Goal: Task Accomplishment & Management: Complete application form

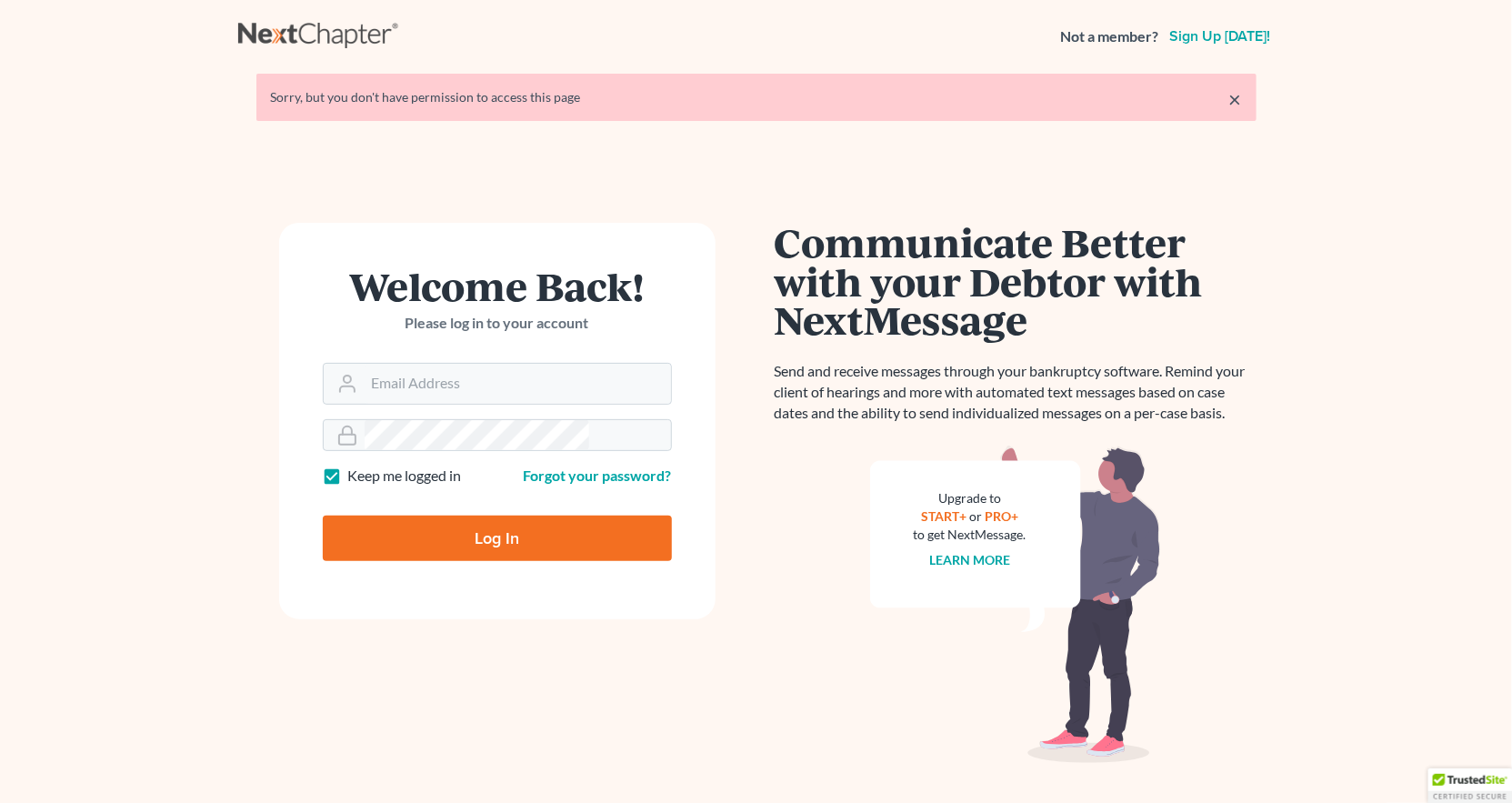
click at [579, 466] on link "Forgot your password?" at bounding box center [598, 474] width 148 height 17
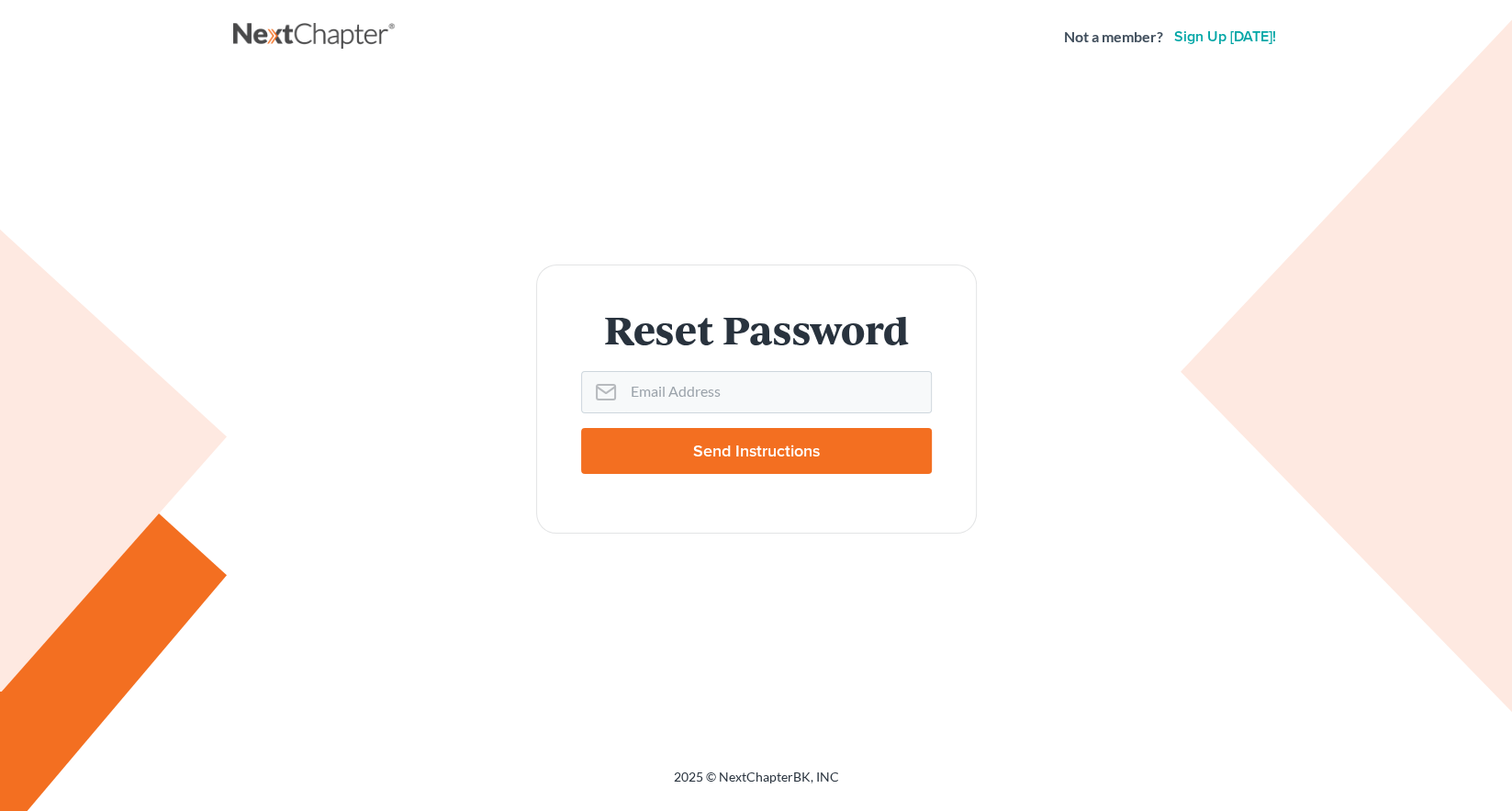
click at [455, 340] on div "Reset Password Email Address Send Instructions" at bounding box center [756, 398] width 1028 height 269
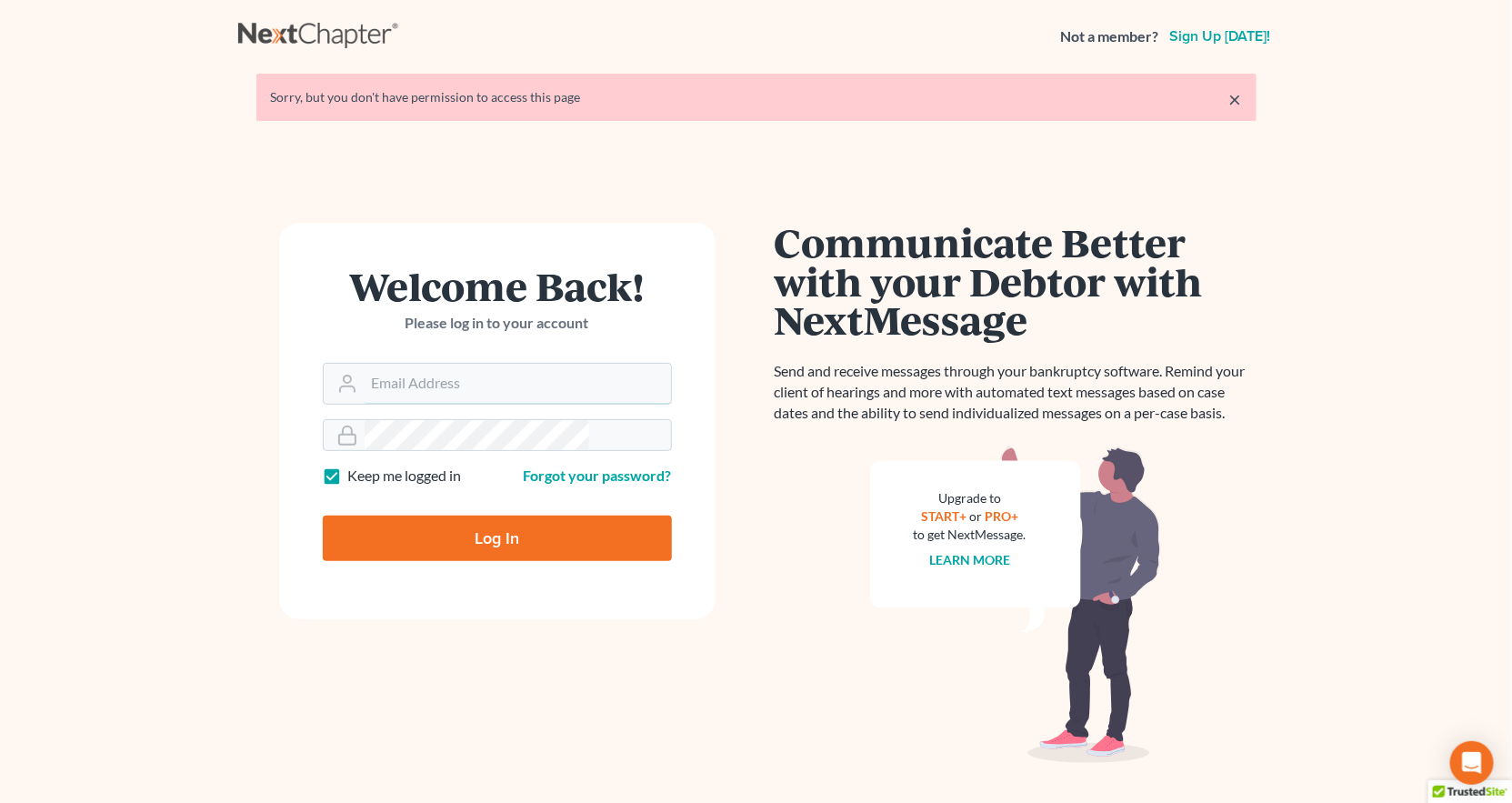
type input "[PERSON_NAME][EMAIL_ADDRESS][DOMAIN_NAME]"
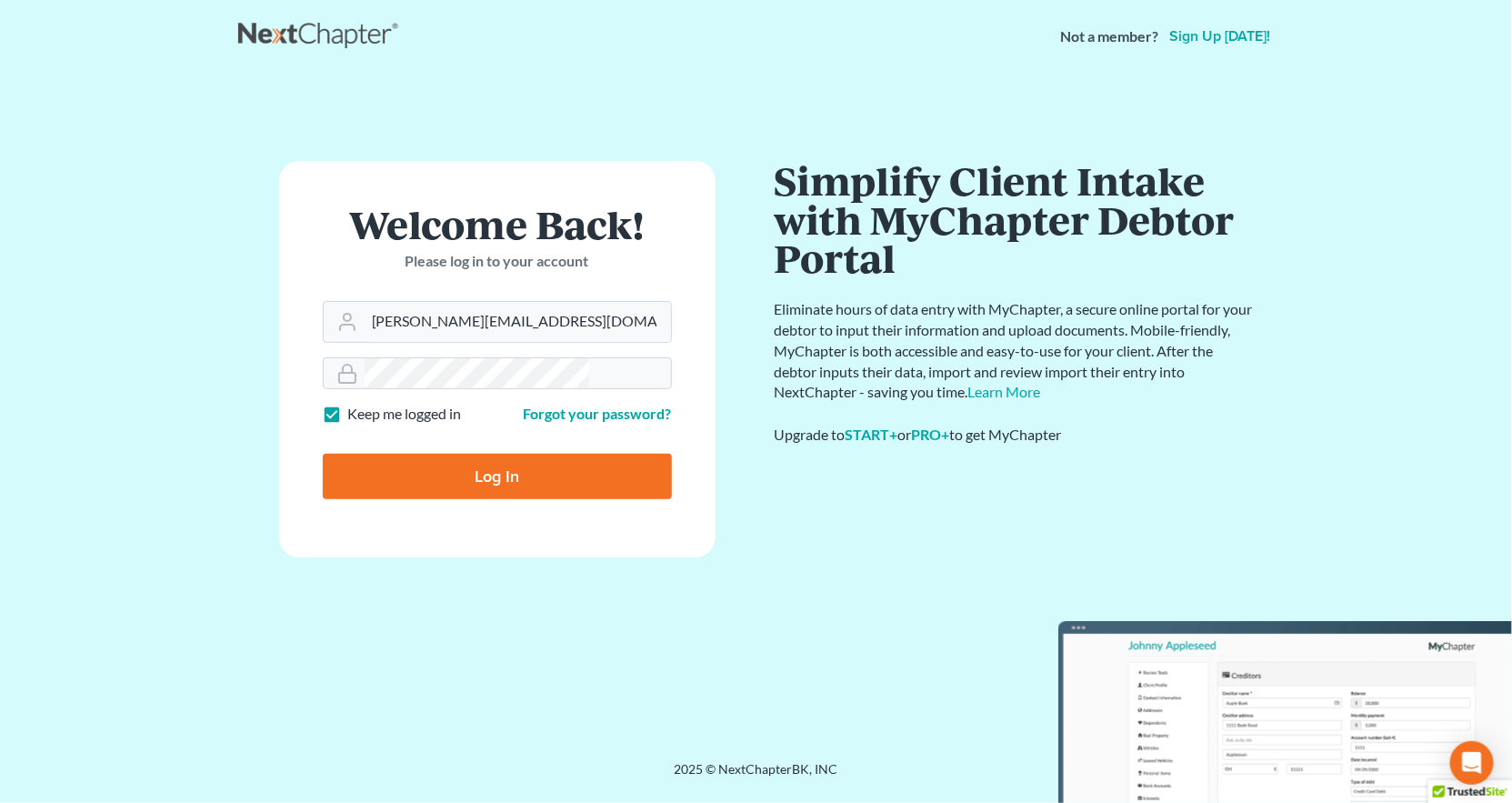
click at [525, 454] on input "Log In" at bounding box center [497, 476] width 350 height 45
type input "Thinking..."
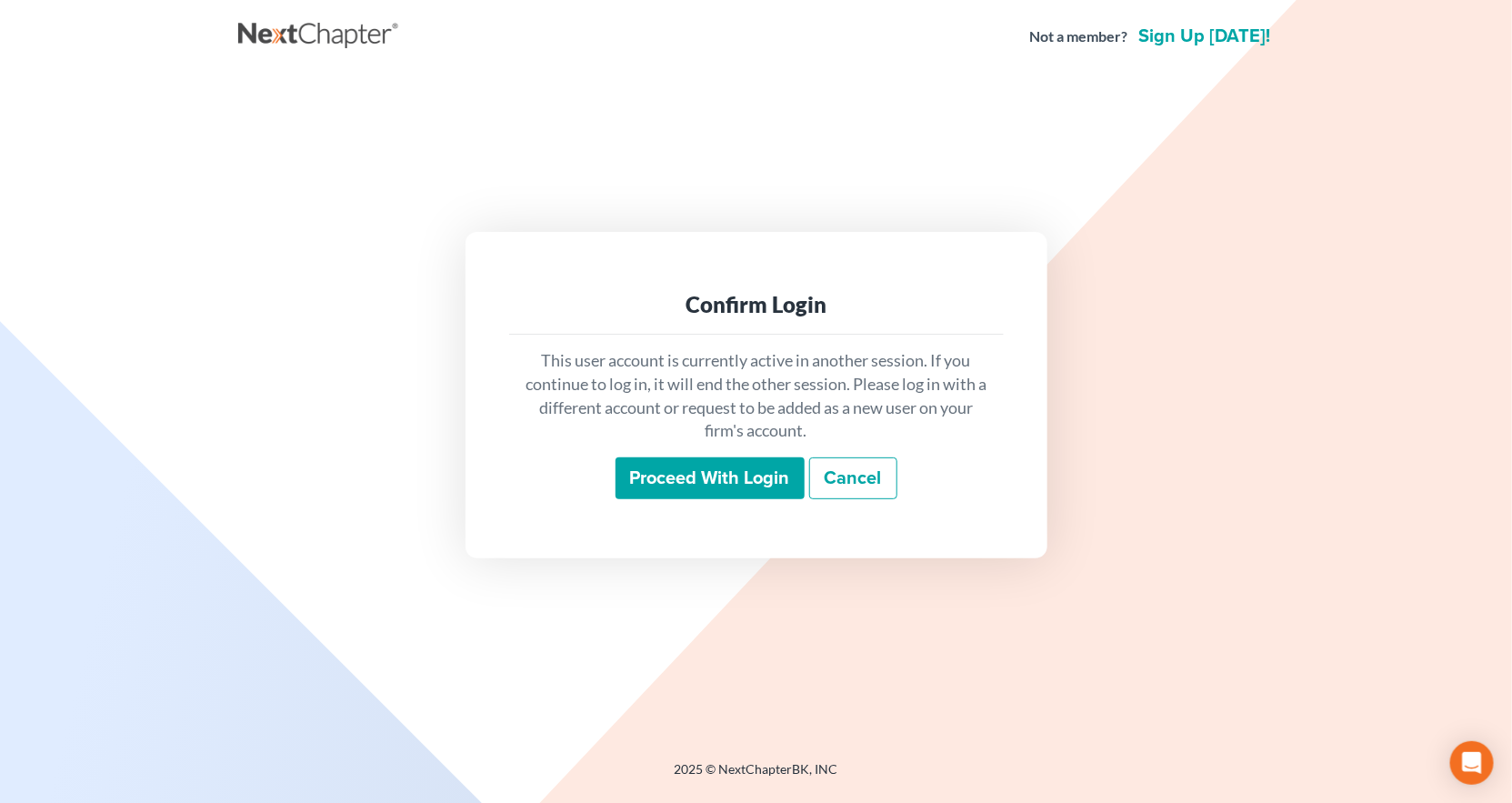
click at [714, 465] on input "Proceed with login" at bounding box center [711, 478] width 189 height 42
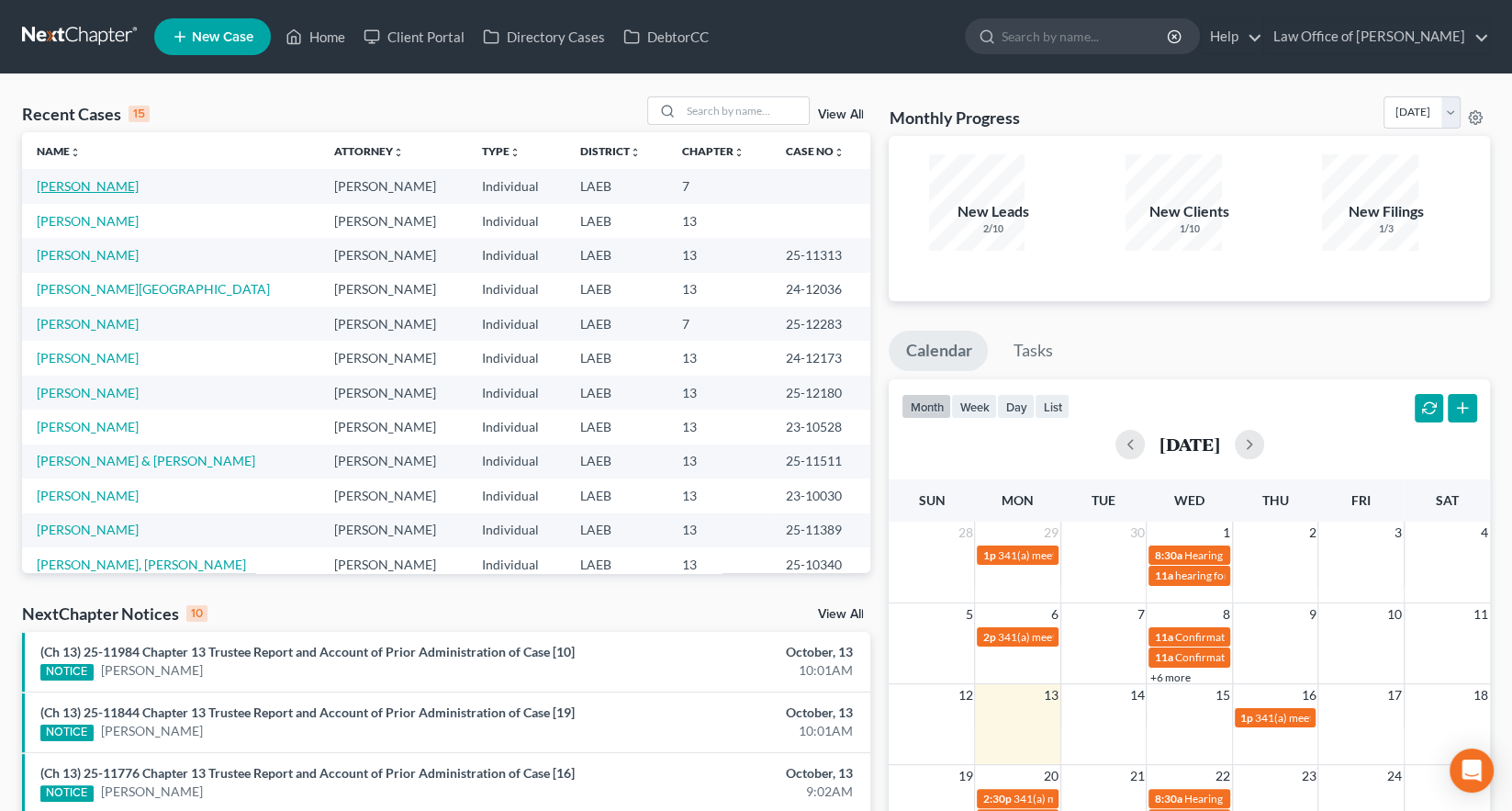
click at [40, 178] on link "Bell, Tomeisha" at bounding box center [87, 186] width 102 height 15
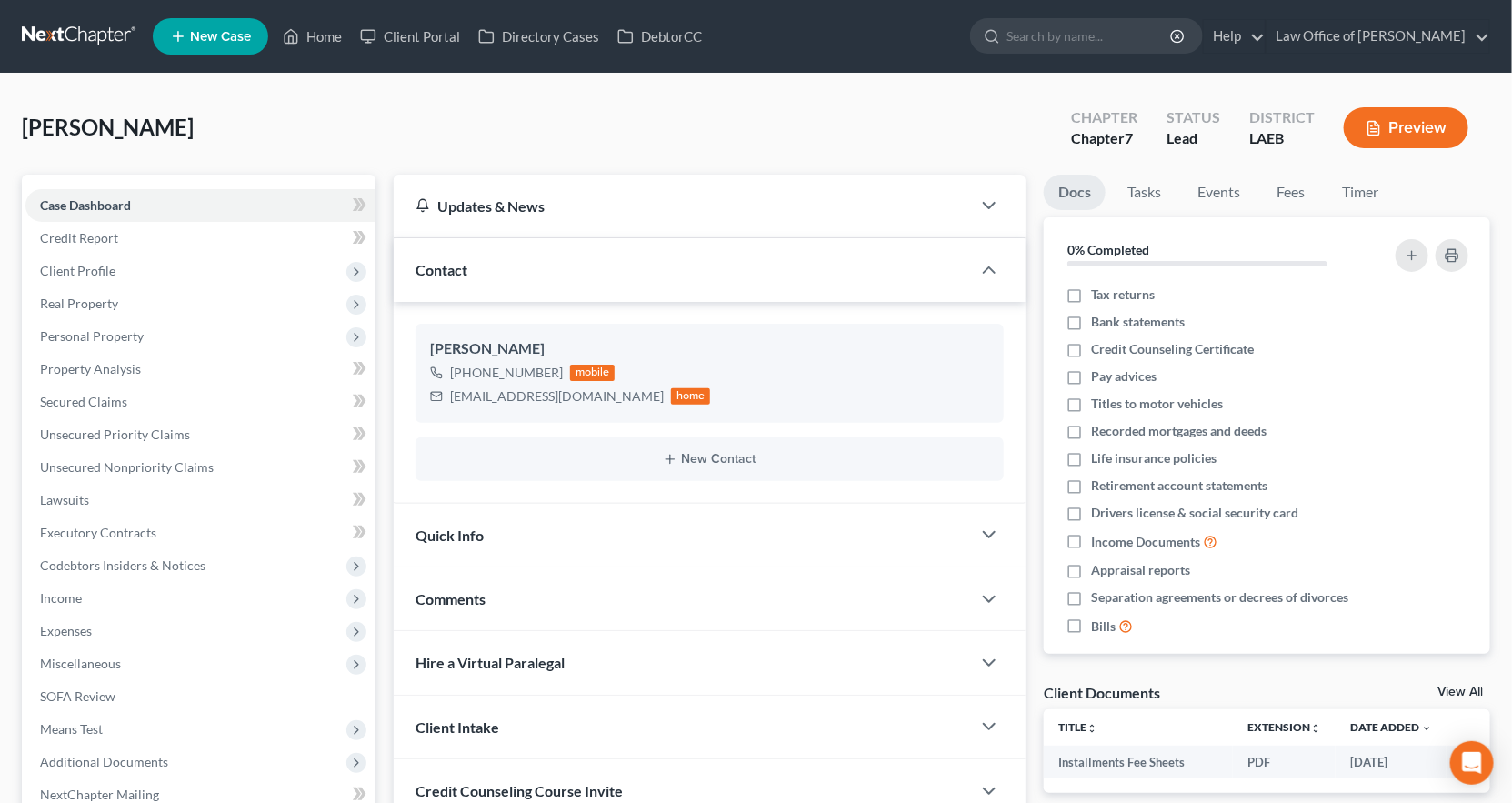
click at [73, 262] on span "Client Profile" at bounding box center [78, 270] width 76 height 15
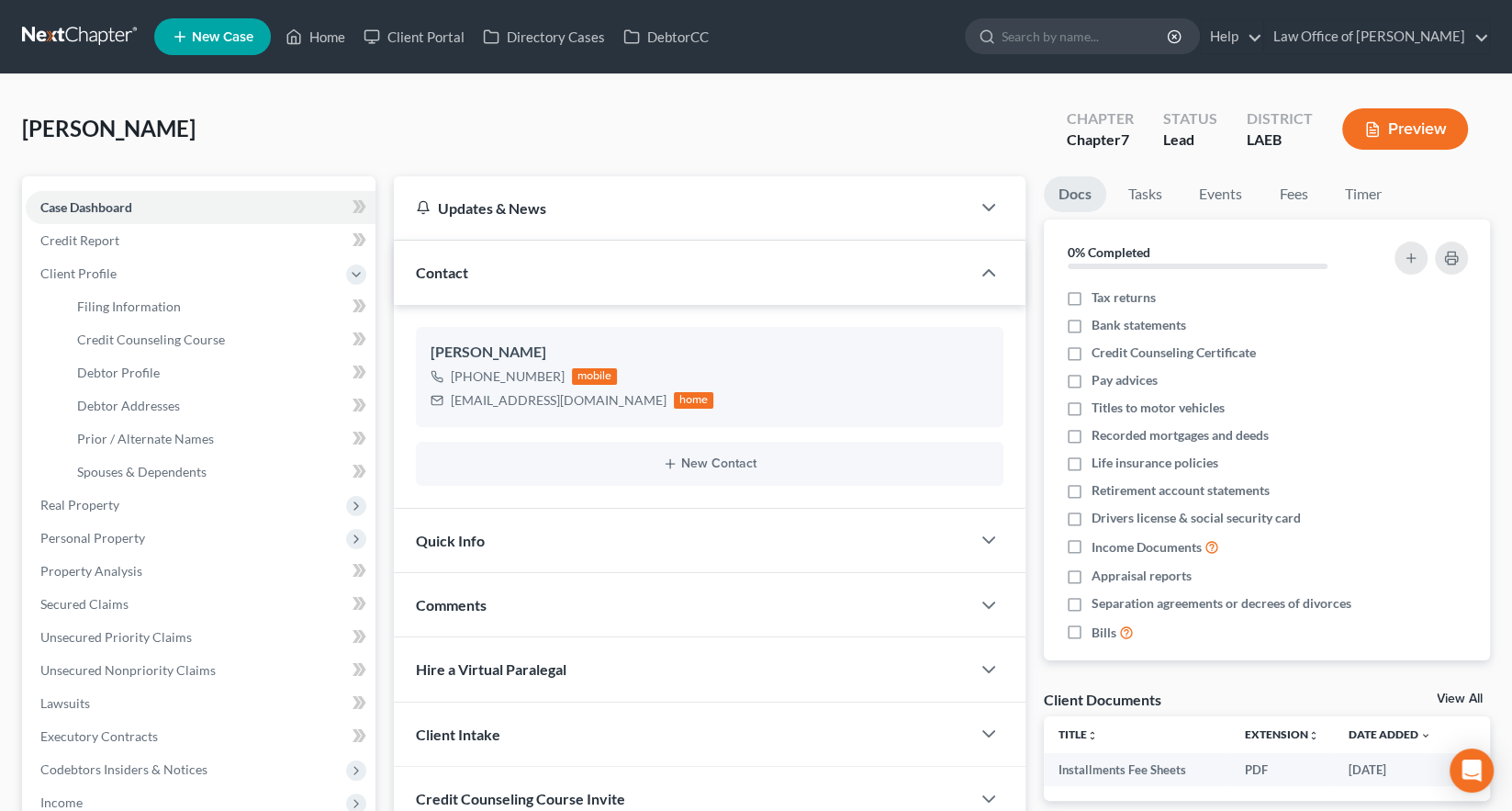
click at [156, 332] on span "Credit Counseling Course" at bounding box center [151, 340] width 148 height 15
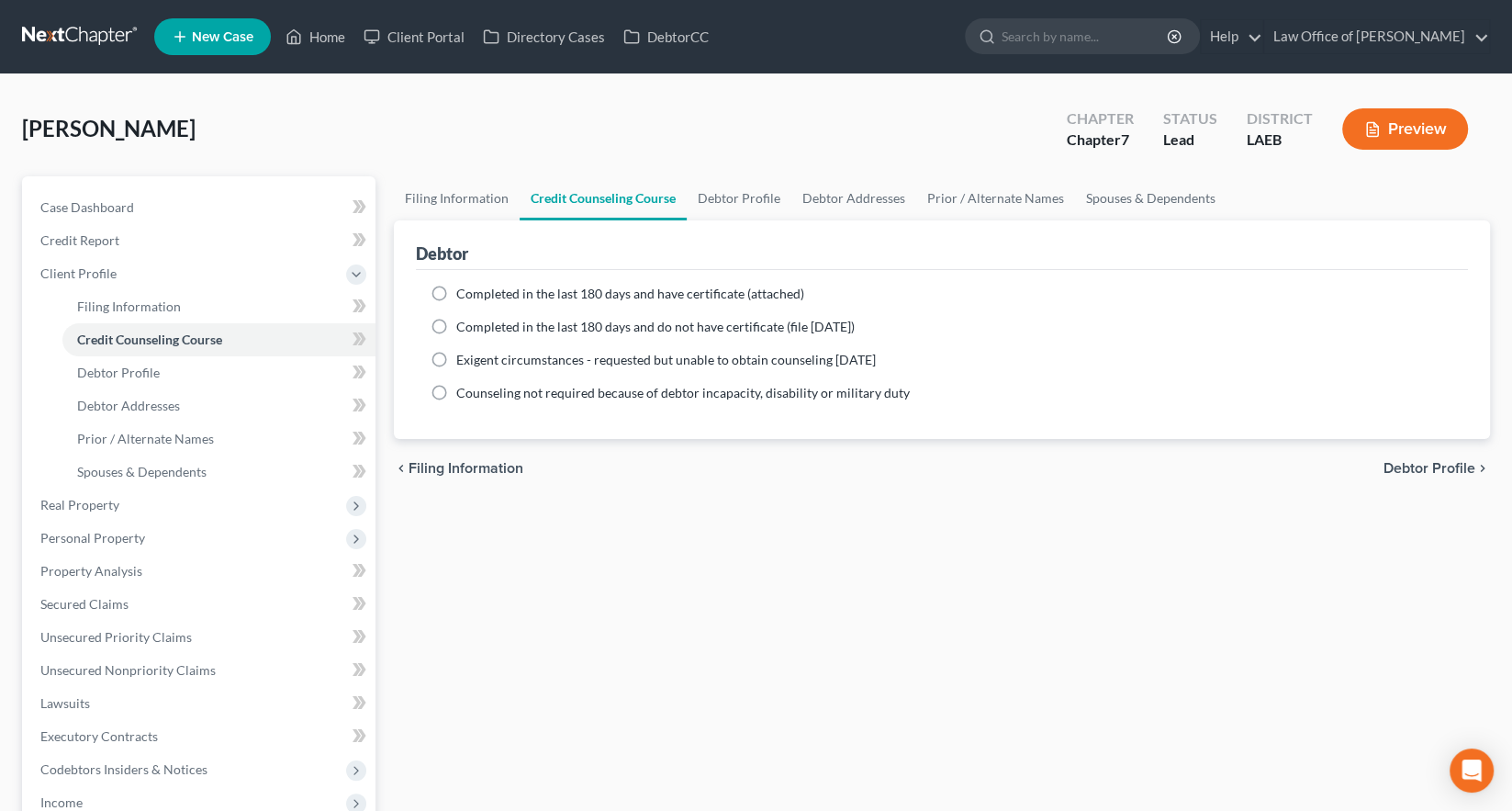
click at [464, 286] on span "Completed in the last 180 days and have certificate (attached)" at bounding box center [630, 294] width 348 height 15
click at [464, 285] on input "Completed in the last 180 days and have certificate (attached)" at bounding box center [470, 291] width 11 height 11
radio input "true"
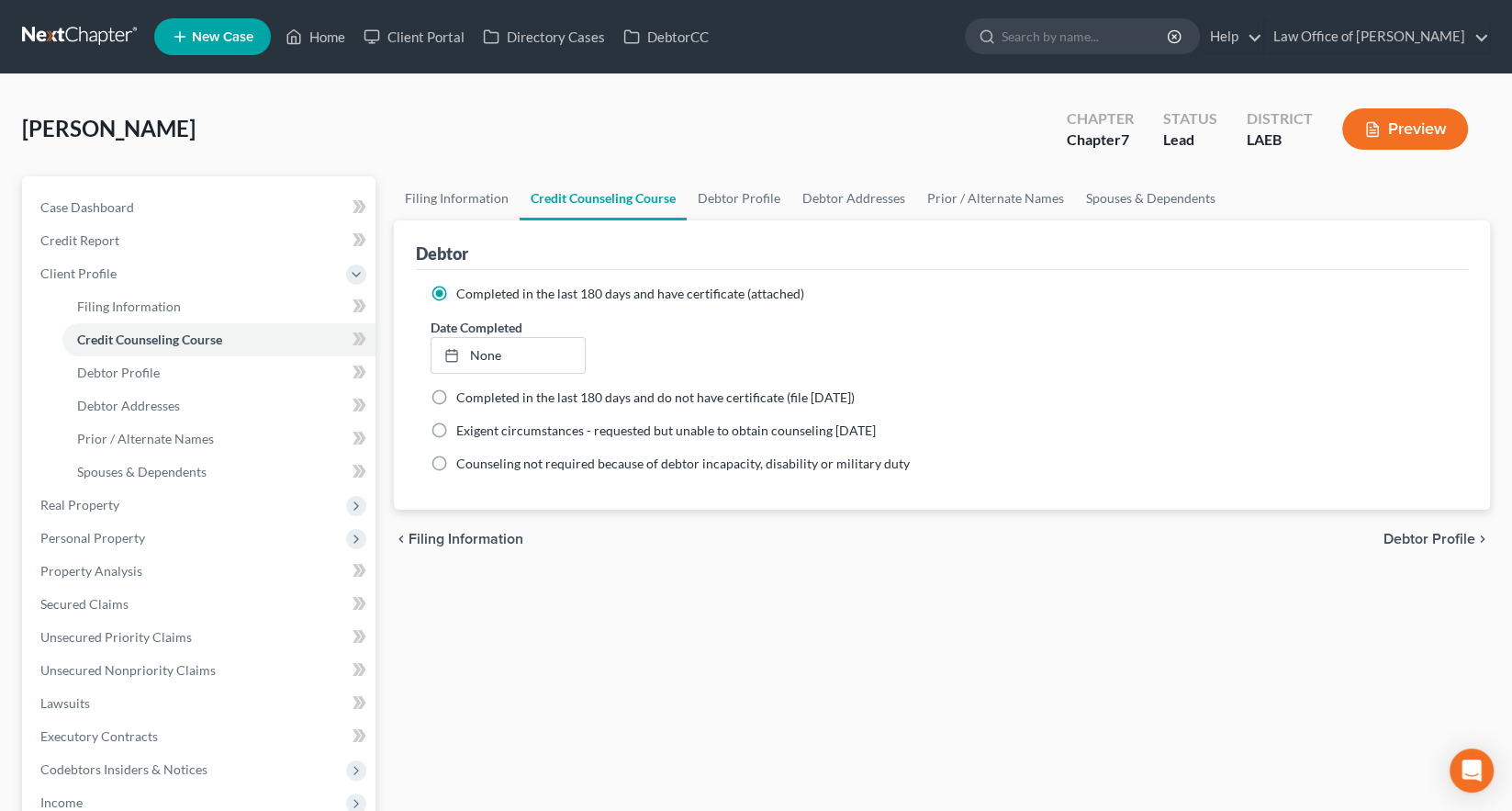
click at [467, 338] on link "None" at bounding box center [508, 355] width 153 height 34
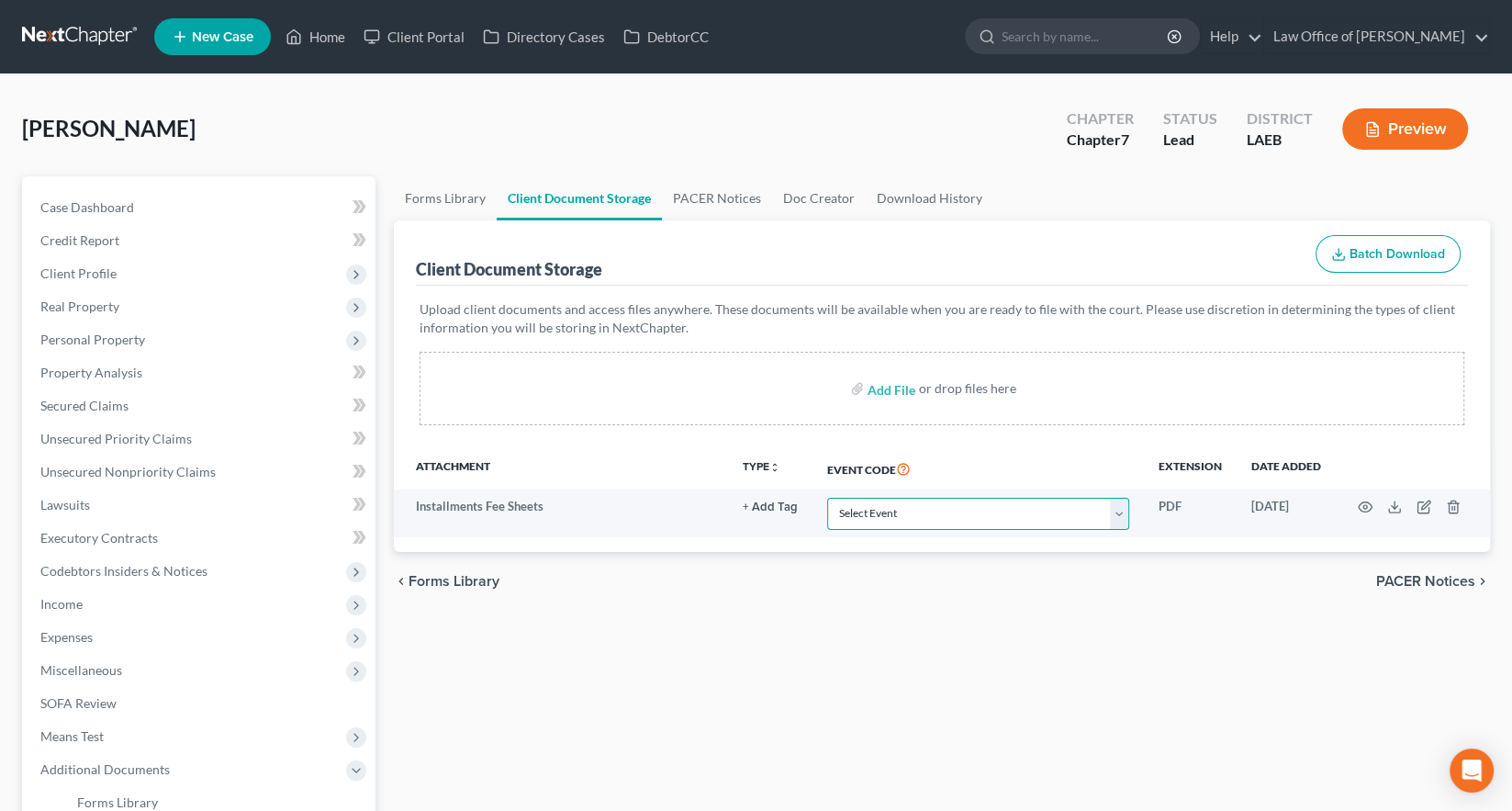
click at [950, 497] on select "Select Event Certificate of Credit Counseling Db (PF) Certificate of Credit Cou…" at bounding box center [978, 514] width 302 height 33
select select "8"
click at [906, 497] on select "Select Event Certificate of Credit Counseling Db (PF) Certificate of Credit Cou…" at bounding box center [978, 514] width 302 height 33
click at [906, 372] on input "file" at bounding box center [889, 388] width 44 height 33
type input "C:\fakepath\Bell CC Cert.pdf"
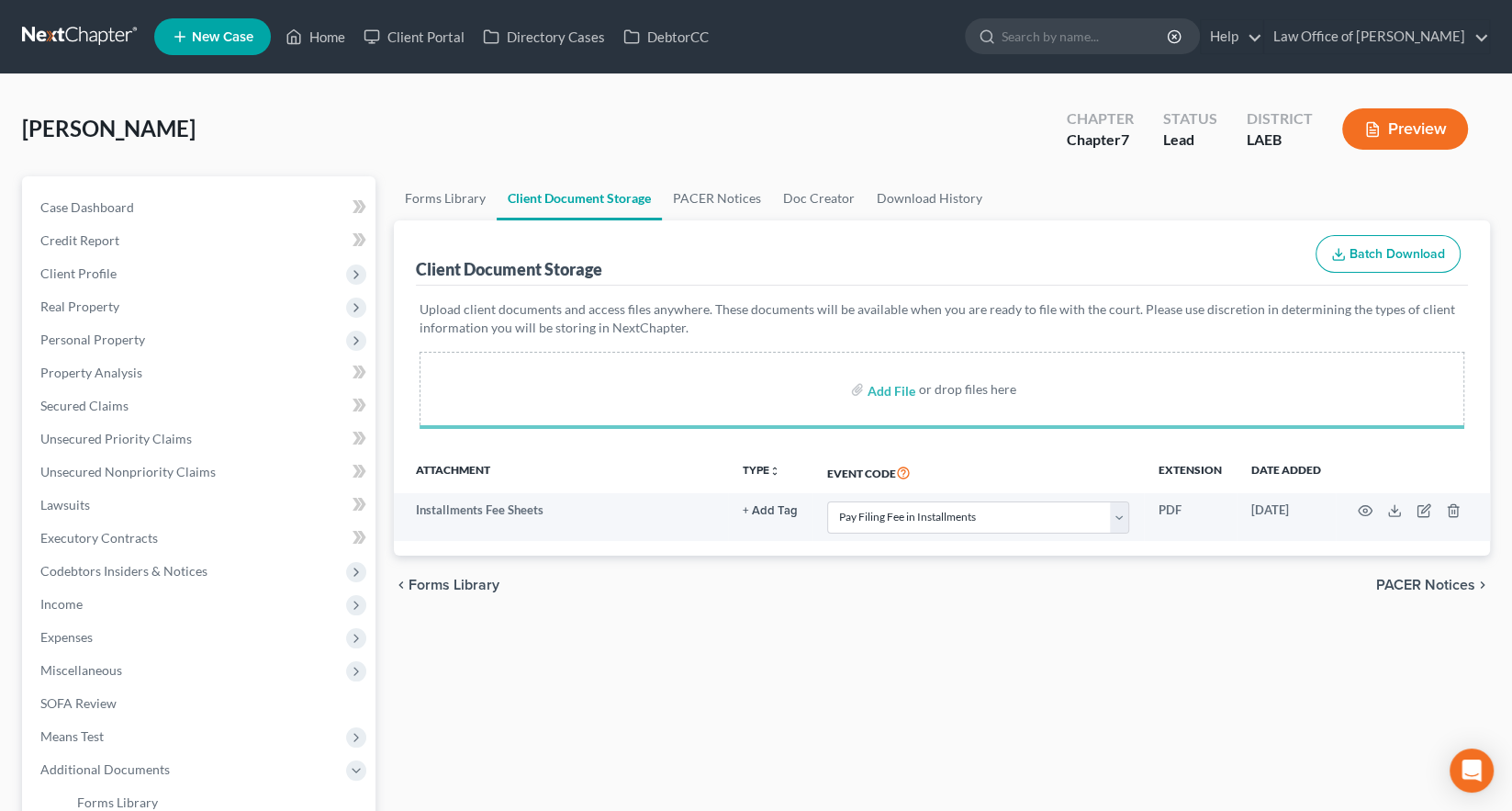
select select "8"
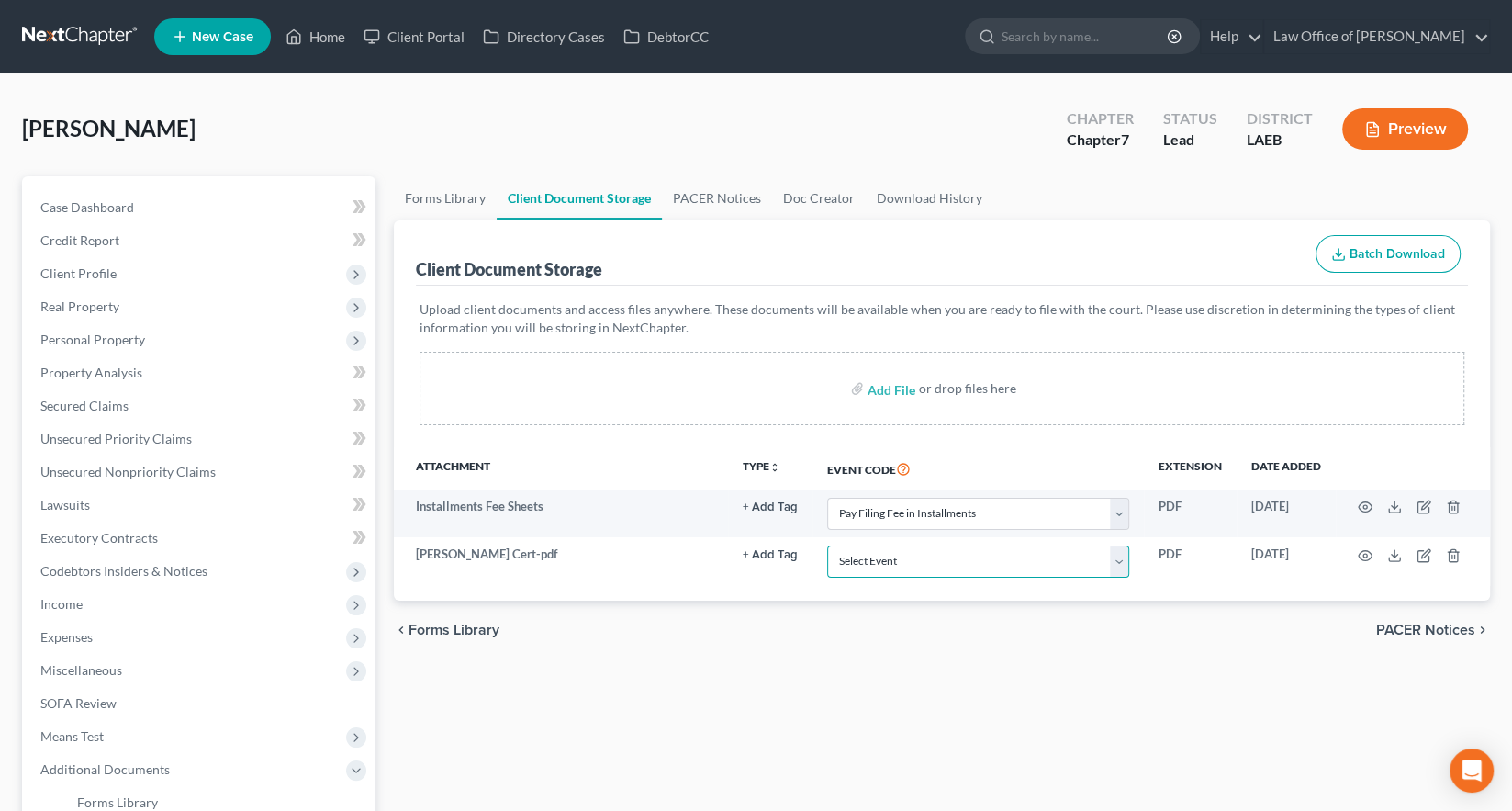
click at [962, 545] on select "Select Event Certificate of Credit Counseling Db (PF) Certificate of Credit Cou…" at bounding box center [978, 561] width 302 height 33
select select "0"
click at [906, 545] on select "Select Event Certificate of Credit Counseling Db (PF) Certificate of Credit Cou…" at bounding box center [978, 561] width 302 height 33
click at [73, 587] on span "Income" at bounding box center [201, 603] width 350 height 33
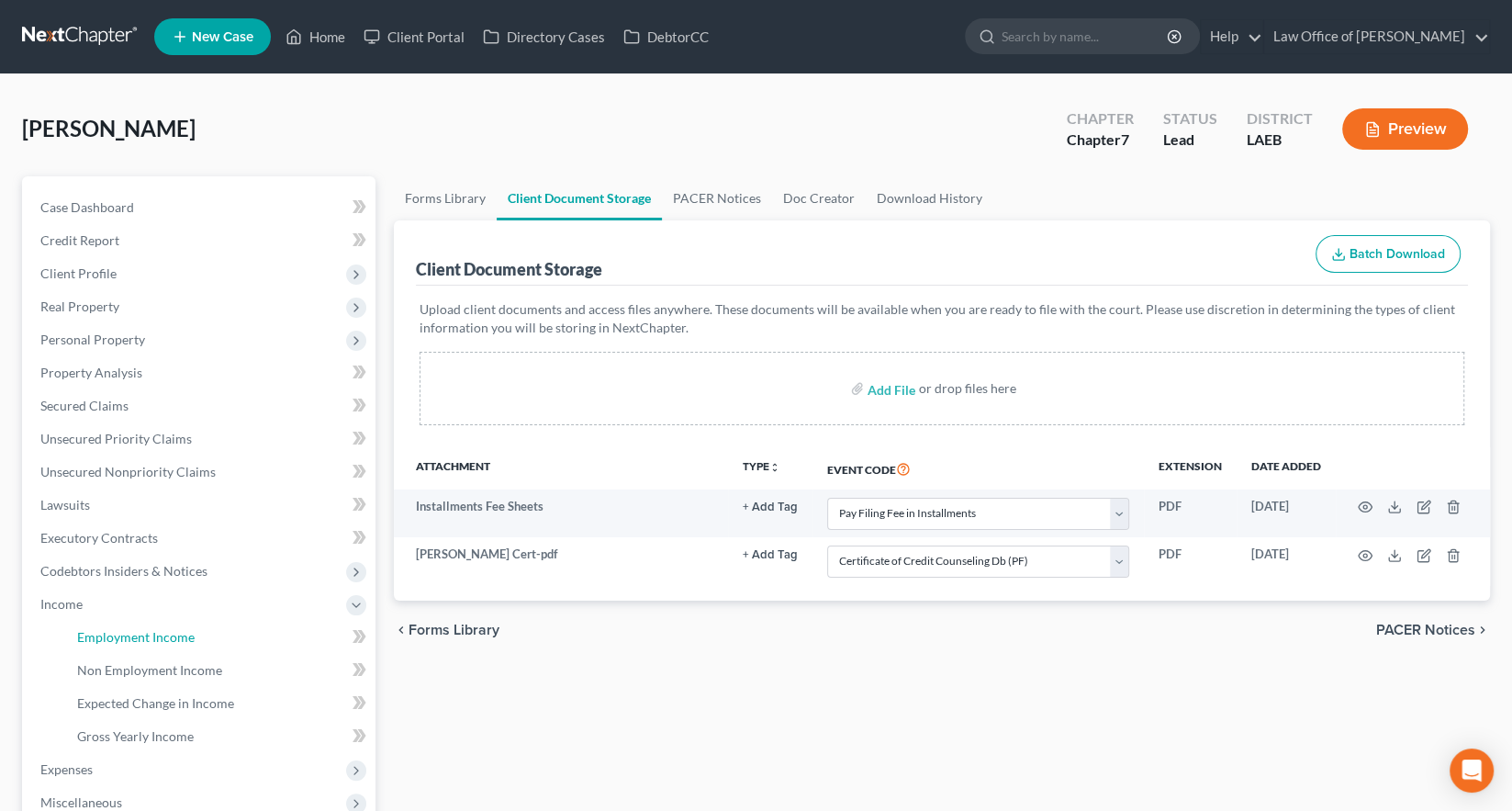
click at [99, 629] on span "Employment Income" at bounding box center [136, 637] width 118 height 15
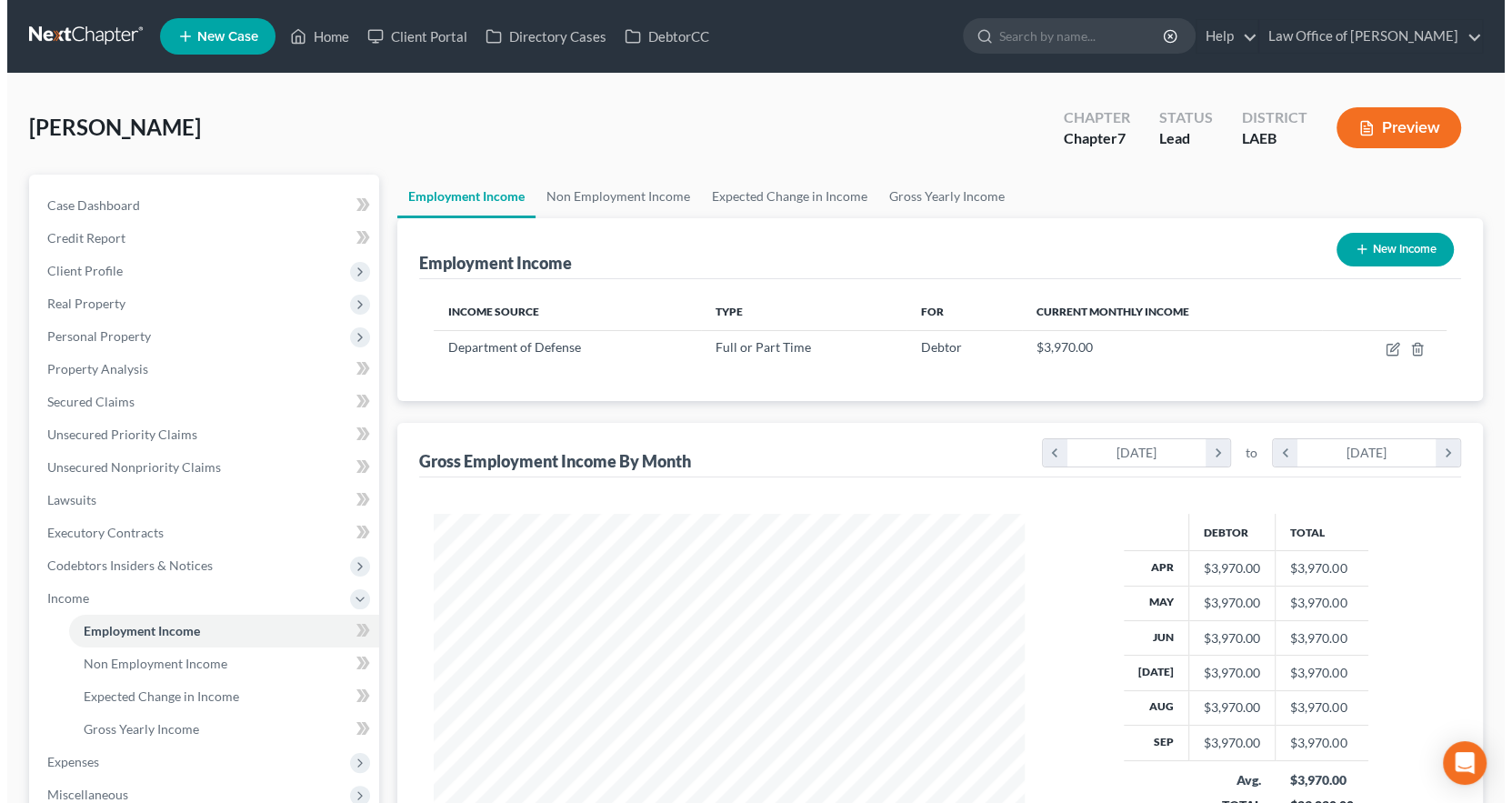
scroll to position [294, 626]
click at [1392, 343] on icon "button" at bounding box center [1387, 347] width 9 height 9
select select "0"
select select "19"
select select "0"
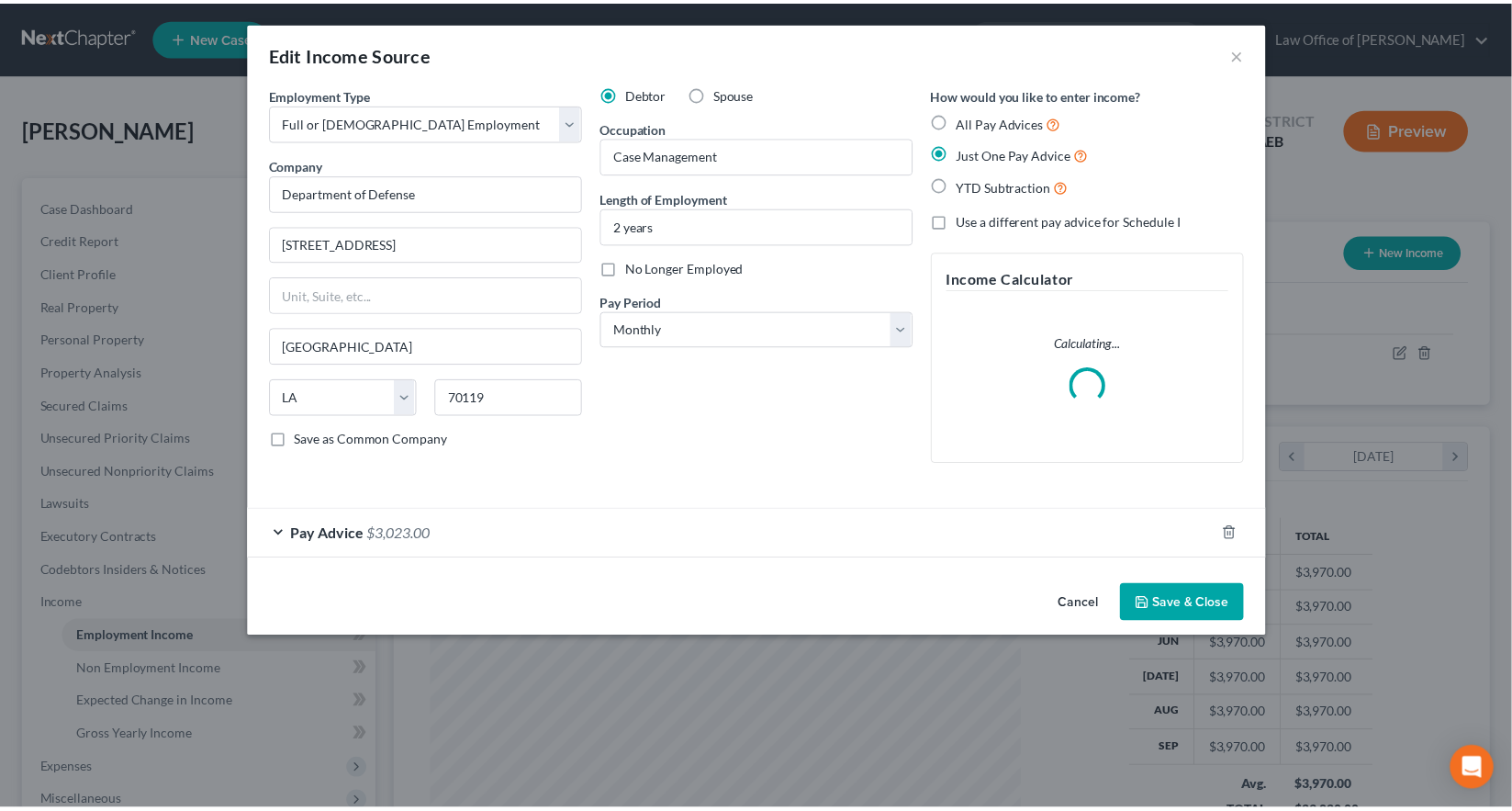
scroll to position [301, 640]
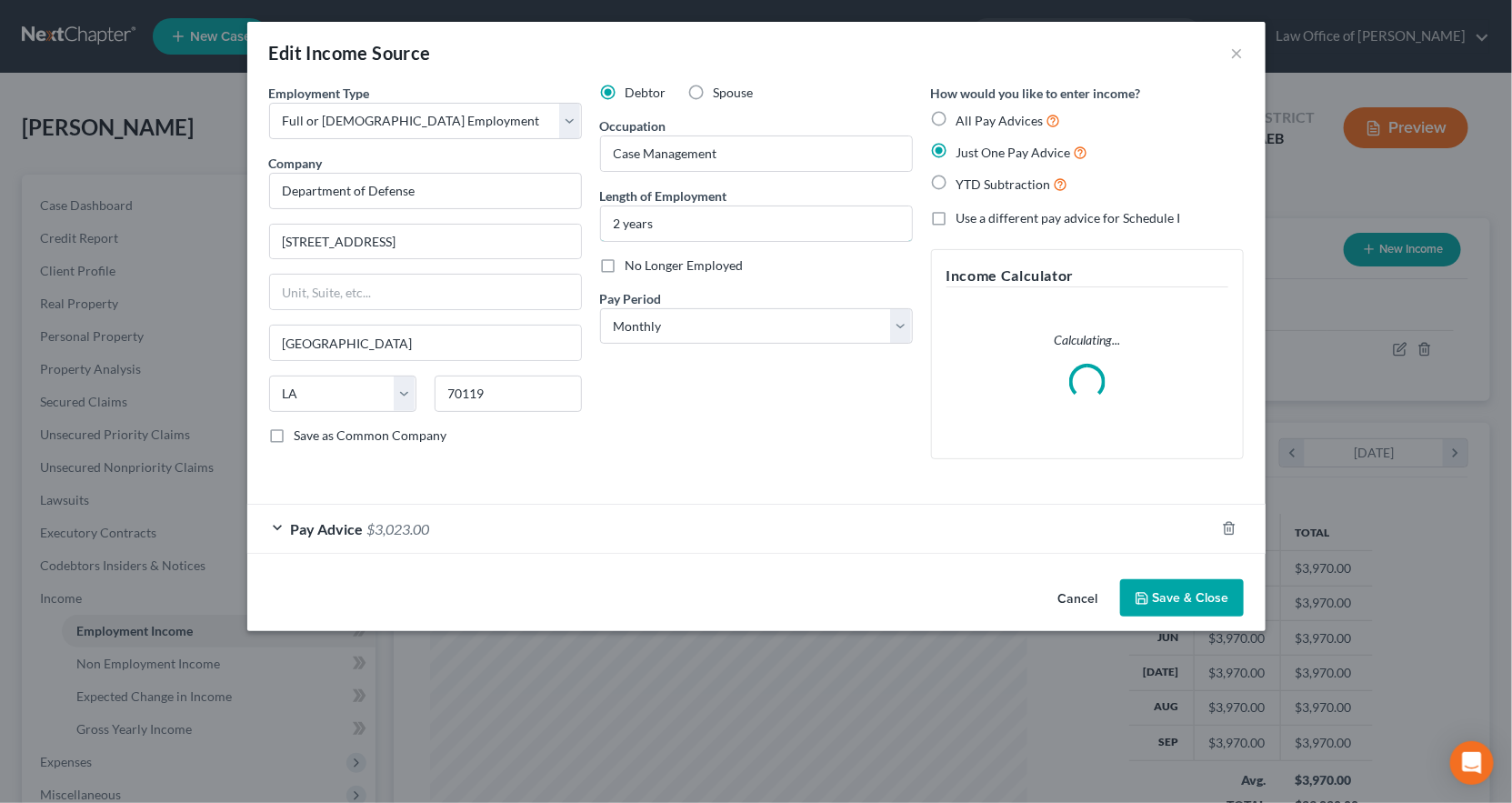
click at [651, 206] on input "2 years" at bounding box center [757, 223] width 311 height 34
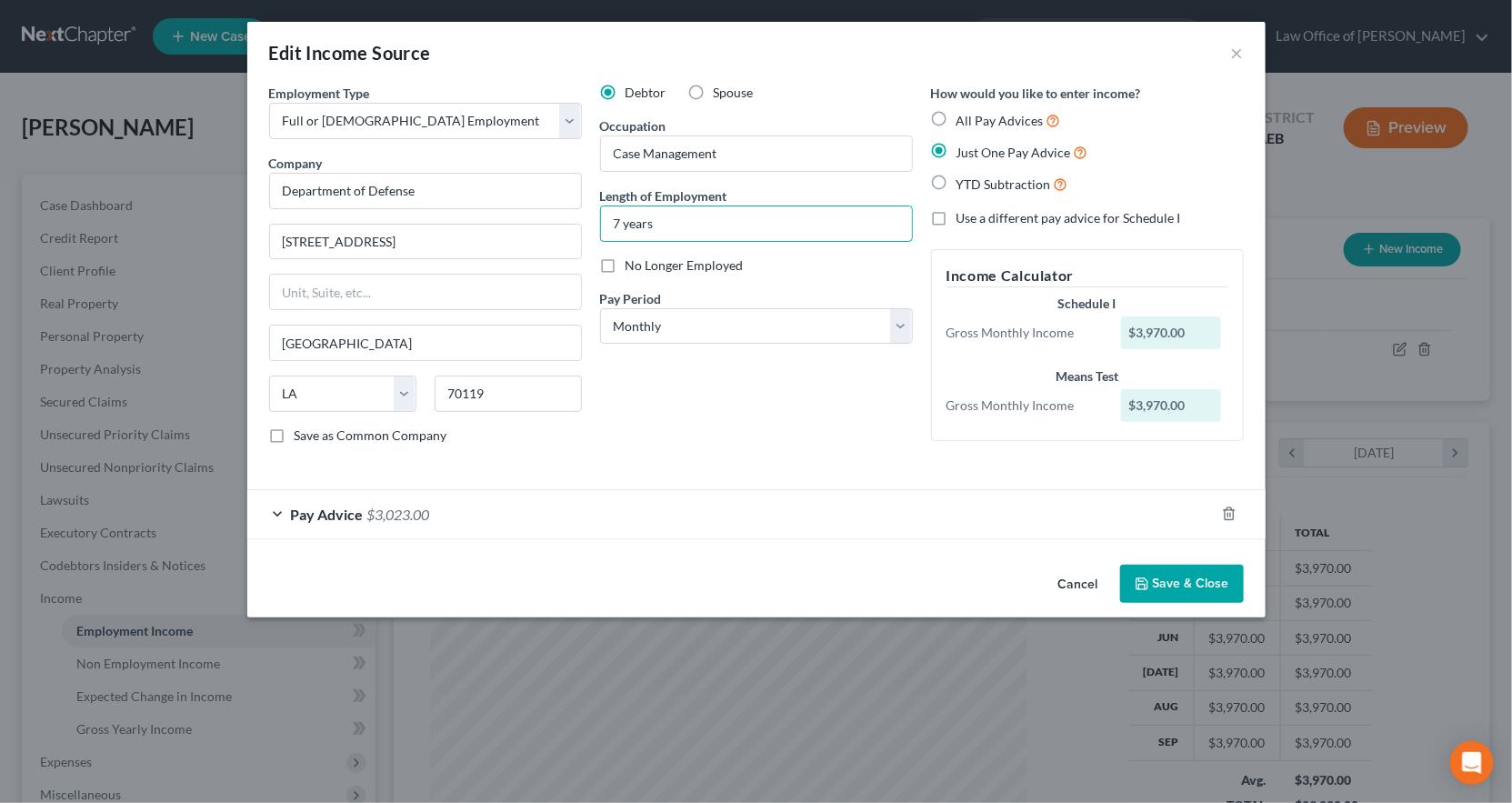
type input "7 years"
click at [737, 136] on input "Case Management" at bounding box center [757, 153] width 311 height 34
type input "Healthcare Tech"
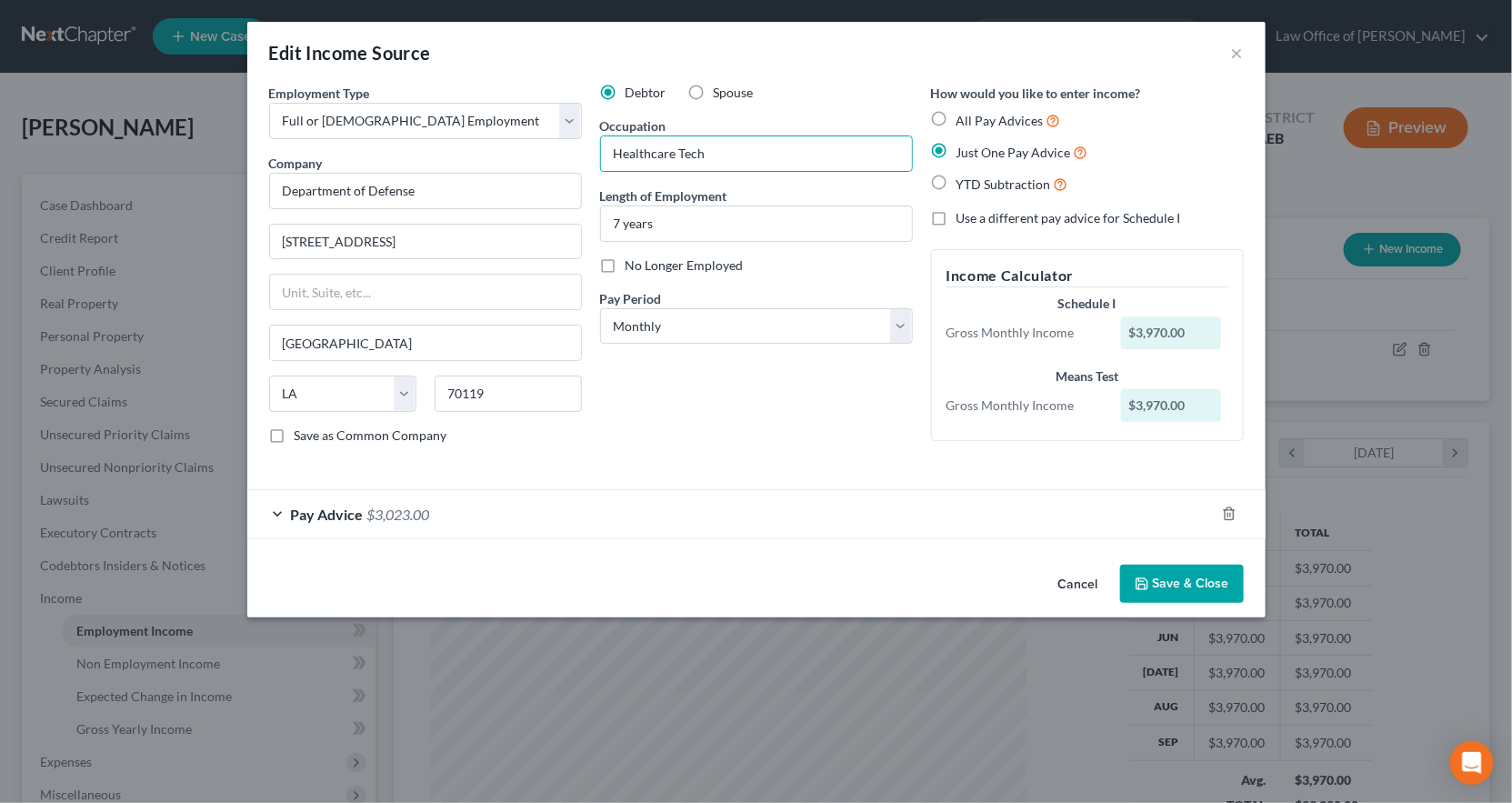
click at [1121, 564] on button "Save & Close" at bounding box center [1182, 583] width 124 height 38
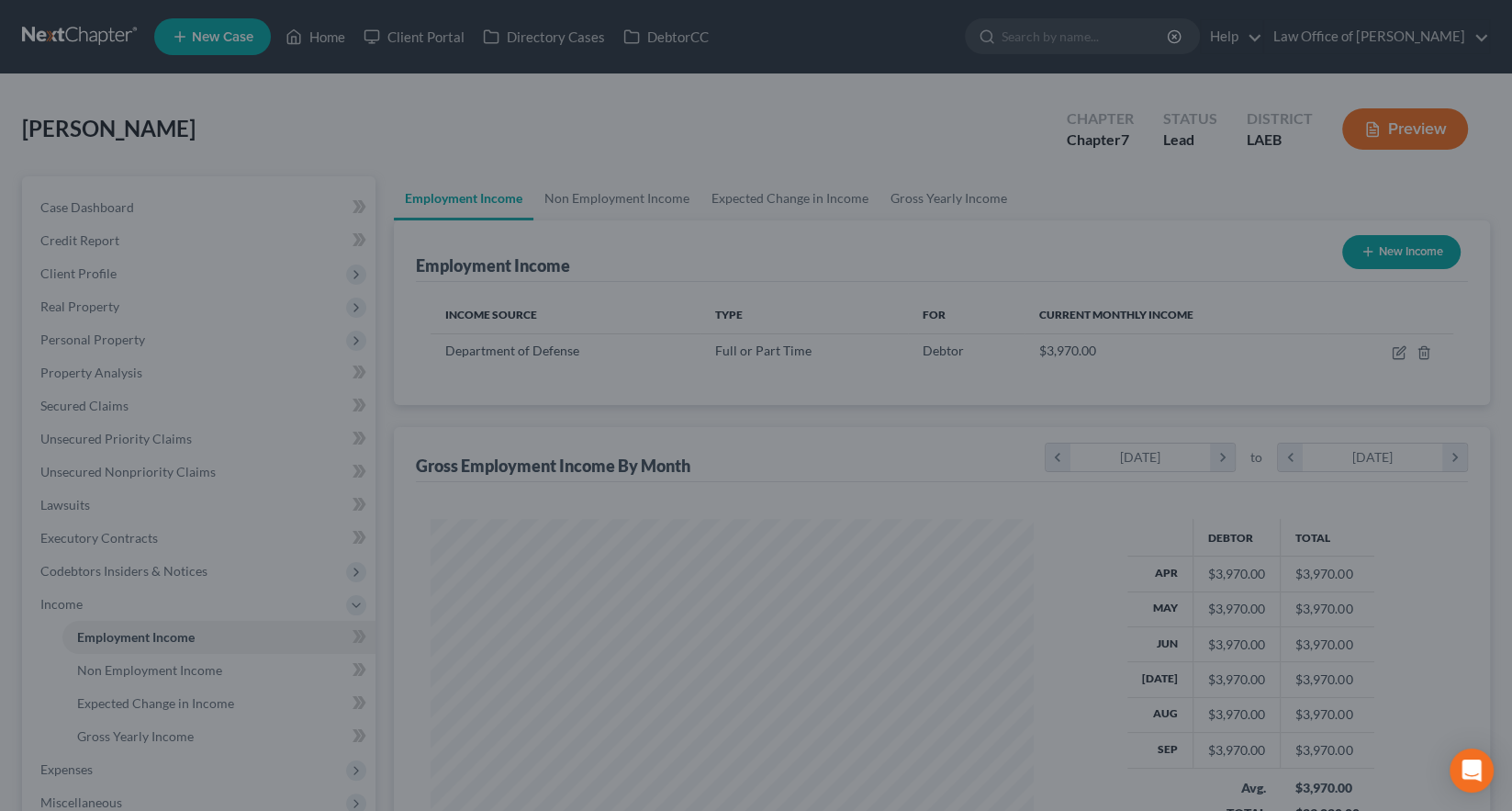
scroll to position [917795, 917448]
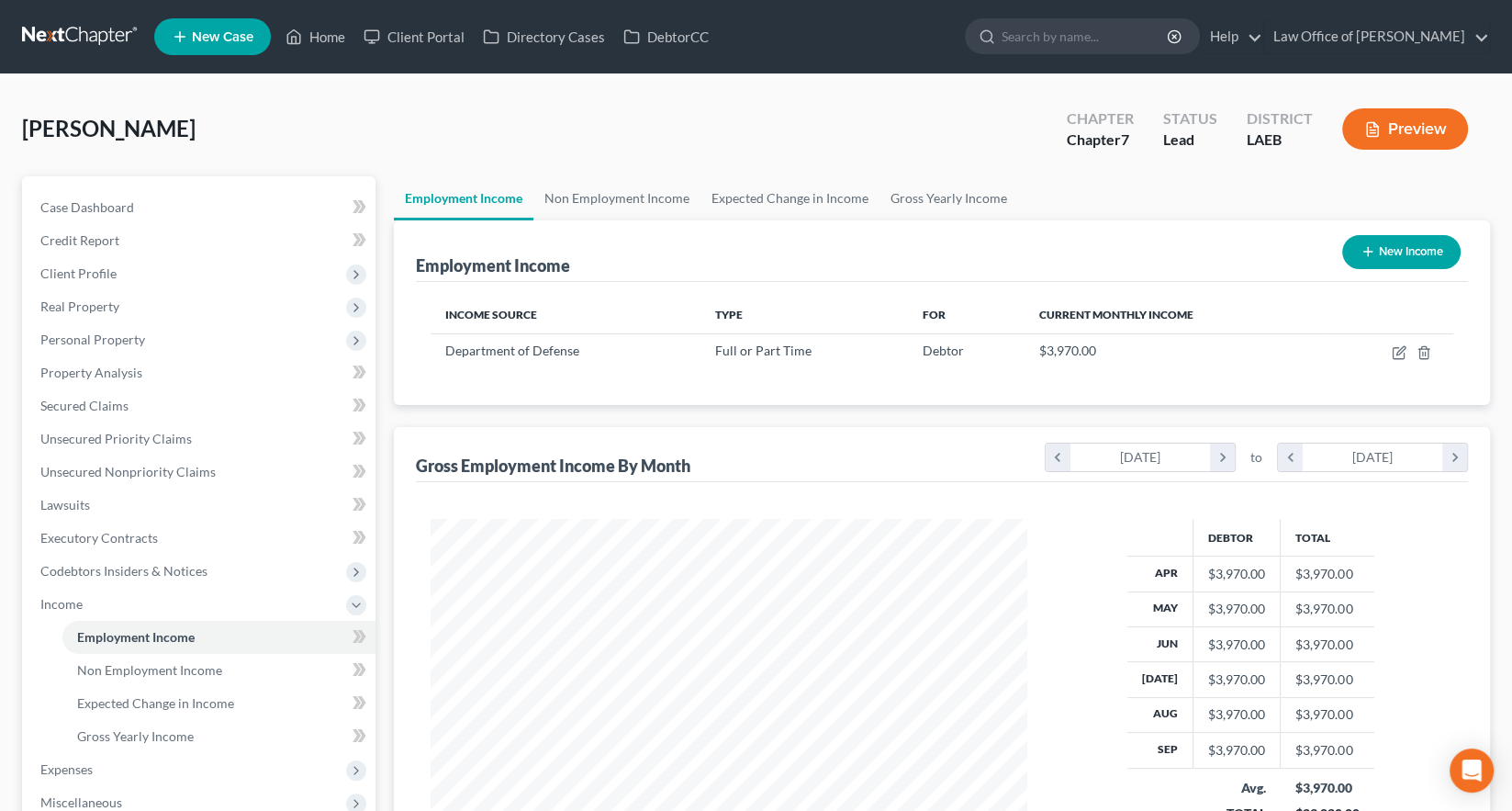
click at [54, 761] on span "Expenses" at bounding box center [66, 769] width 53 height 15
click at [88, 654] on link "Home" at bounding box center [218, 670] width 313 height 33
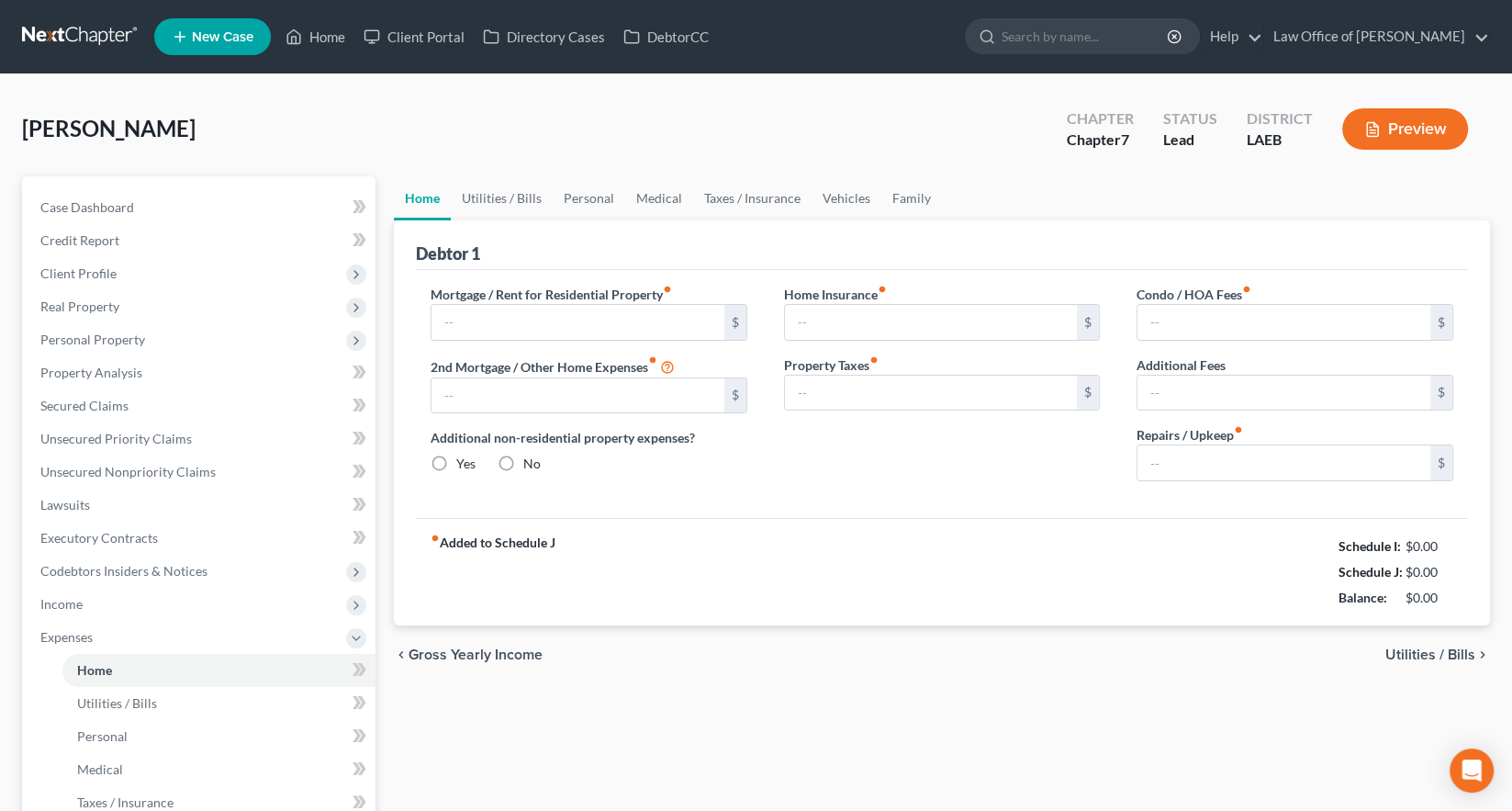
type input "1,604.00"
type input "0.00"
radio input "true"
type input "0.00"
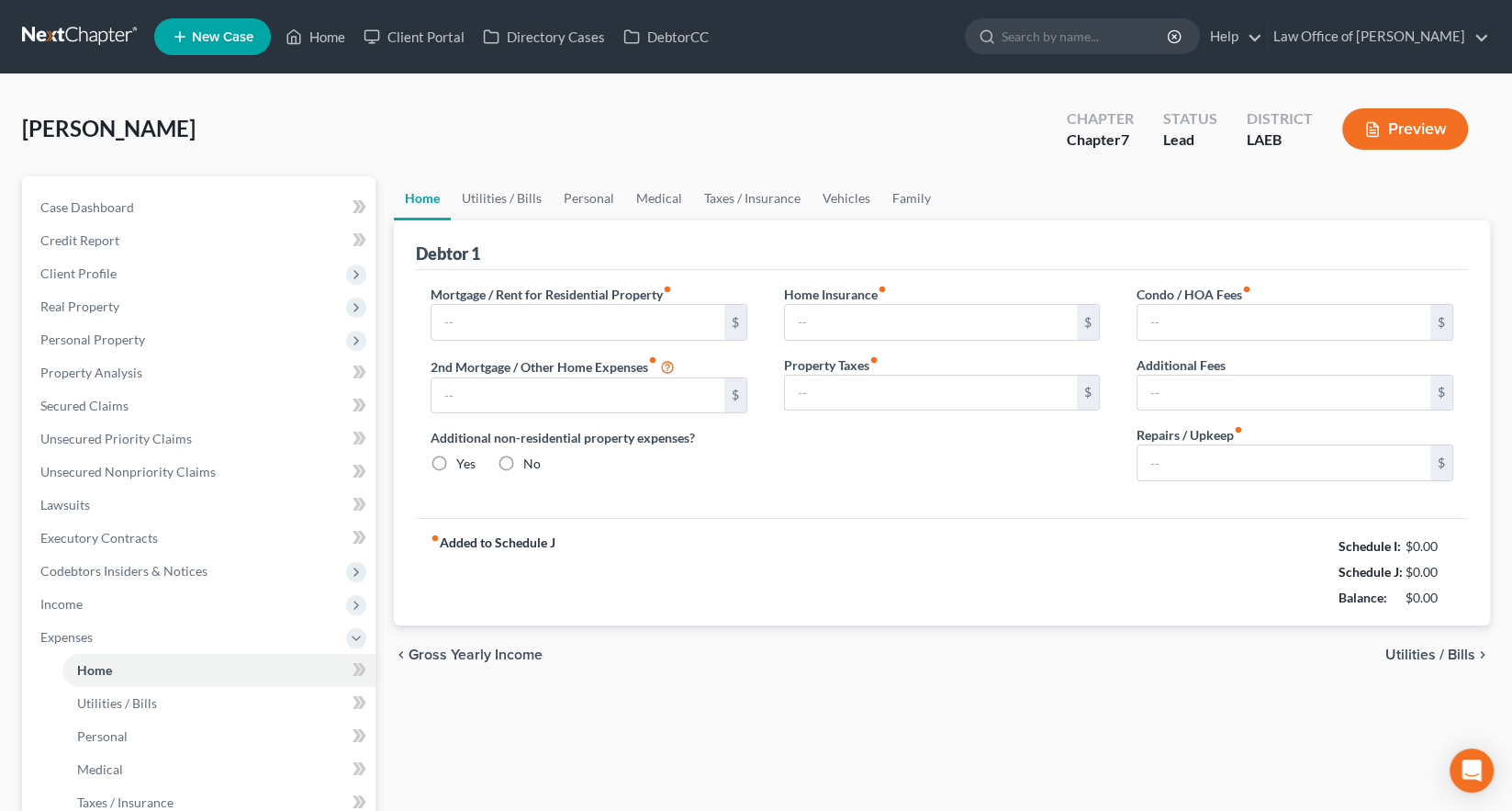
type input "0.00"
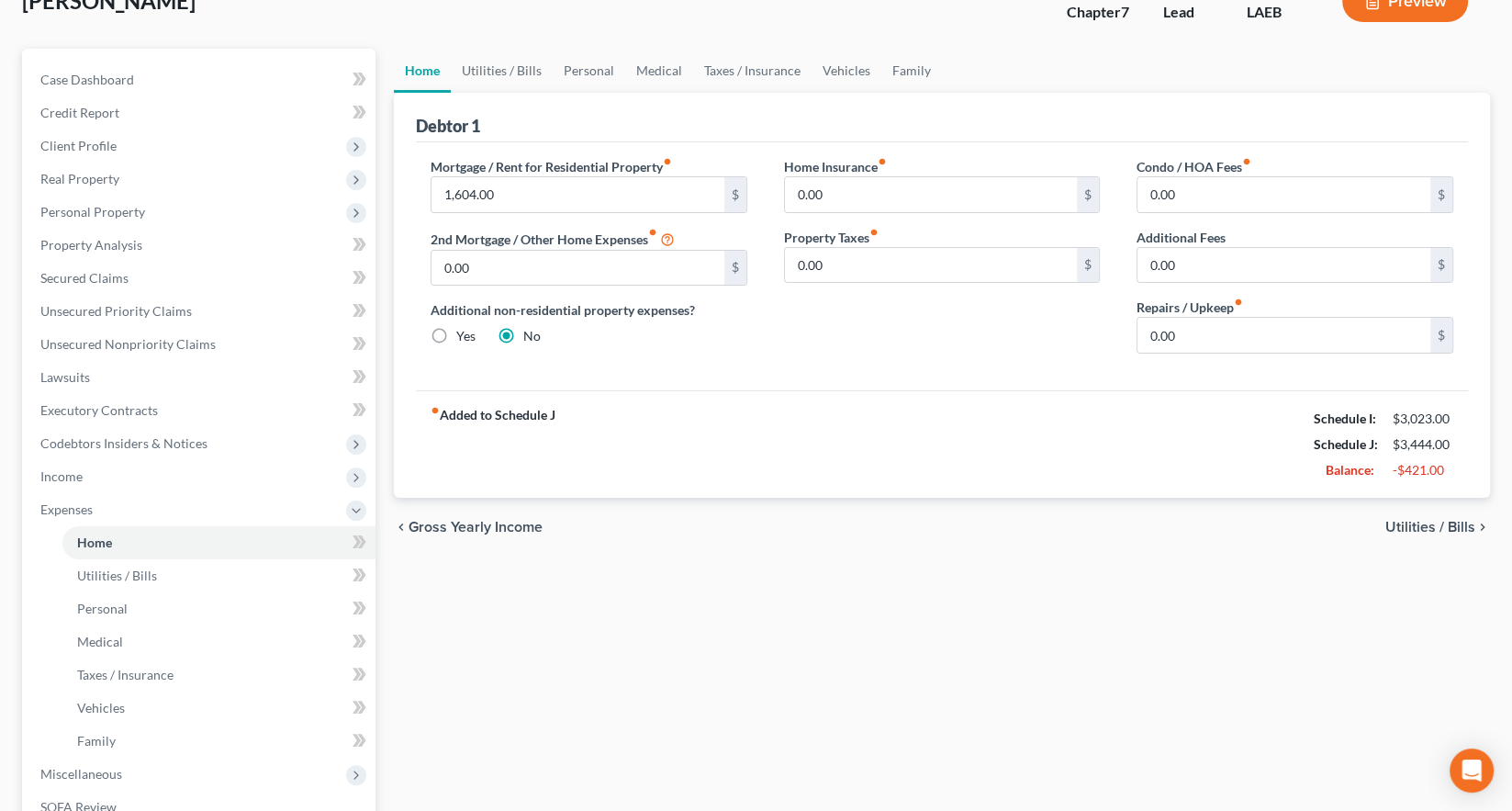
scroll to position [128, 0]
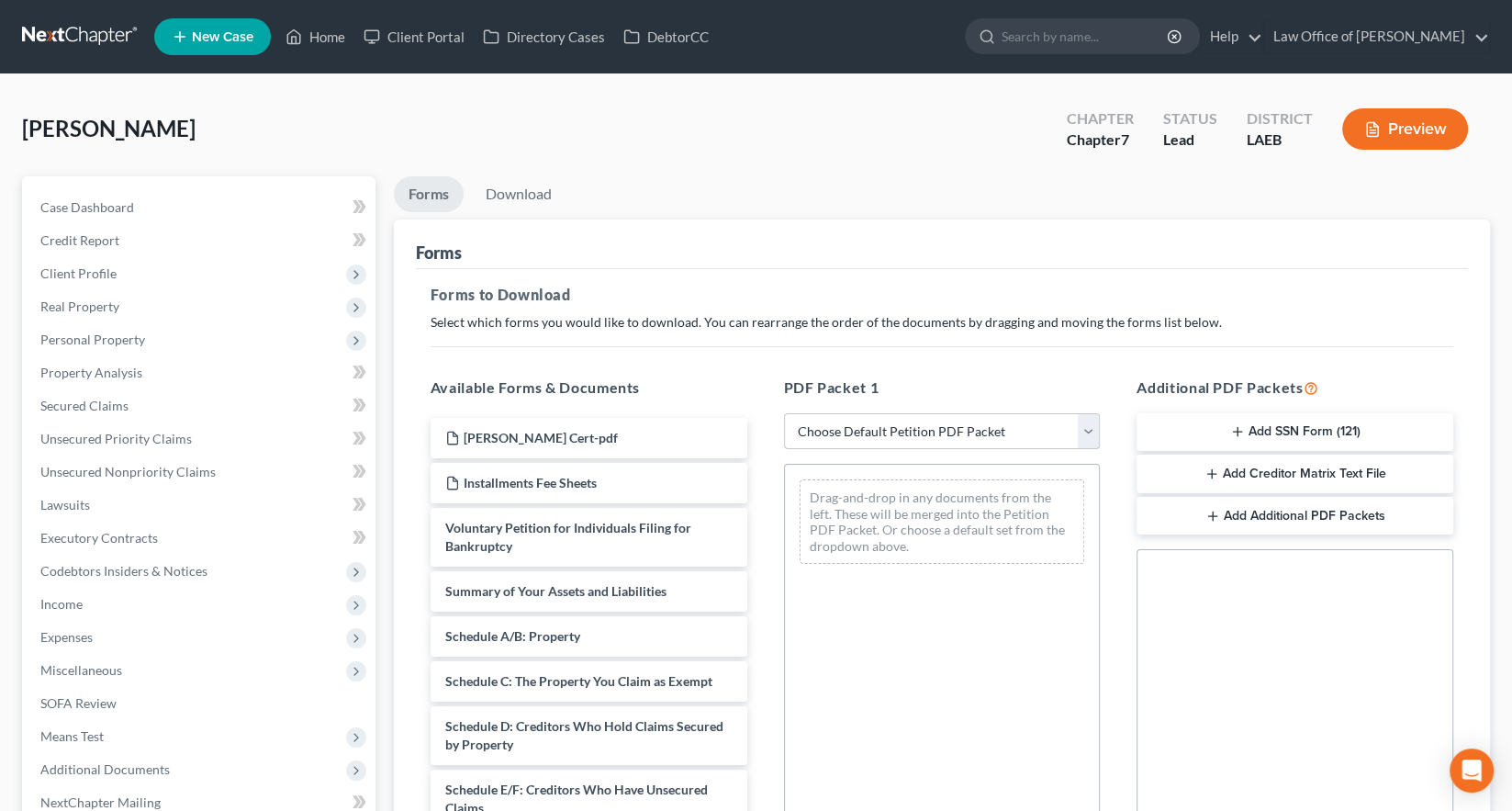
click at [819, 413] on select "Choose Default Petition PDF Packet Complete Bankruptcy Petition (all forms and …" at bounding box center [942, 431] width 317 height 36
select select "0"
click at [784, 413] on select "Choose Default Petition PDF Packet Complete Bankruptcy Petition (all forms and …" at bounding box center [942, 431] width 317 height 36
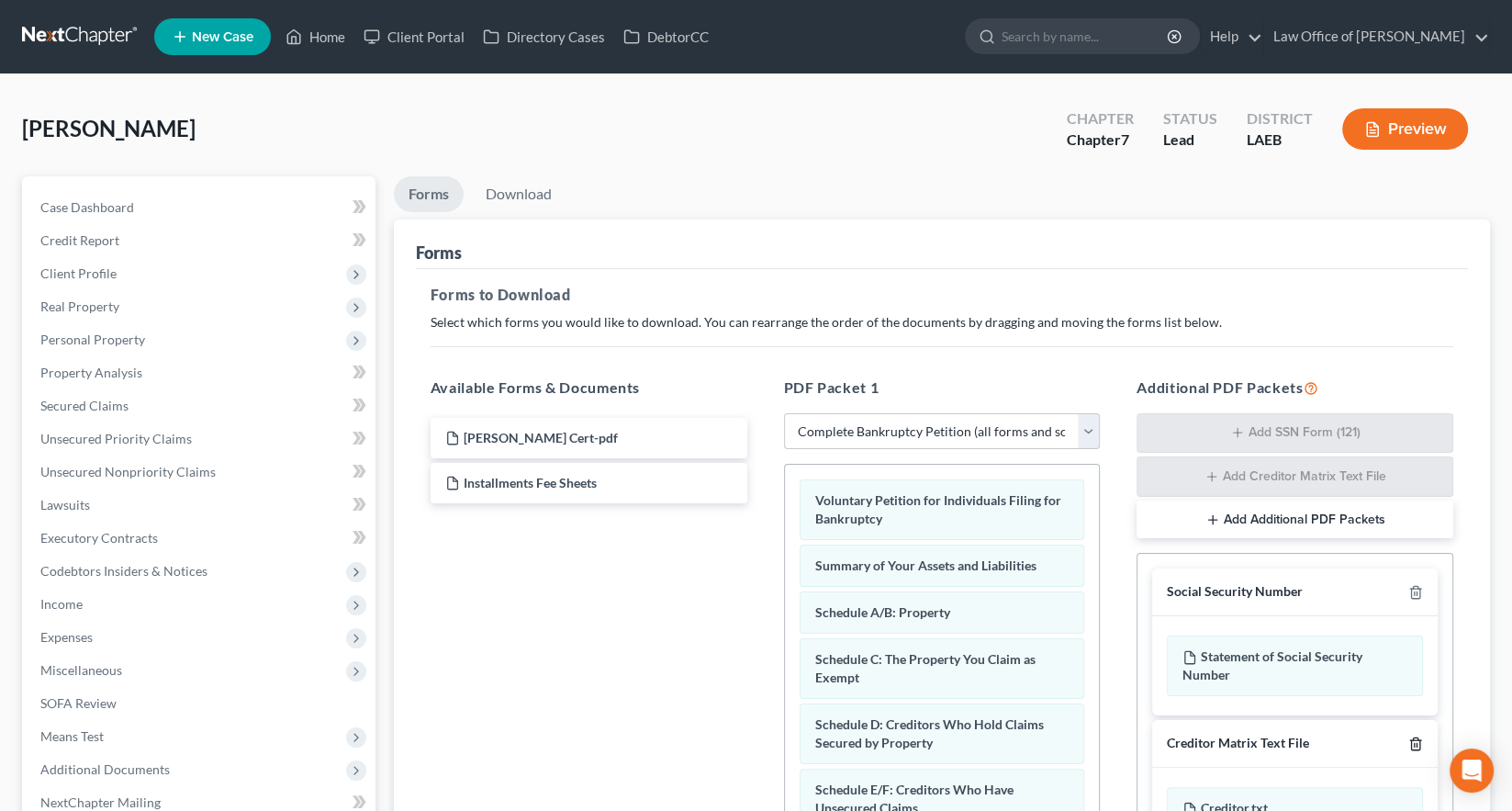
click at [1423, 736] on icon "button" at bounding box center [1415, 743] width 14 height 14
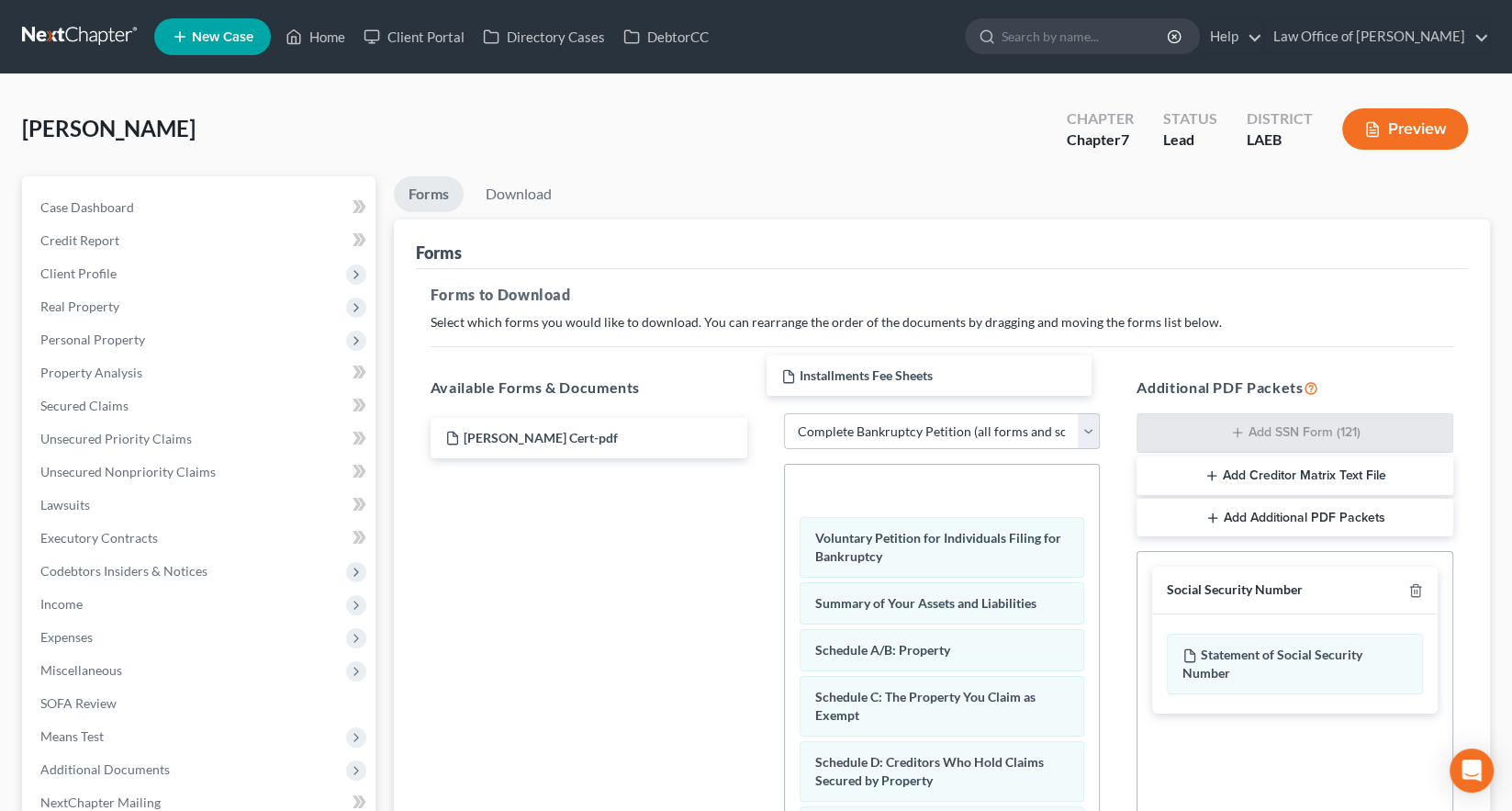
drag, startPoint x: 516, startPoint y: 370, endPoint x: 864, endPoint y: 364, distance: 348.1
click at [762, 418] on div "Installments Fee Sheets Bell CC Cert-pdf Installments Fee Sheets" at bounding box center [589, 438] width 346 height 40
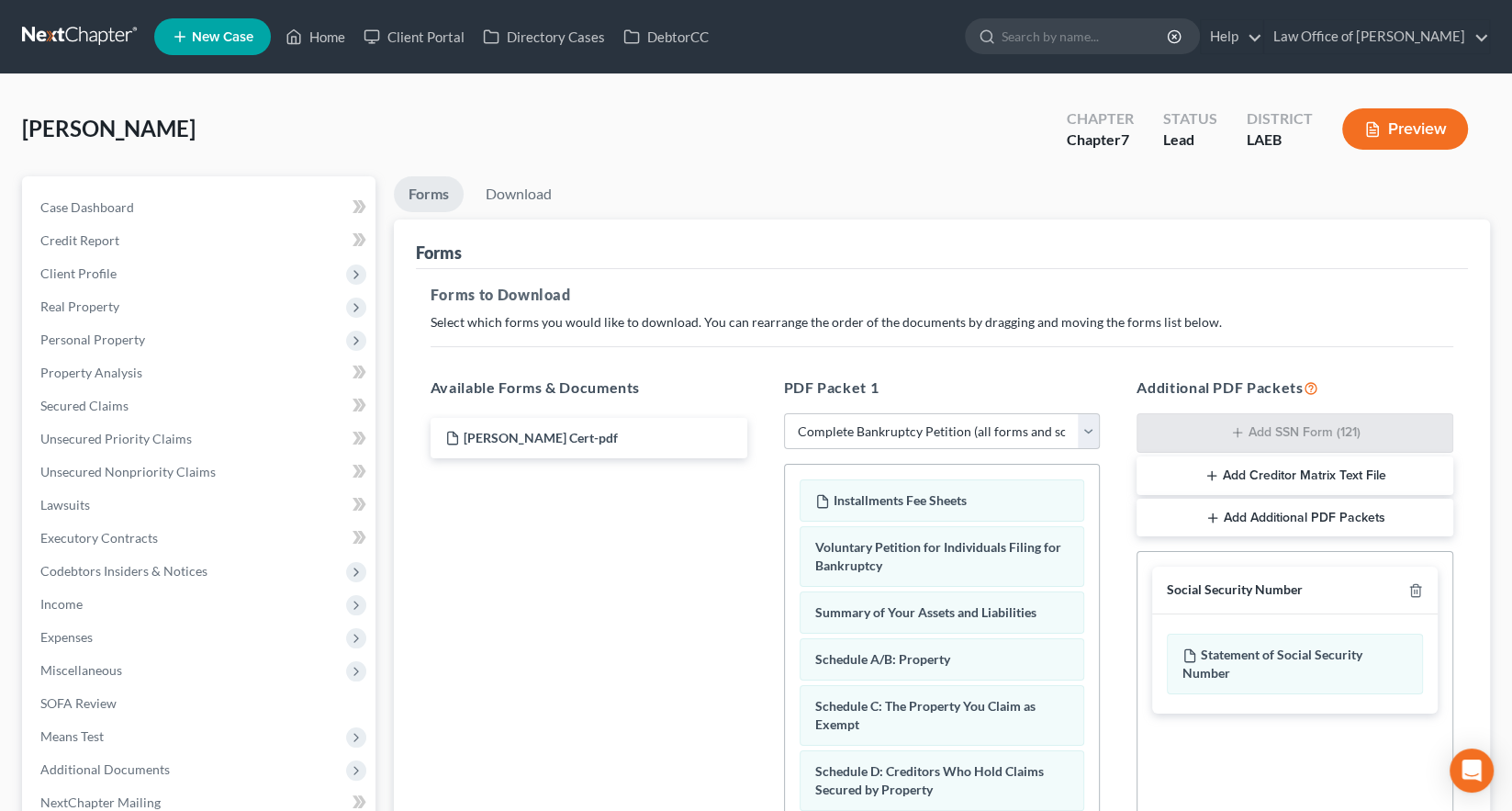
scroll to position [173, 0]
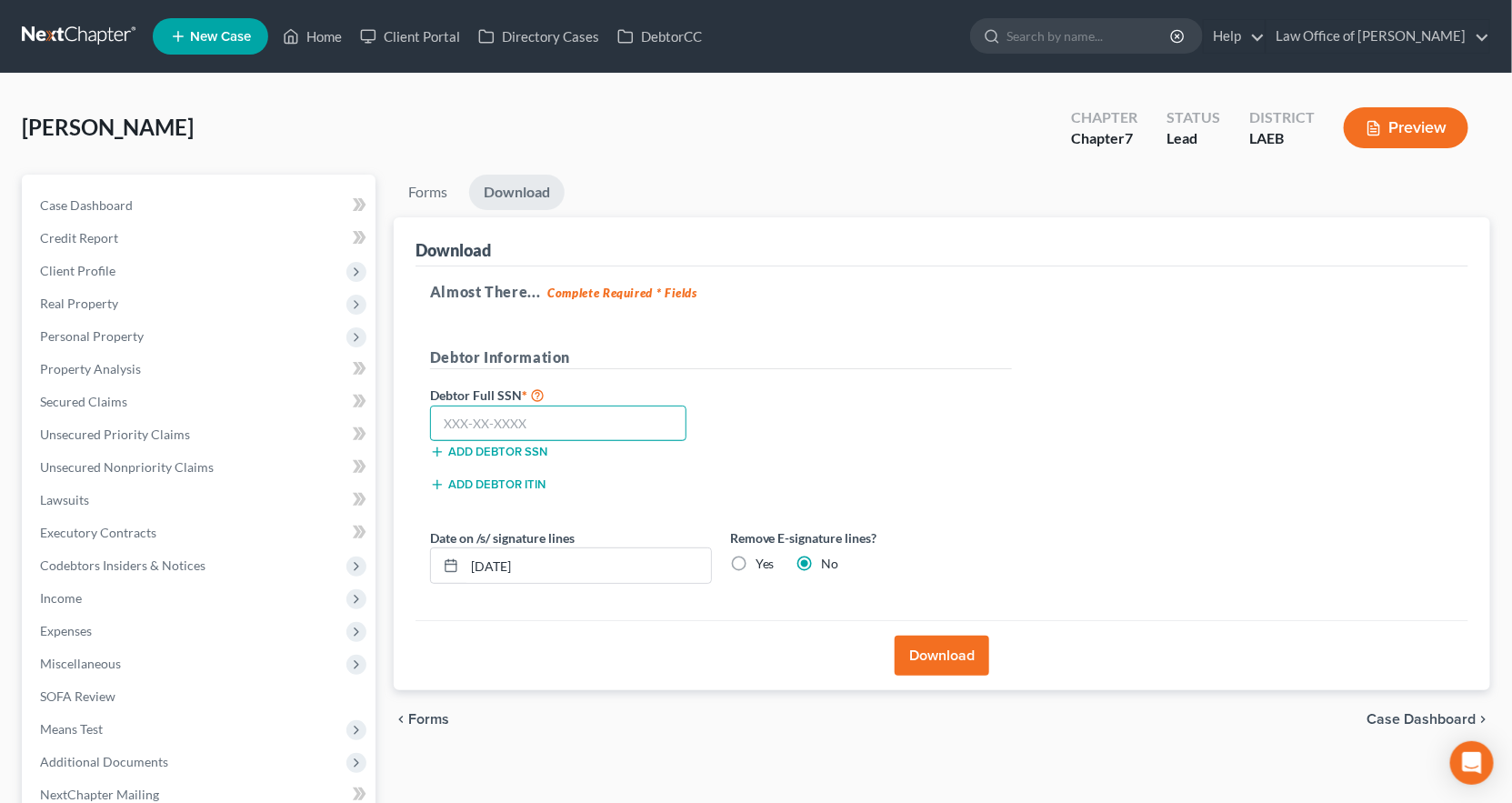
click at [499, 405] on input "text" at bounding box center [559, 423] width 258 height 36
type input "433-63-3559"
click at [959, 635] on button "Download" at bounding box center [943, 655] width 95 height 40
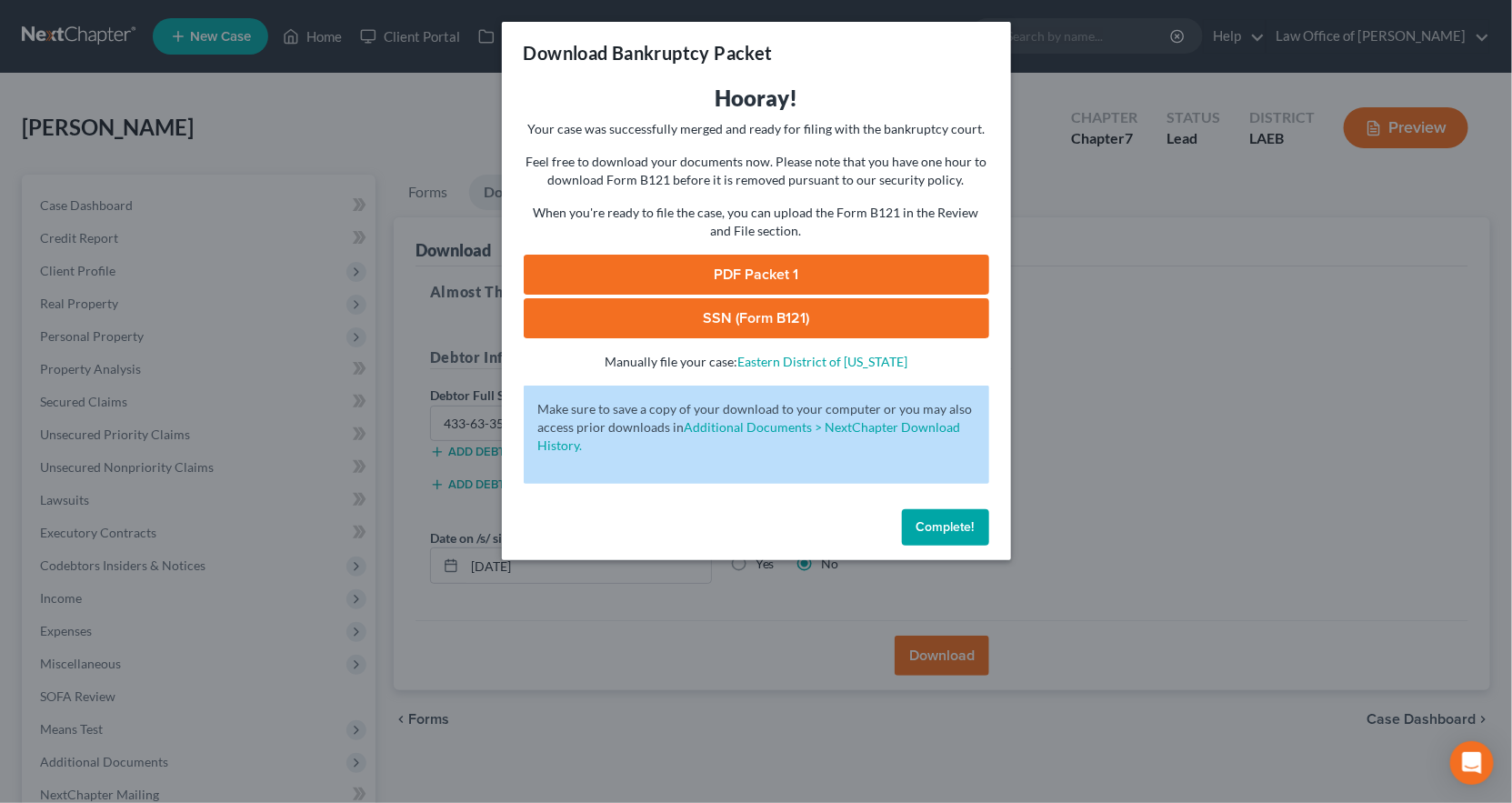
click at [757, 255] on link "PDF Packet 1" at bounding box center [757, 275] width 466 height 40
click at [774, 298] on link "SSN (Form B121)" at bounding box center [757, 318] width 466 height 40
click at [917, 519] on span "Complete!" at bounding box center [945, 526] width 58 height 15
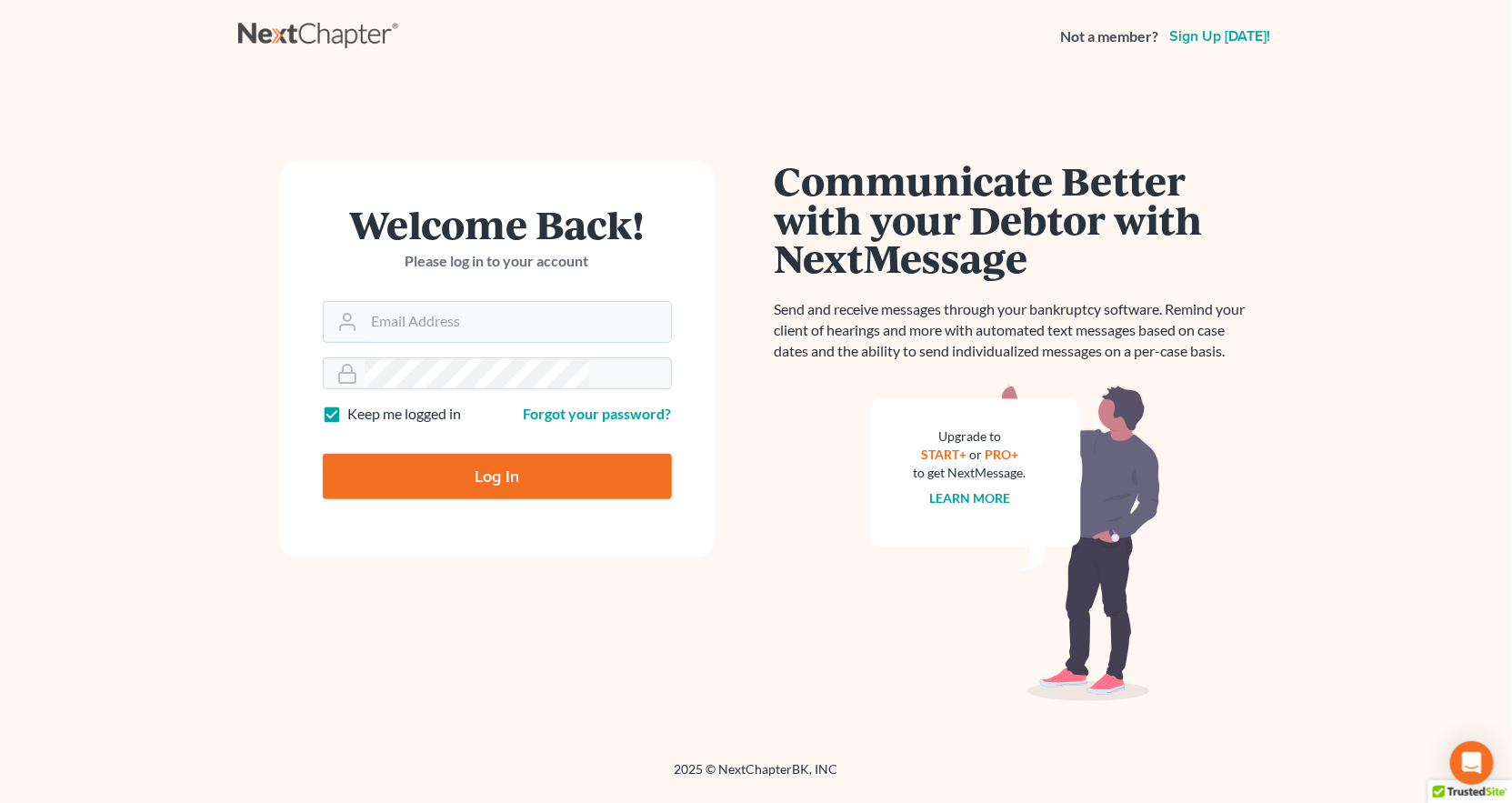
click at [449, 299] on form "Welcome Back! Please log in to your account Email Address Password Keep me logg…" at bounding box center [497, 359] width 437 height 397
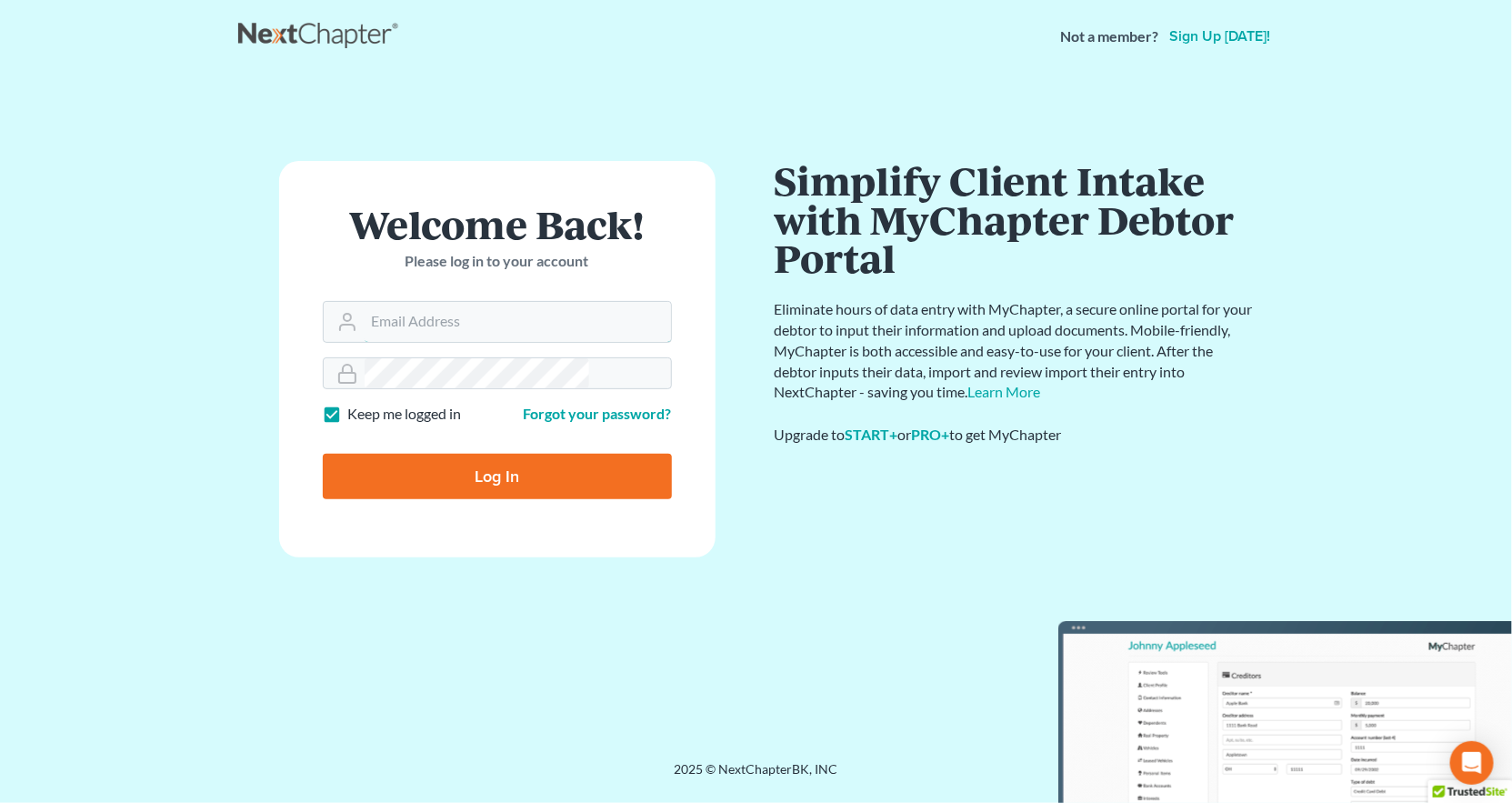
type input "[PERSON_NAME][EMAIL_ADDRESS][DOMAIN_NAME]"
drag, startPoint x: 489, startPoint y: 310, endPoint x: 488, endPoint y: 357, distance: 47.0
click at [488, 454] on input "Log In" at bounding box center [497, 476] width 350 height 45
type input "Thinking..."
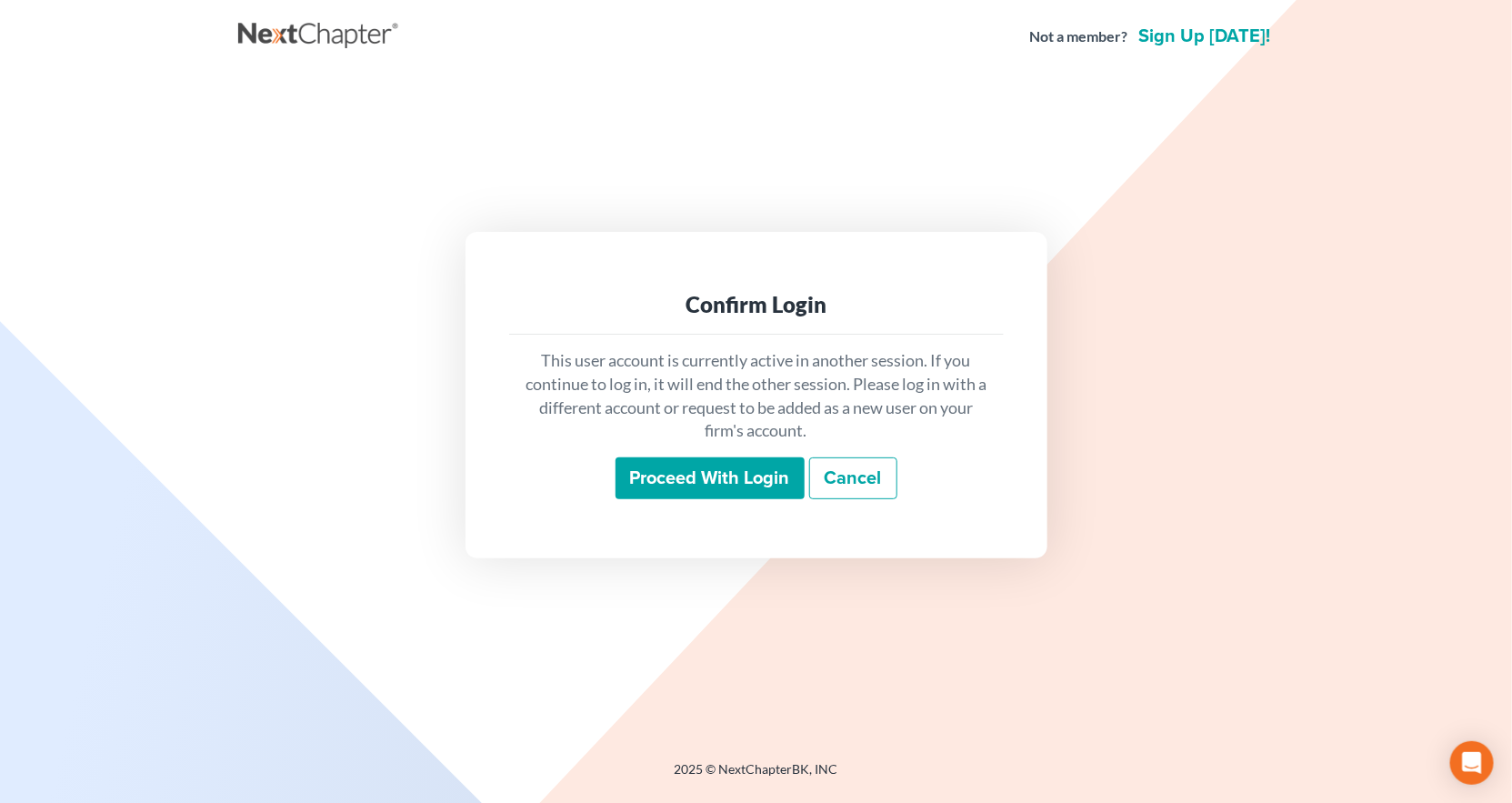
click at [716, 457] on input "Proceed with login" at bounding box center [711, 478] width 189 height 42
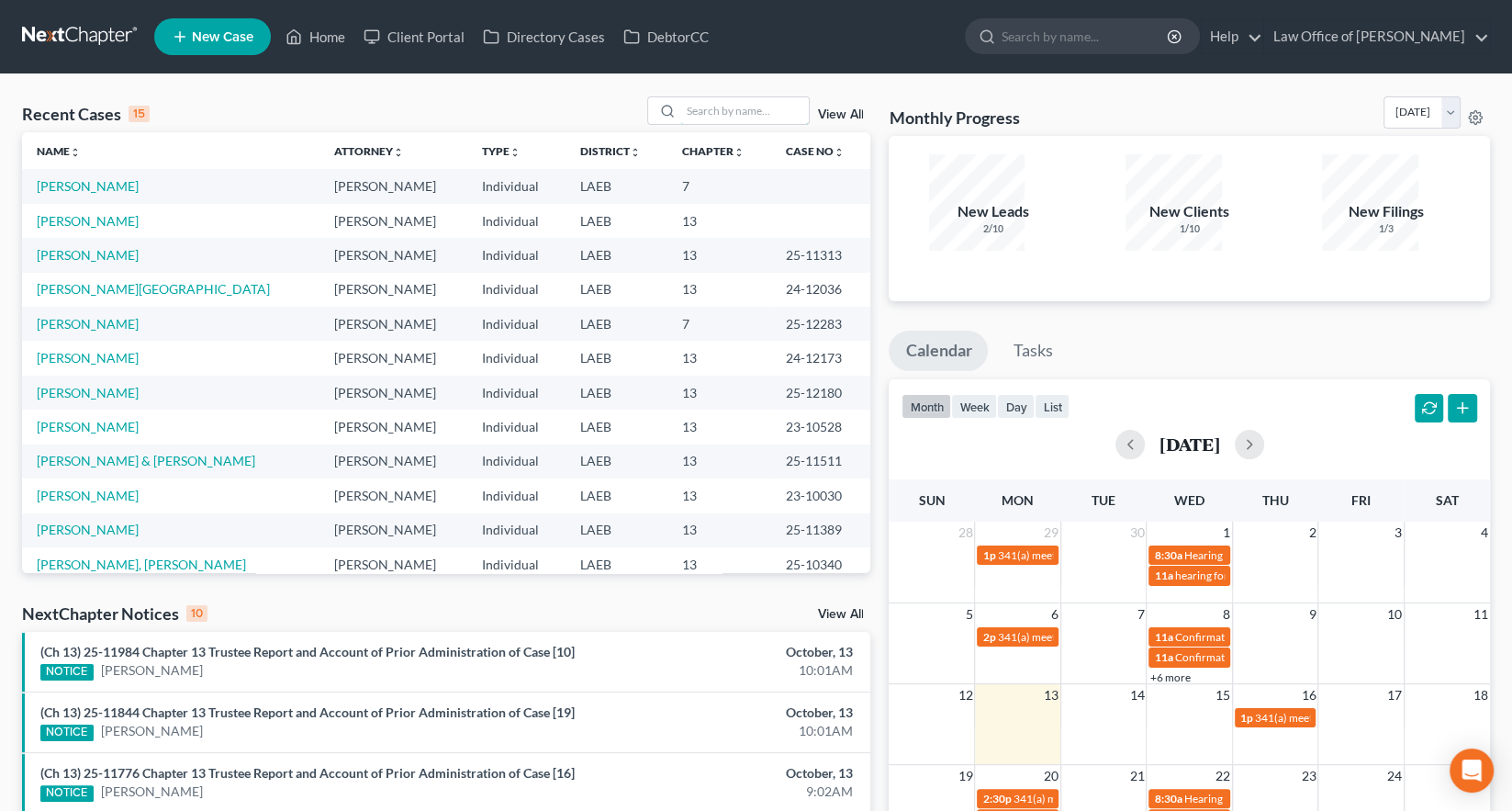
click at [766, 98] on input "search" at bounding box center [744, 111] width 128 height 27
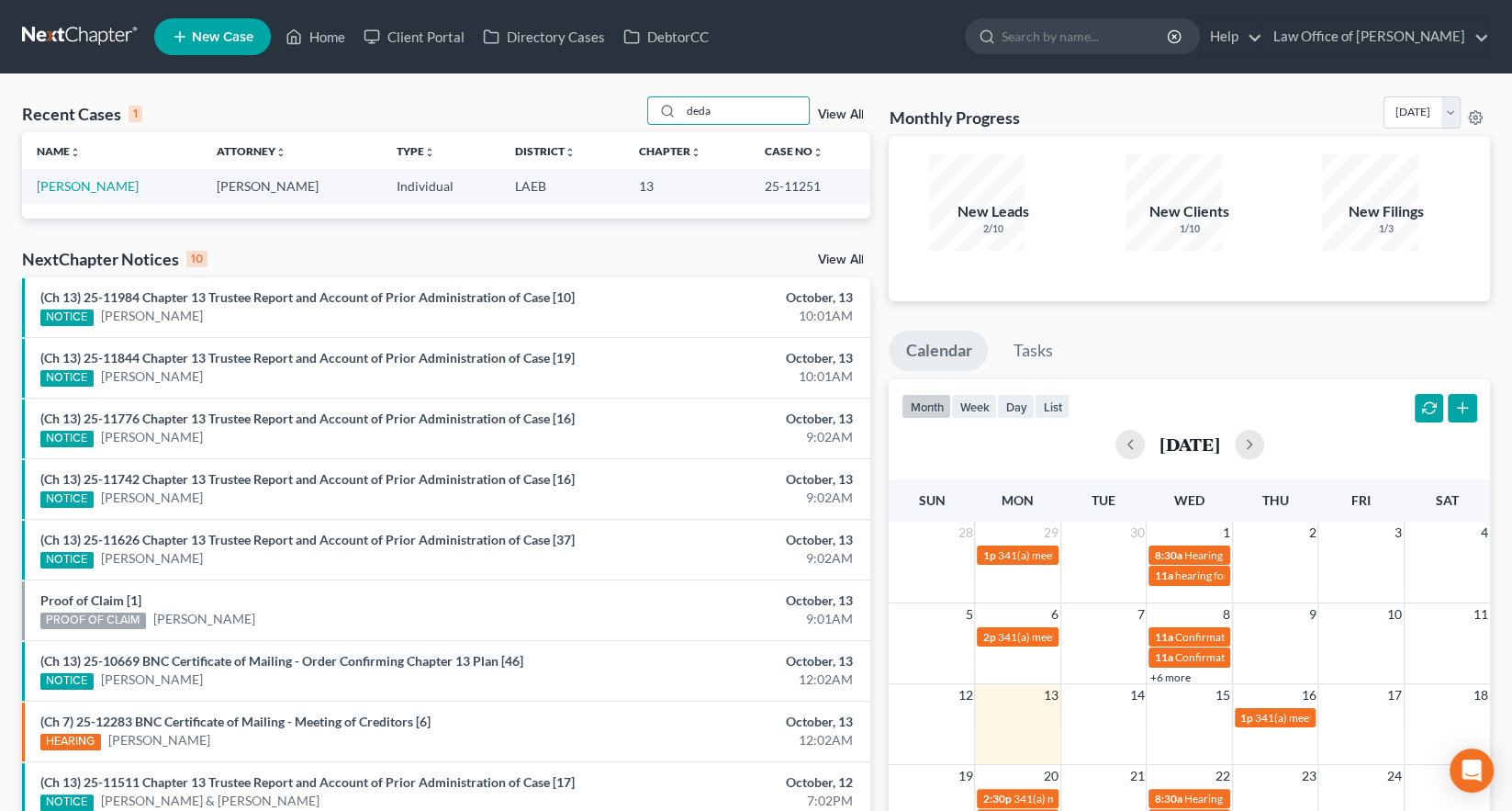
type input "deda"
click at [57, 178] on link "[PERSON_NAME]" at bounding box center [87, 186] width 102 height 15
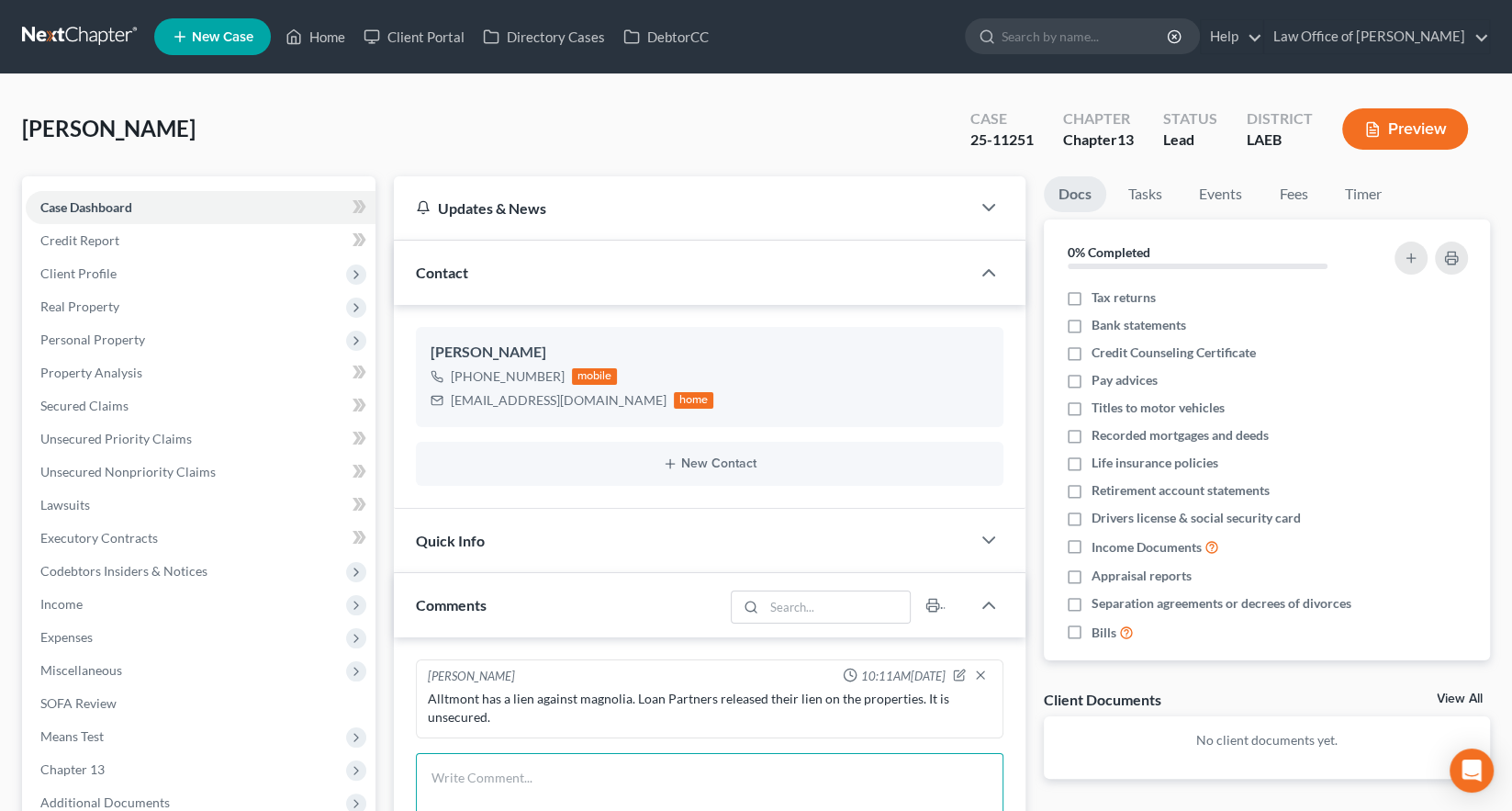
click at [468, 753] on textarea at bounding box center [710, 786] width 587 height 68
type textarea "She has found counsel for her claims against Alltmont. She is also reporting hi…"
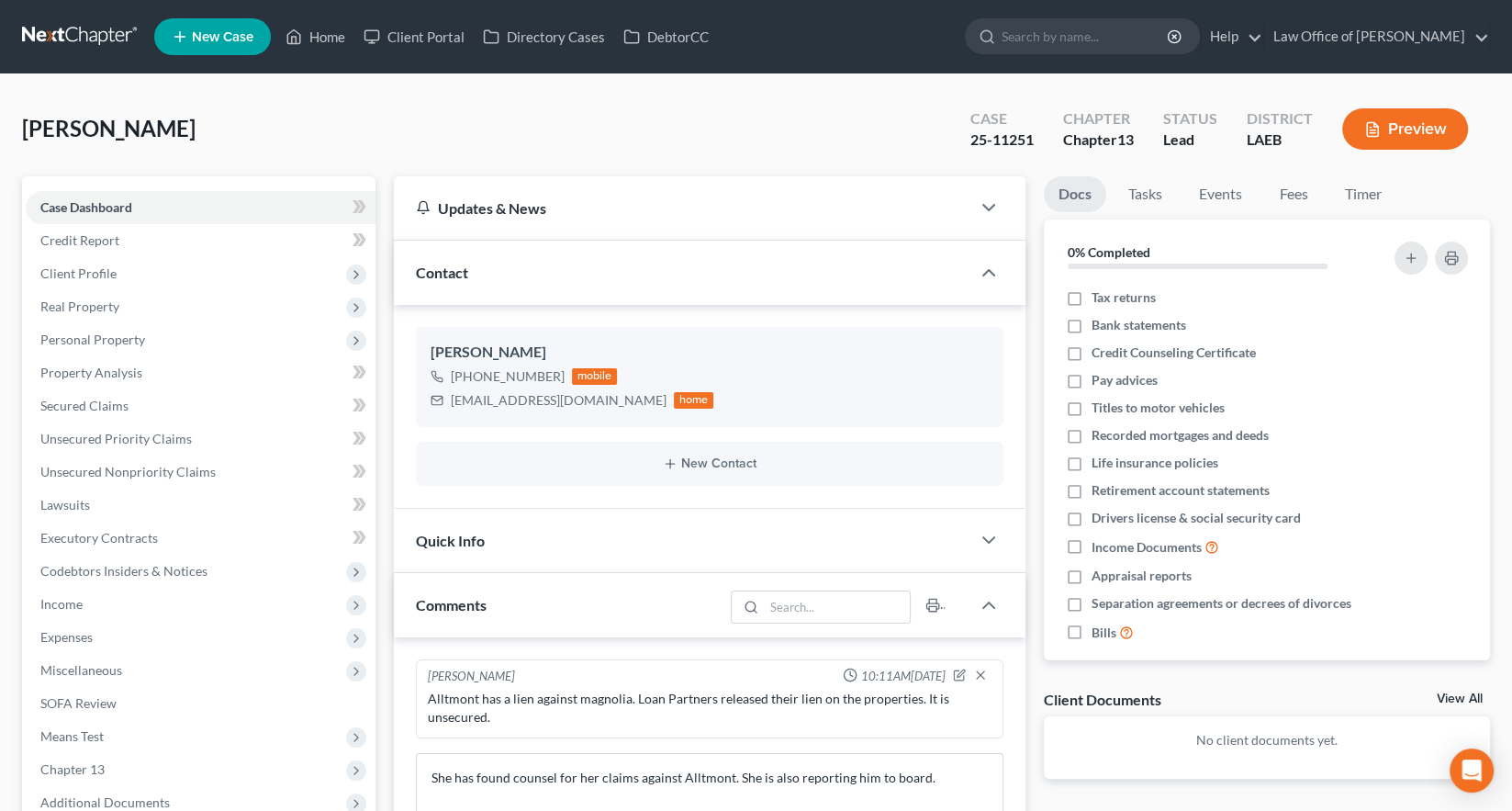
click at [144, 786] on span "Additional Documents" at bounding box center [201, 802] width 350 height 33
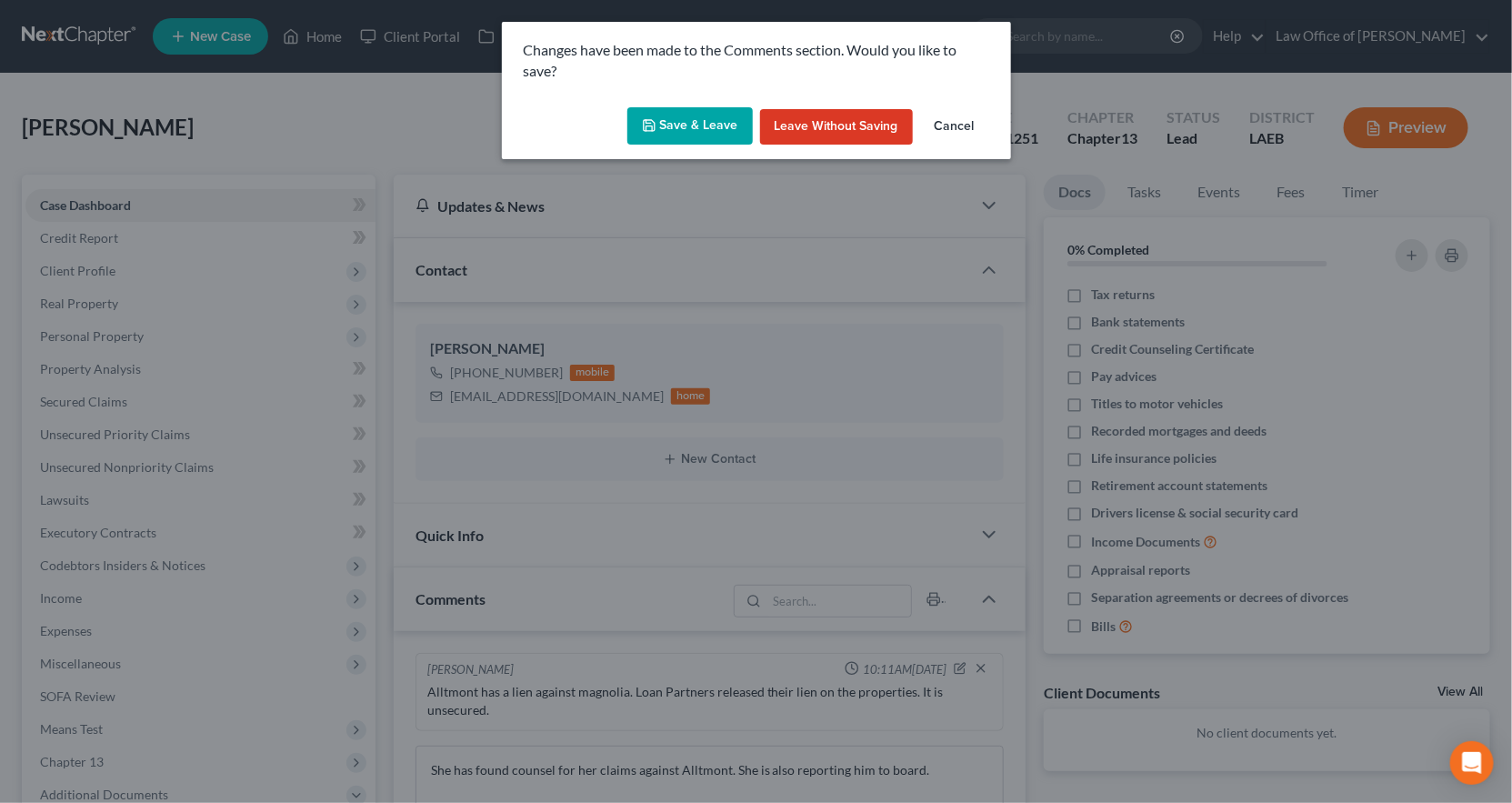
click at [704, 107] on button "Save & Leave" at bounding box center [690, 126] width 125 height 38
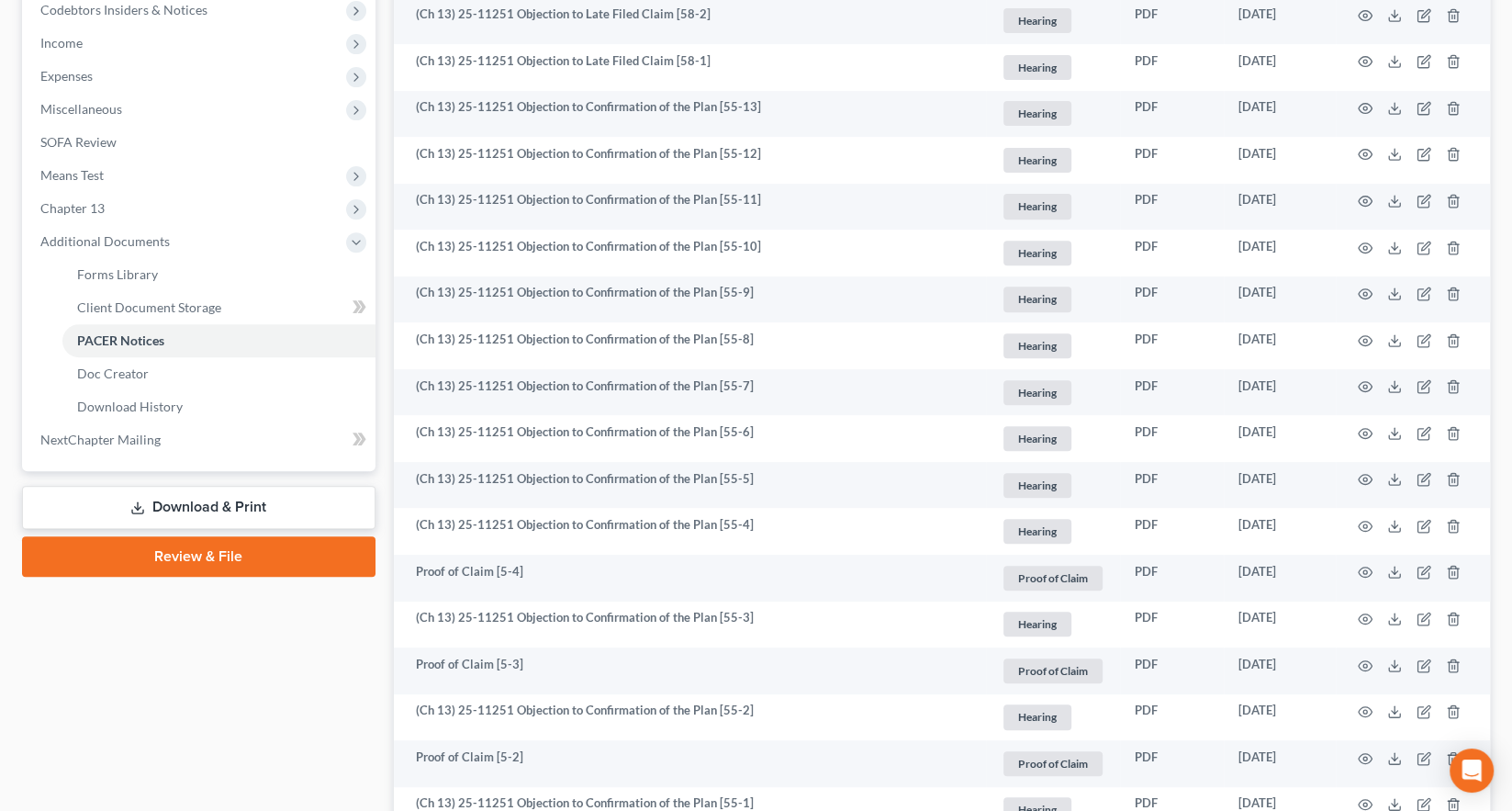
scroll to position [564, 0]
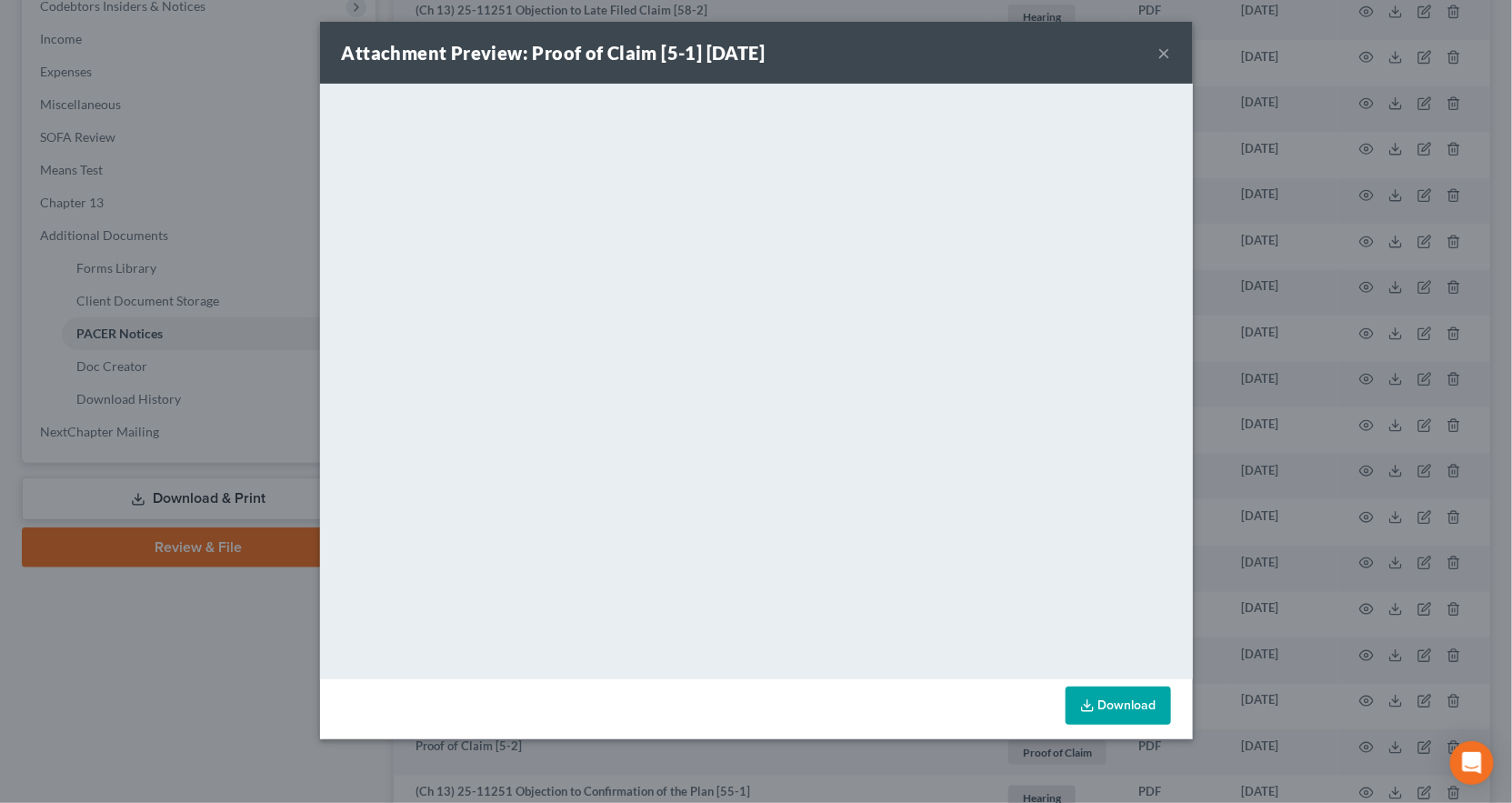
click at [1159, 42] on button "×" at bounding box center [1164, 52] width 12 height 22
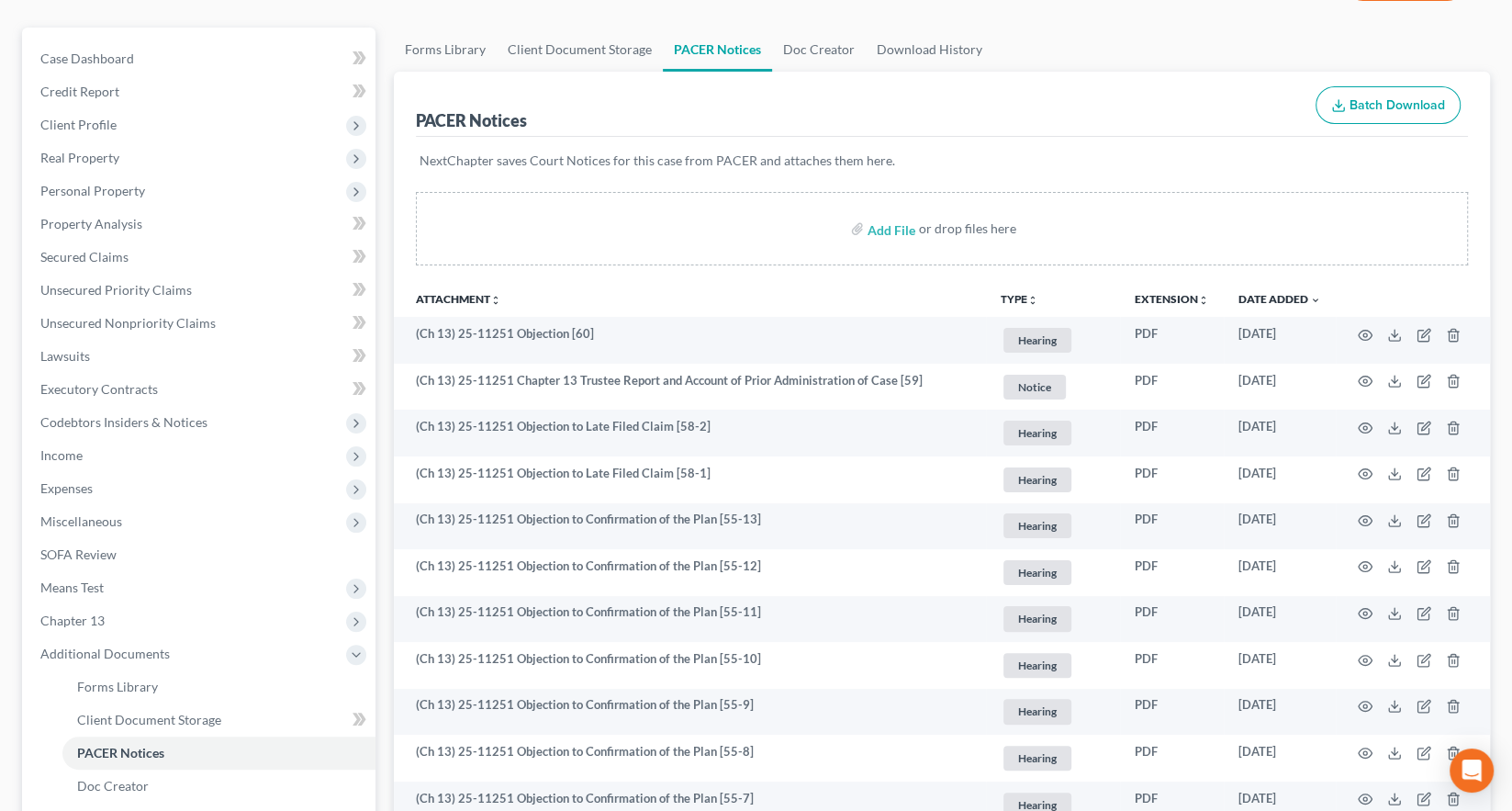
scroll to position [0, 0]
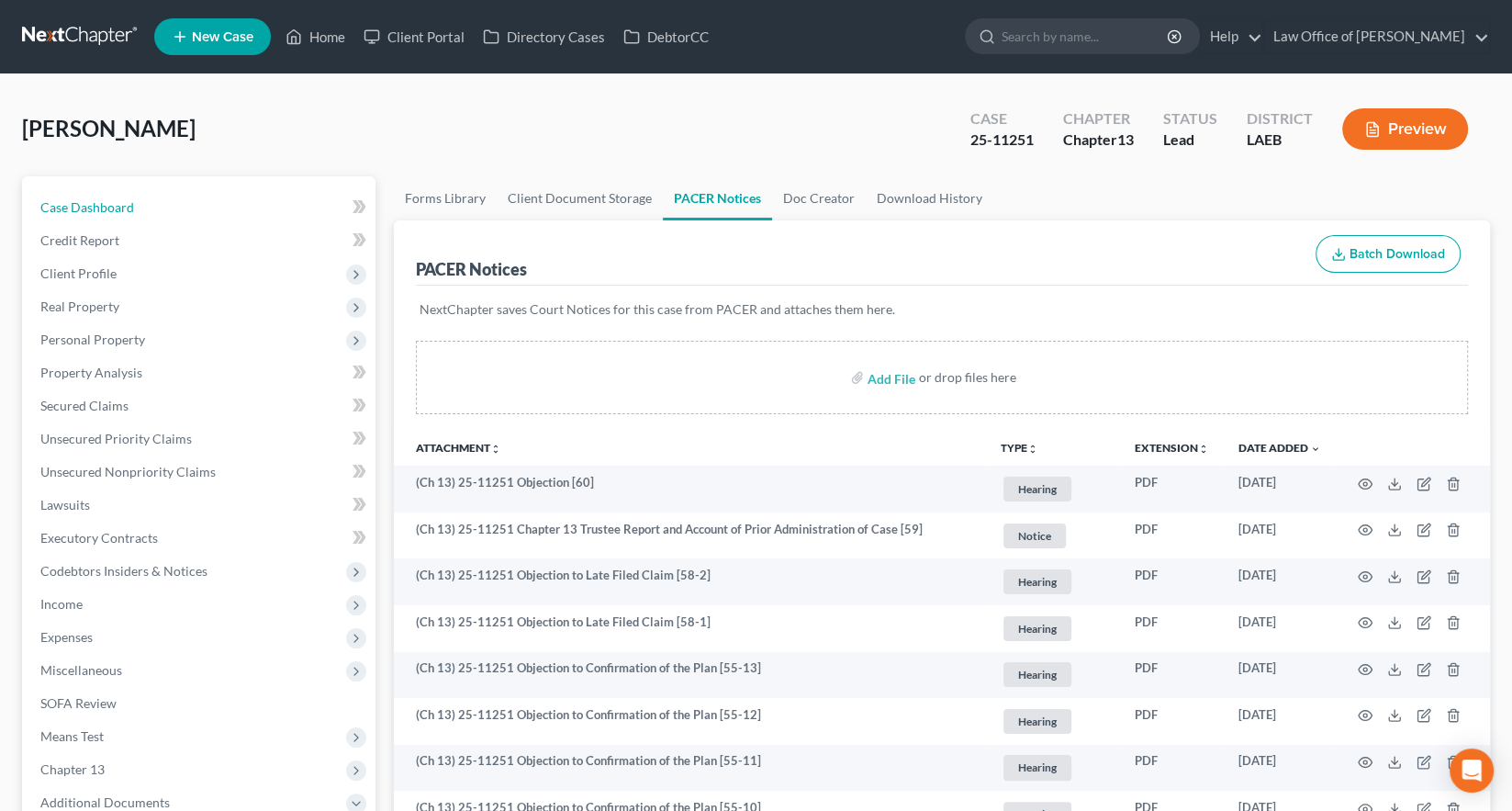
click at [80, 191] on link "Case Dashboard" at bounding box center [201, 208] width 350 height 33
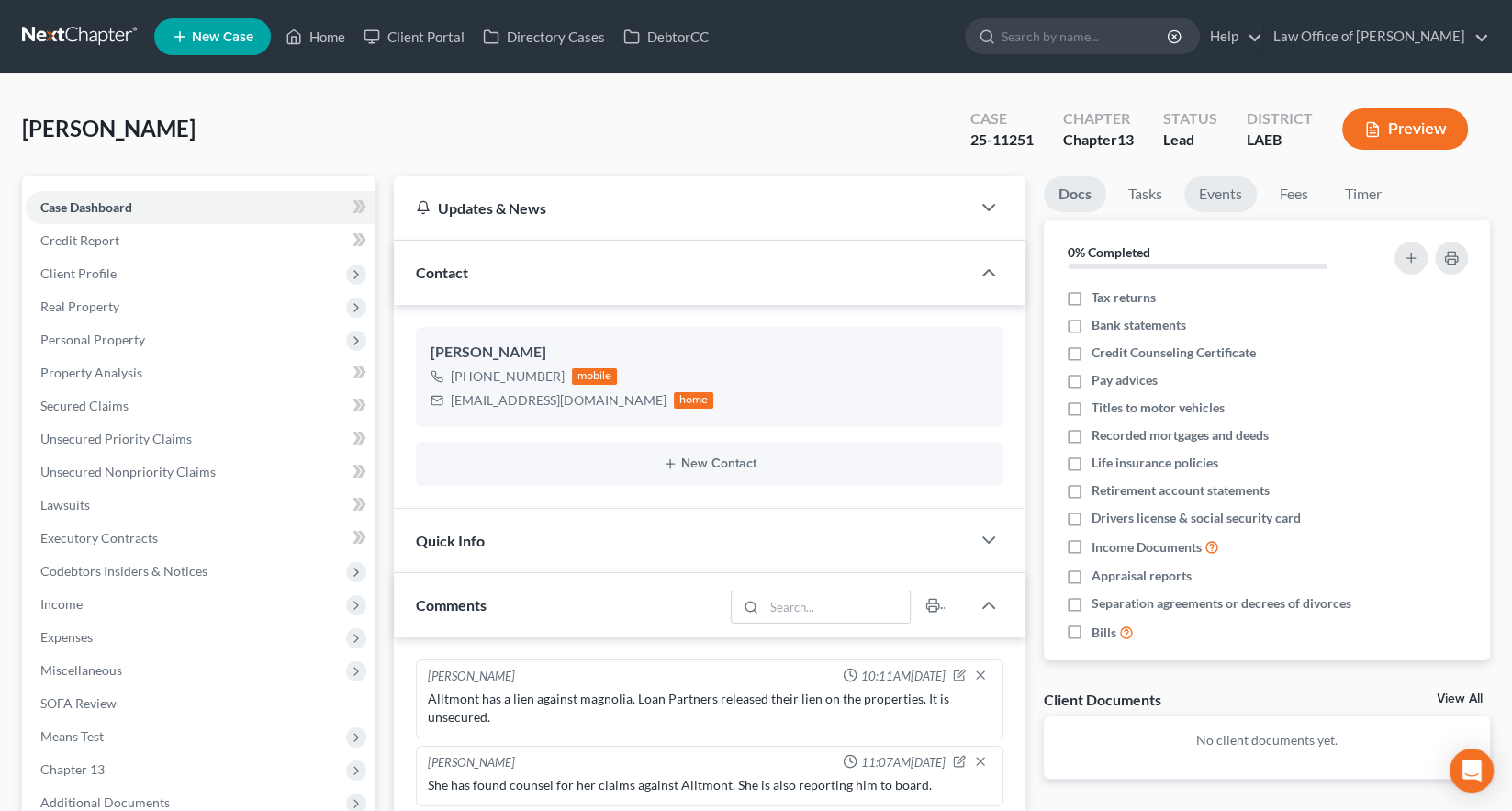
click at [1185, 176] on link "Events" at bounding box center [1220, 193] width 73 height 35
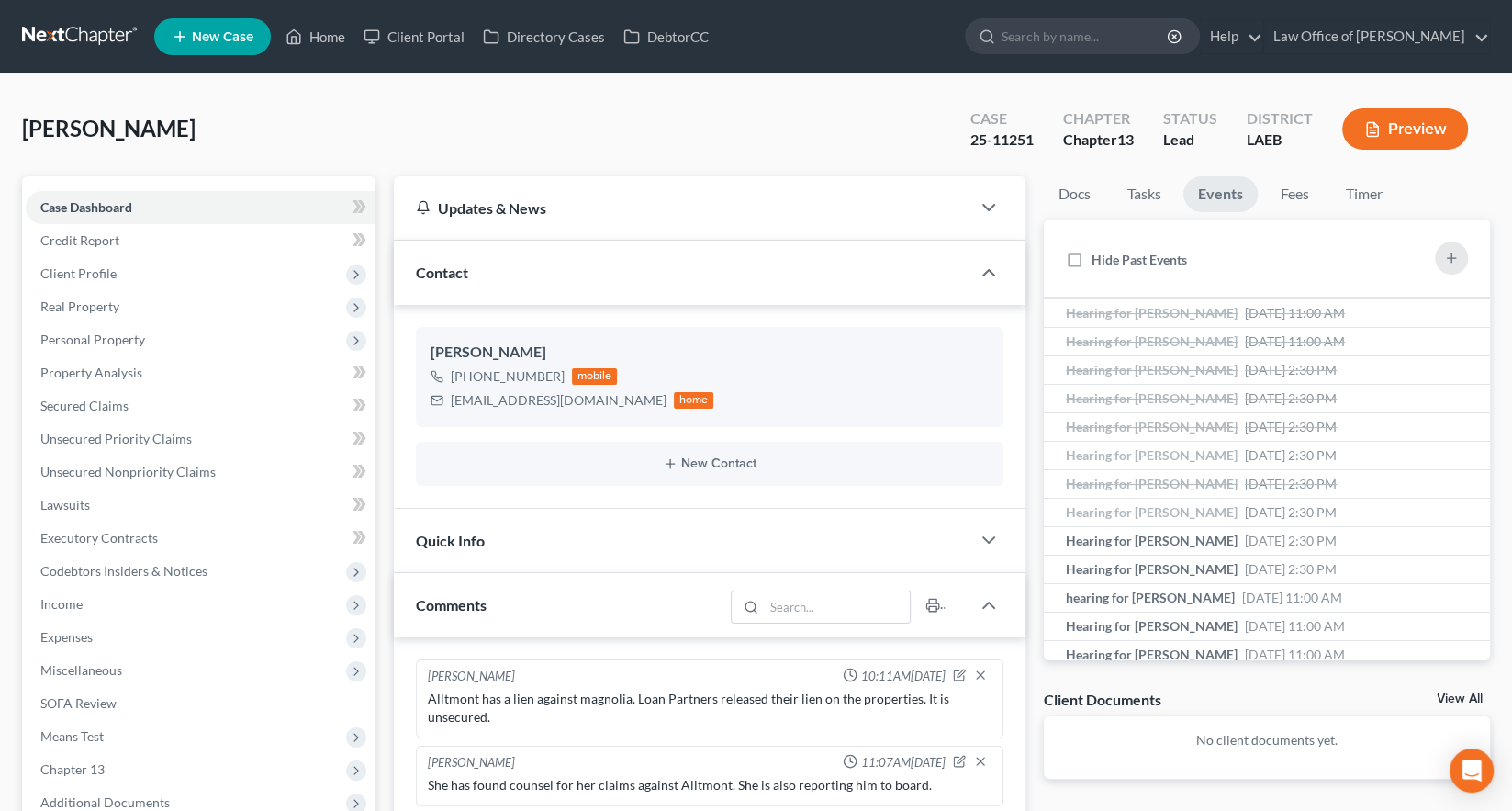
scroll to position [77, 0]
click at [1143, 585] on span "hearing for [PERSON_NAME]" at bounding box center [1150, 593] width 169 height 15
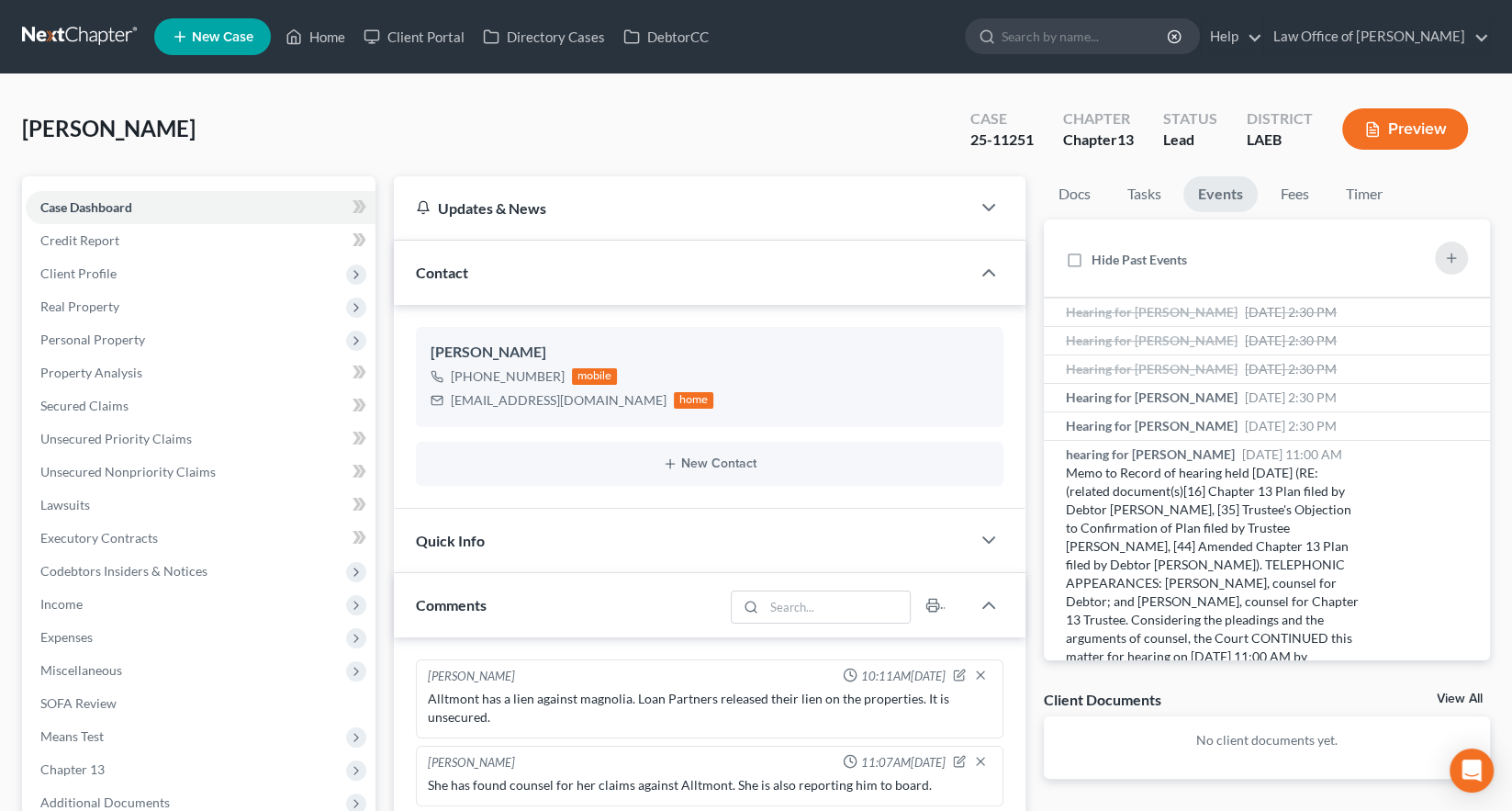
scroll to position [218, 0]
click at [1127, 417] on span "Hearing for [PERSON_NAME]" at bounding box center [1152, 425] width 172 height 15
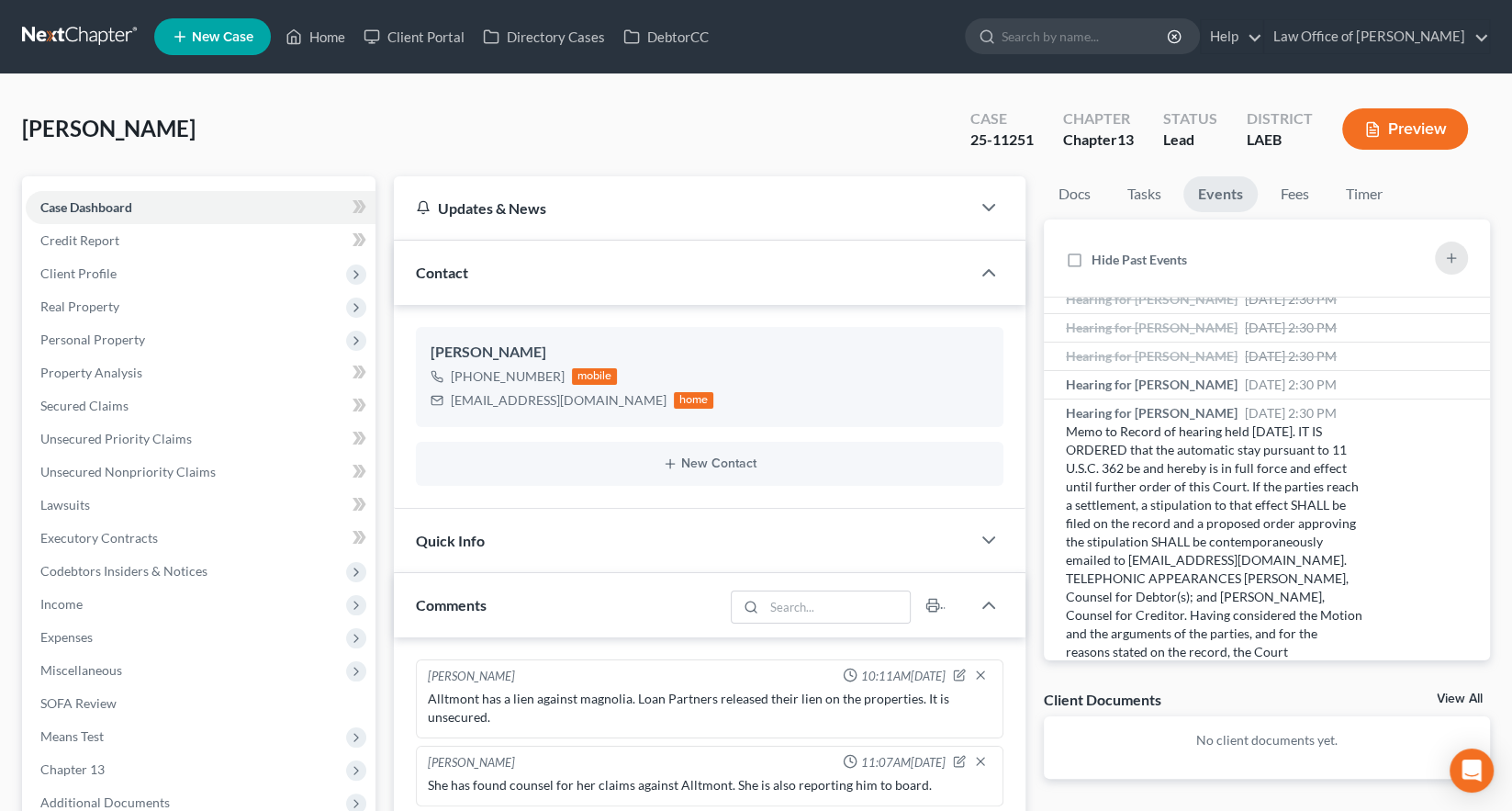
scroll to position [229, 0]
click at [1127, 378] on span "Hearing for [PERSON_NAME]" at bounding box center [1152, 385] width 172 height 15
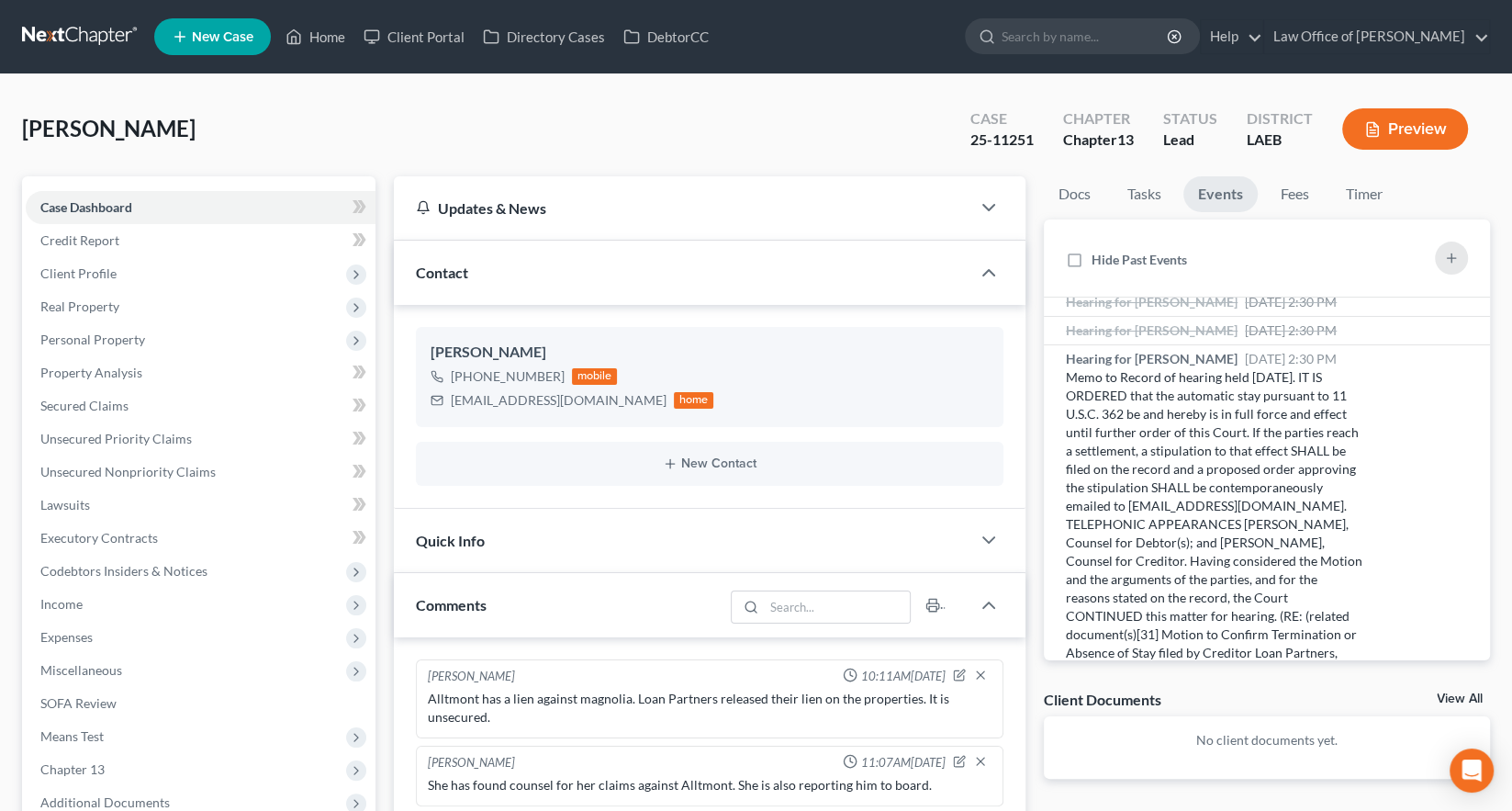
click at [1266, 368] on div "Memo to Record of hearing held 9/15/2025. IT IS ORDERED that the automatic stay…" at bounding box center [1215, 560] width 296 height 385
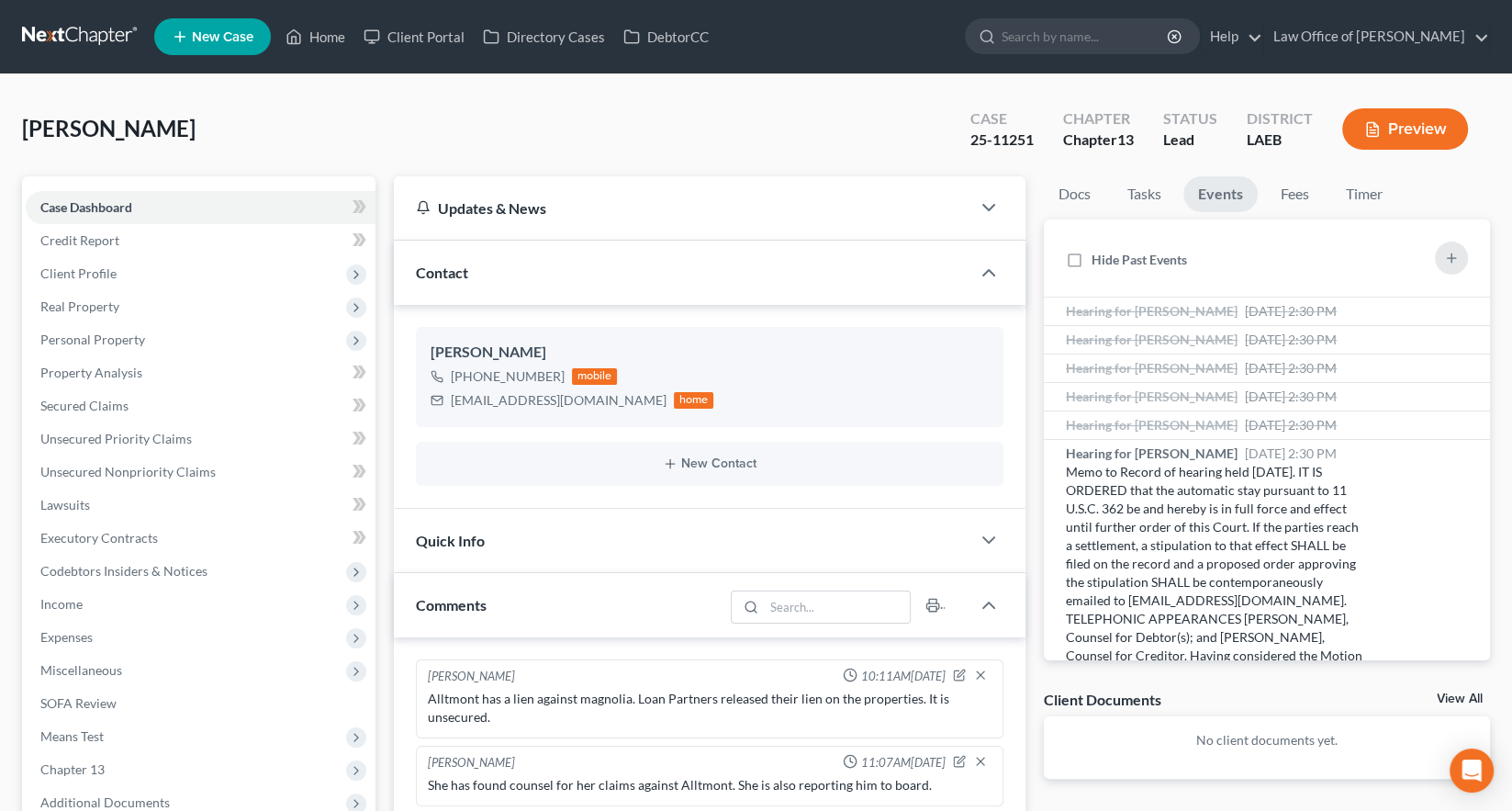
click at [1245, 446] on span "[DATE] 2:30 PM" at bounding box center [1291, 453] width 92 height 15
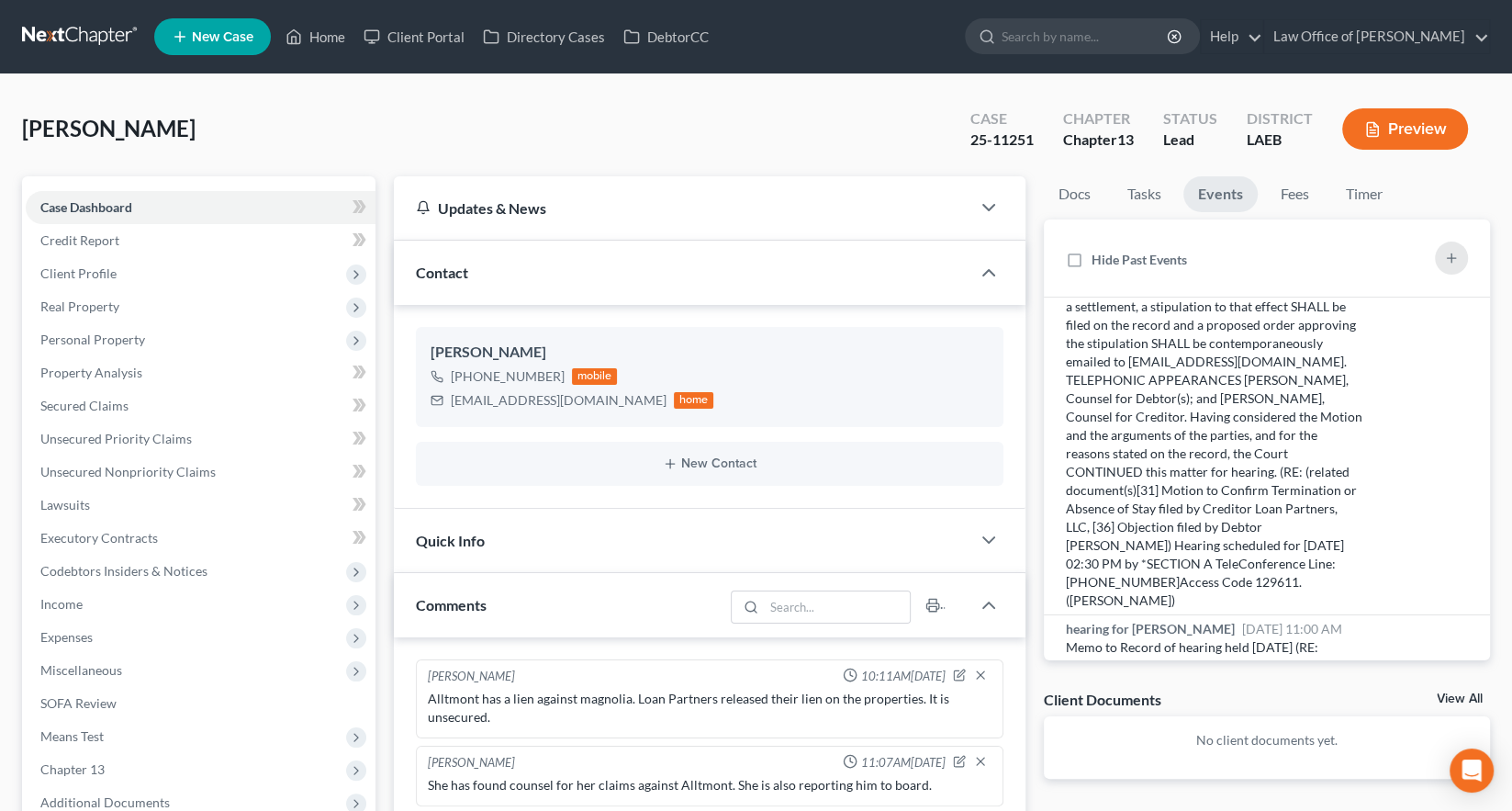
click at [1242, 621] on span "[DATE] 11:00 AM" at bounding box center [1292, 628] width 100 height 15
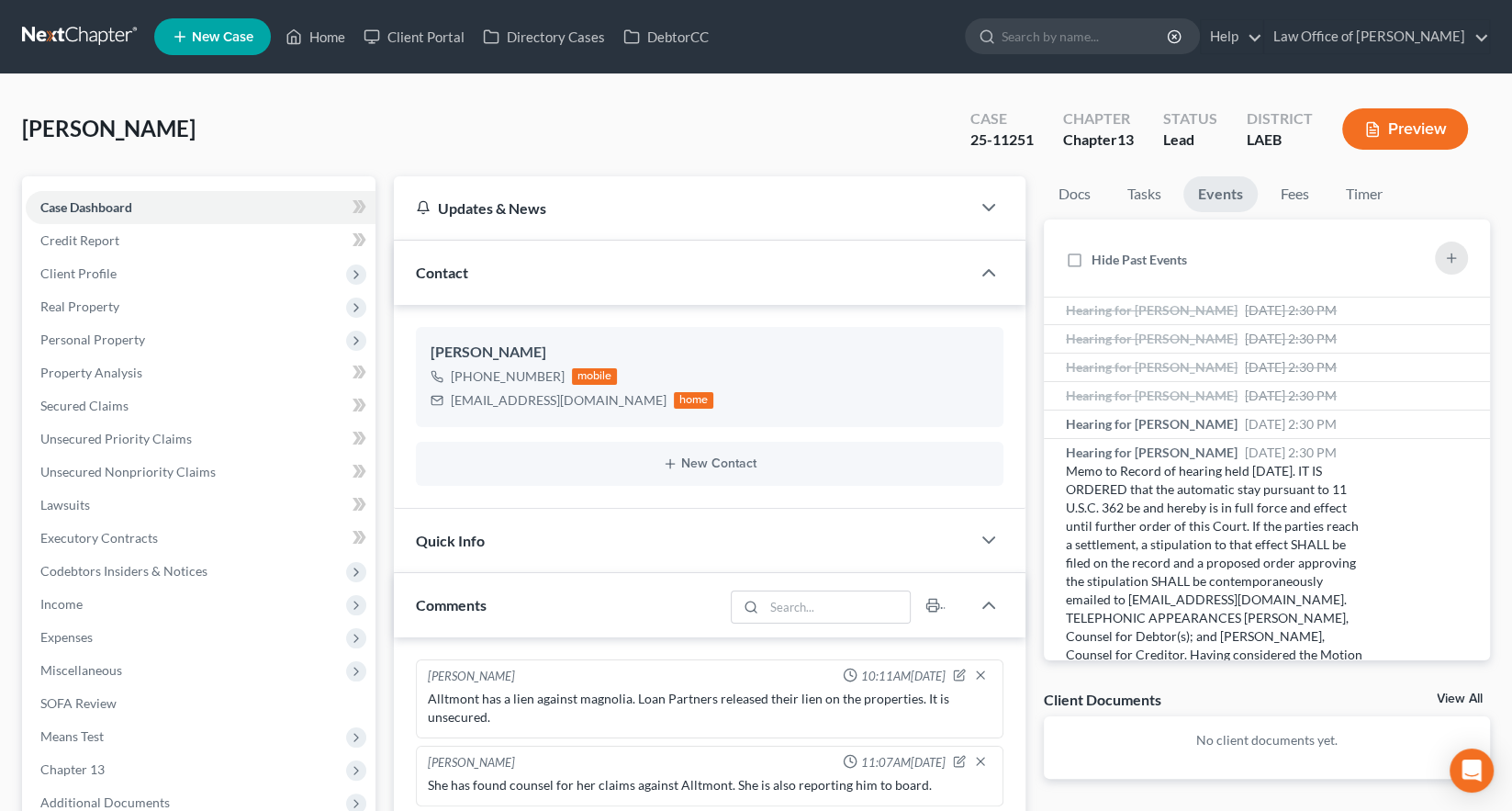
scroll to position [189, 0]
click at [1160, 446] on span "Hearing for [PERSON_NAME]" at bounding box center [1152, 453] width 172 height 15
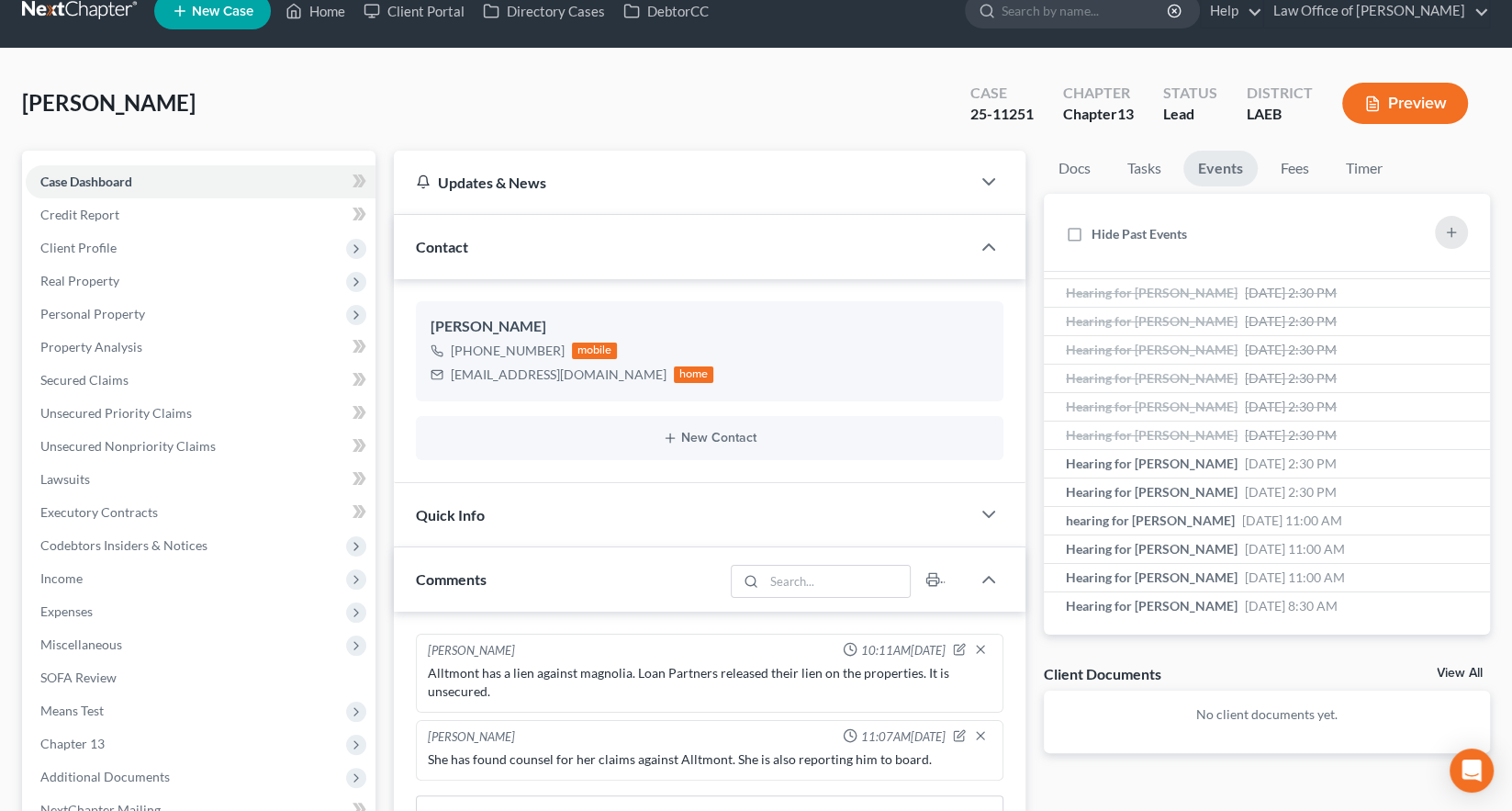
scroll to position [0, 0]
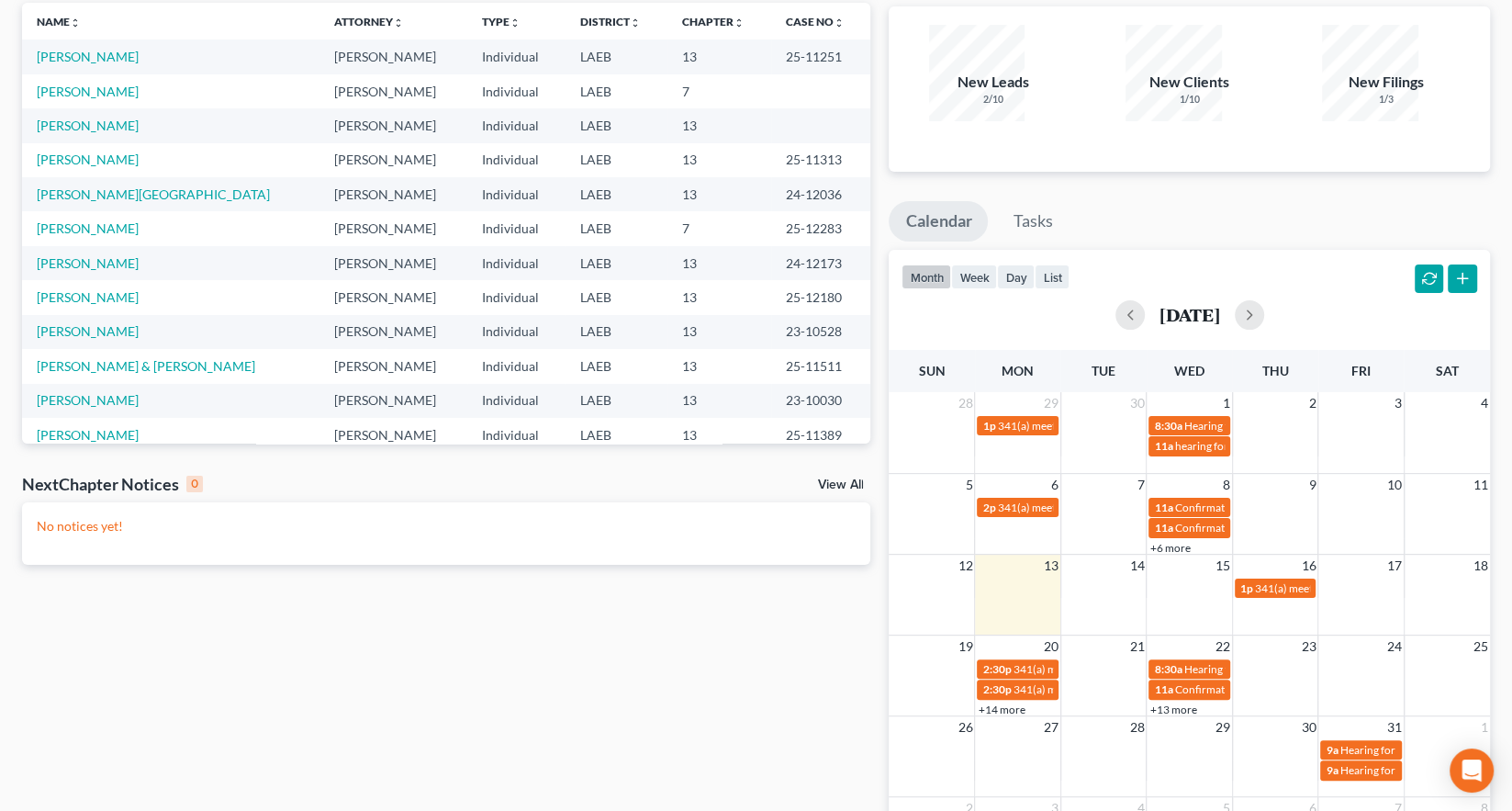
scroll to position [135, 0]
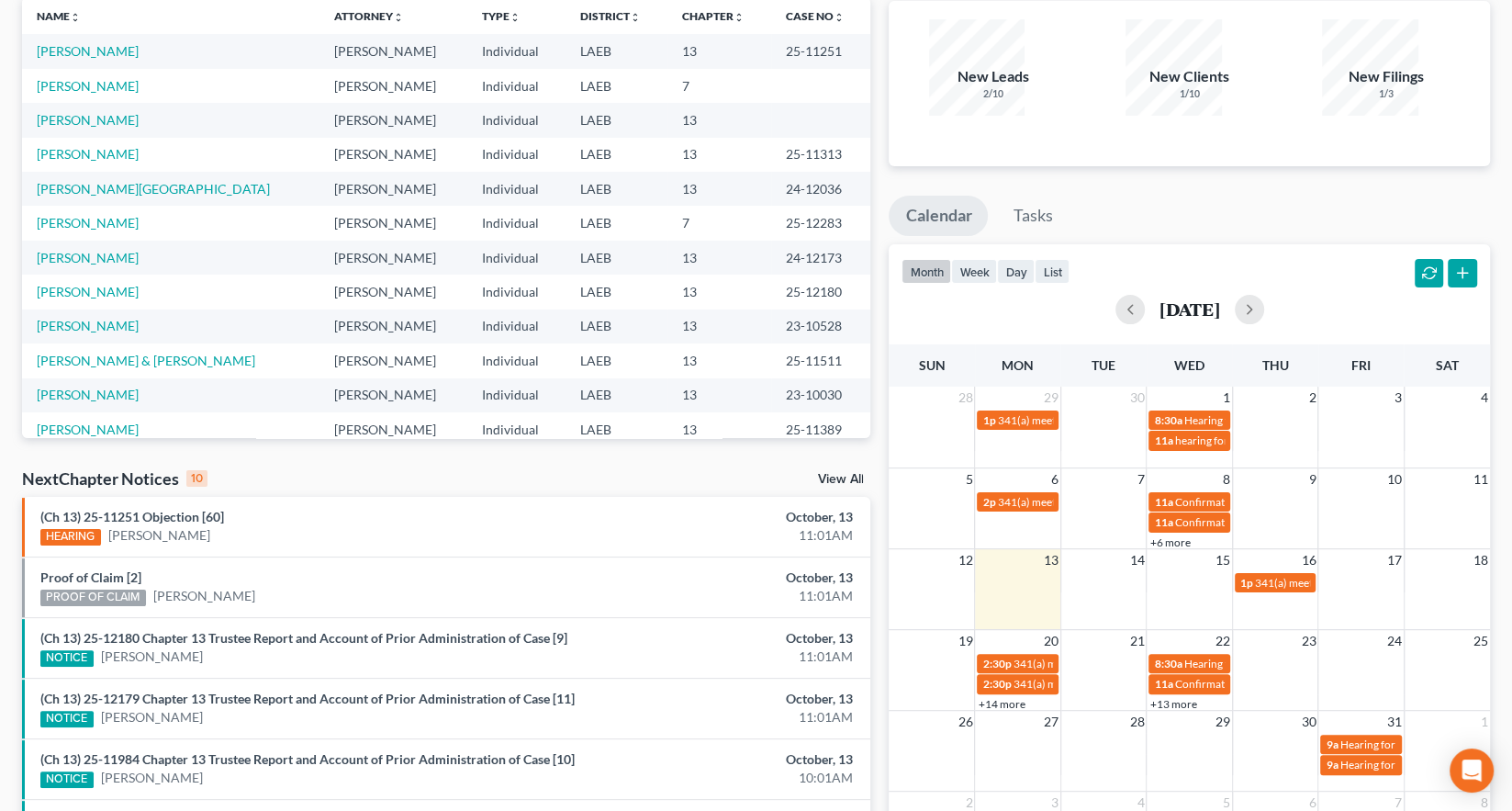
click at [994, 697] on link "+14 more" at bounding box center [1000, 704] width 47 height 13
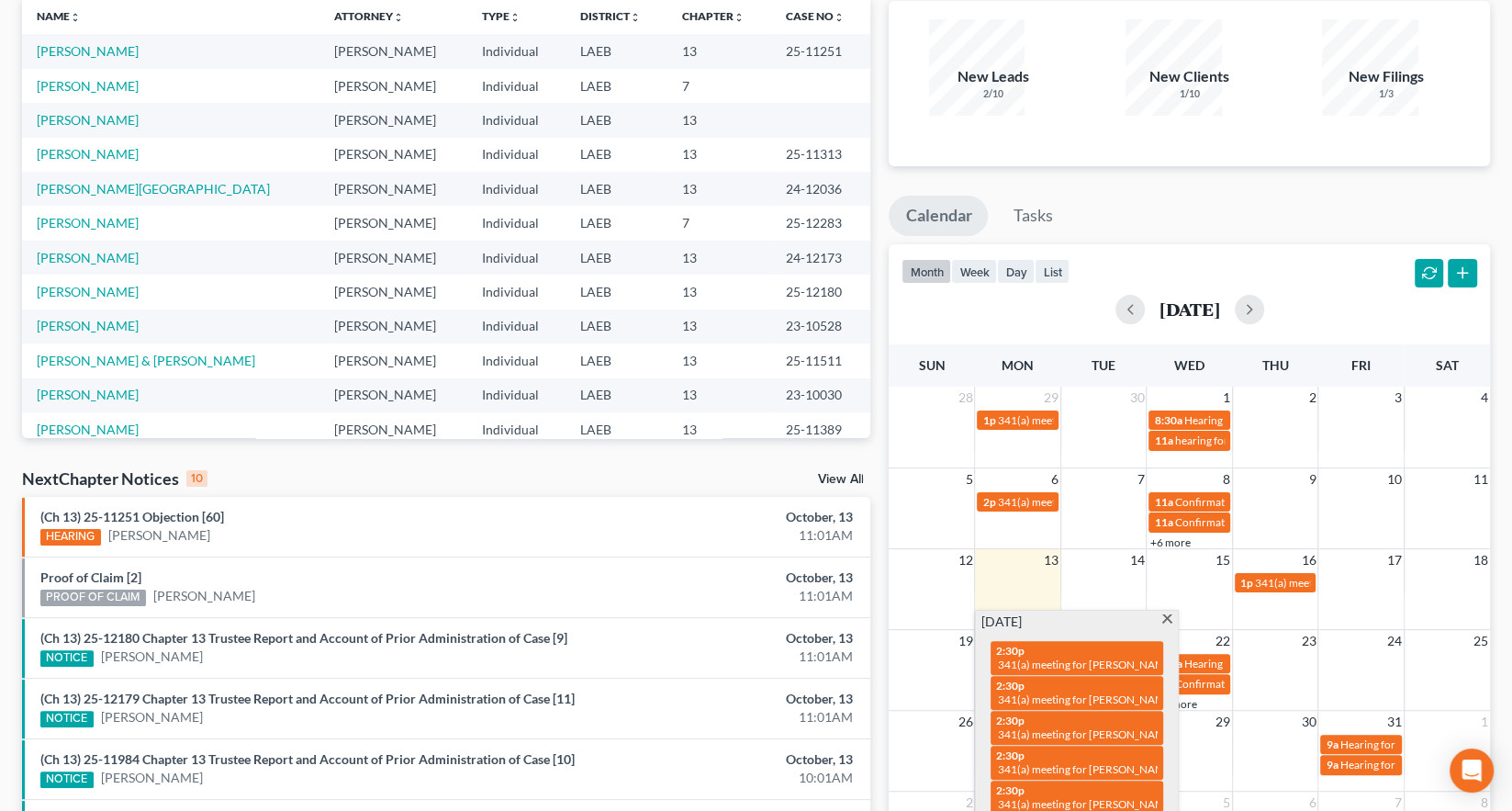
click at [1319, 195] on ul "Calendar Tasks" at bounding box center [1189, 219] width 602 height 49
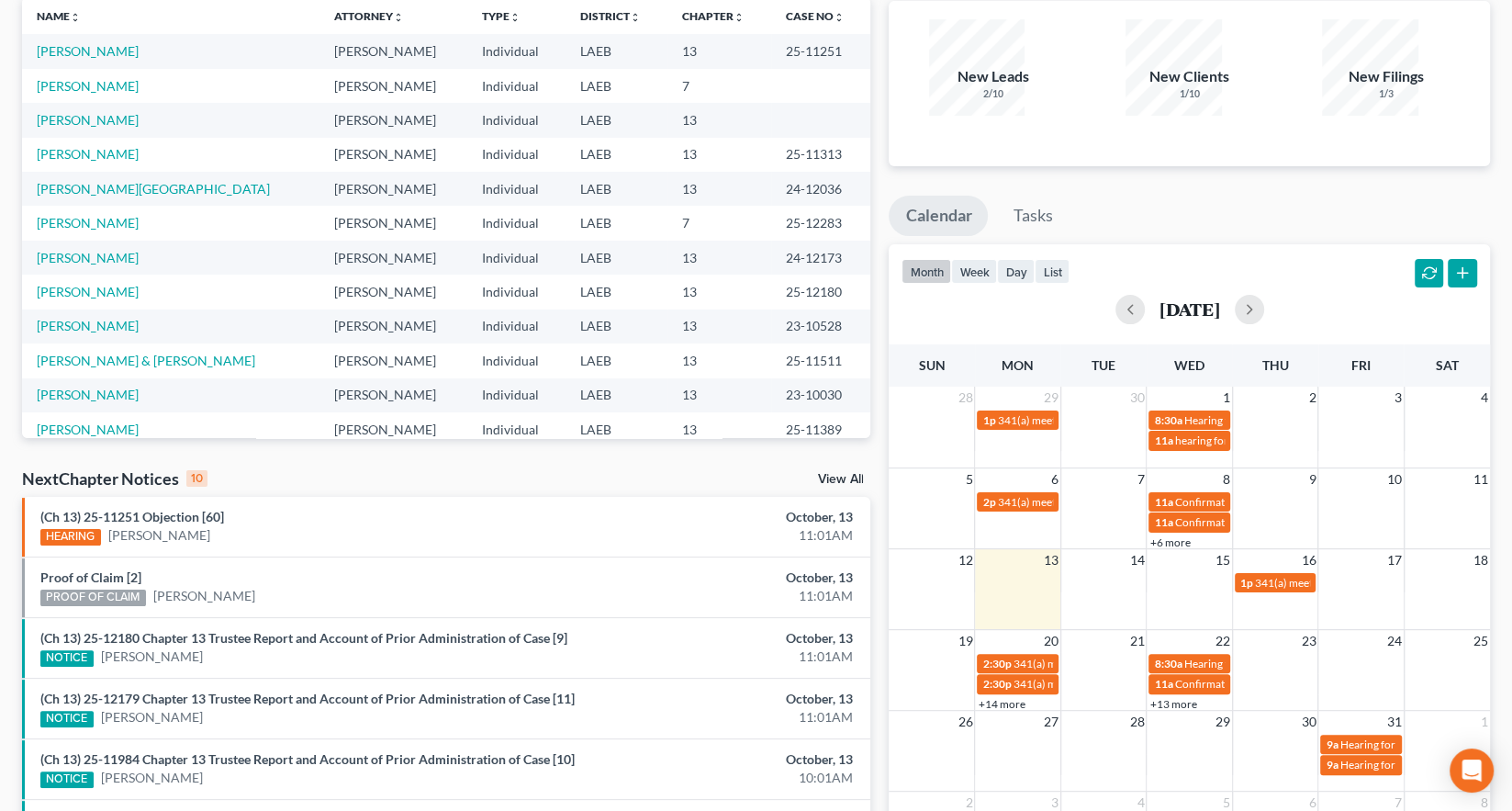
scroll to position [0, 0]
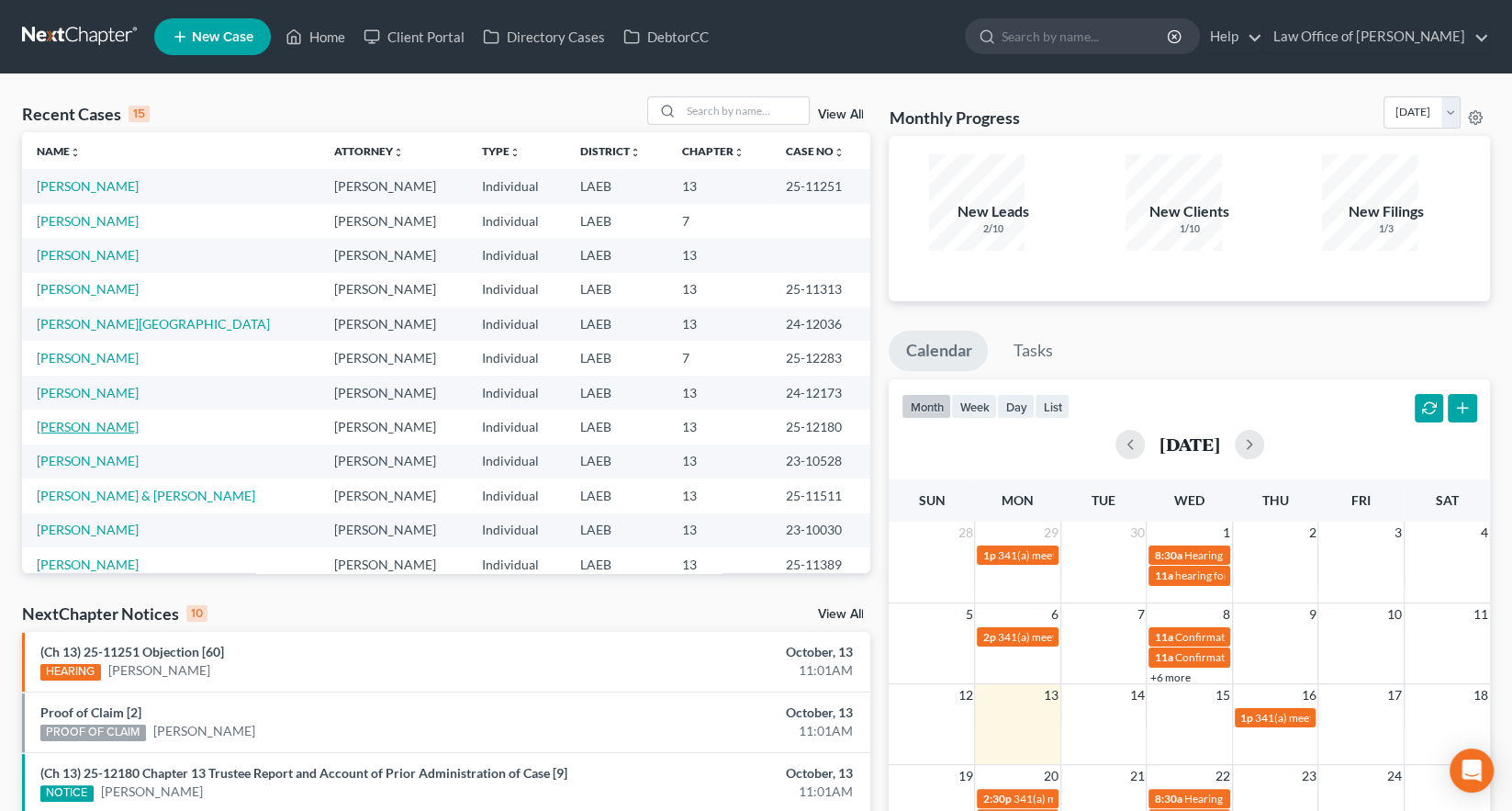
click at [50, 419] on link "[PERSON_NAME]" at bounding box center [87, 427] width 102 height 15
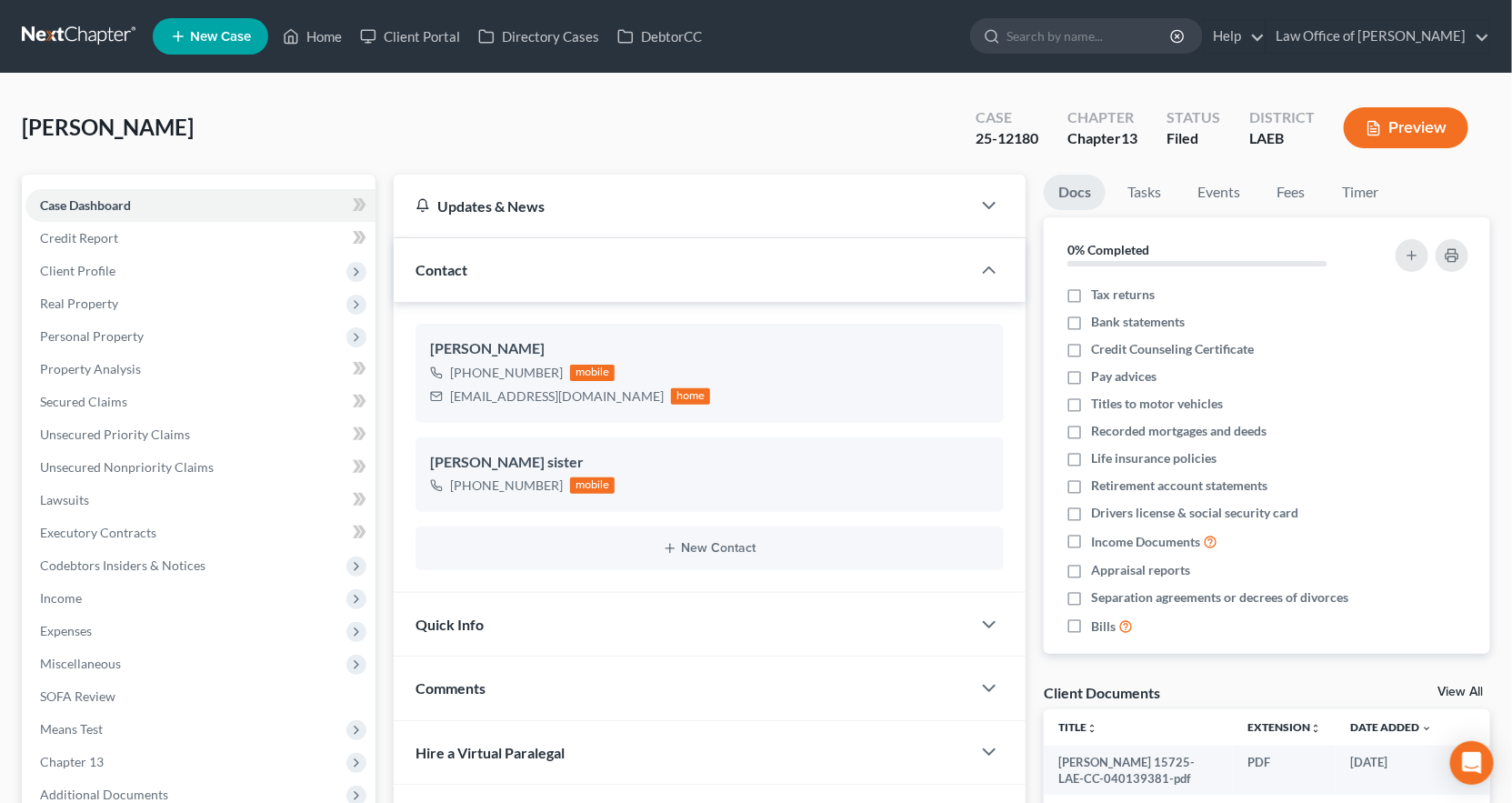
click at [63, 615] on span "Expenses" at bounding box center [201, 631] width 351 height 33
click at [102, 648] on link "Home" at bounding box center [216, 664] width 310 height 33
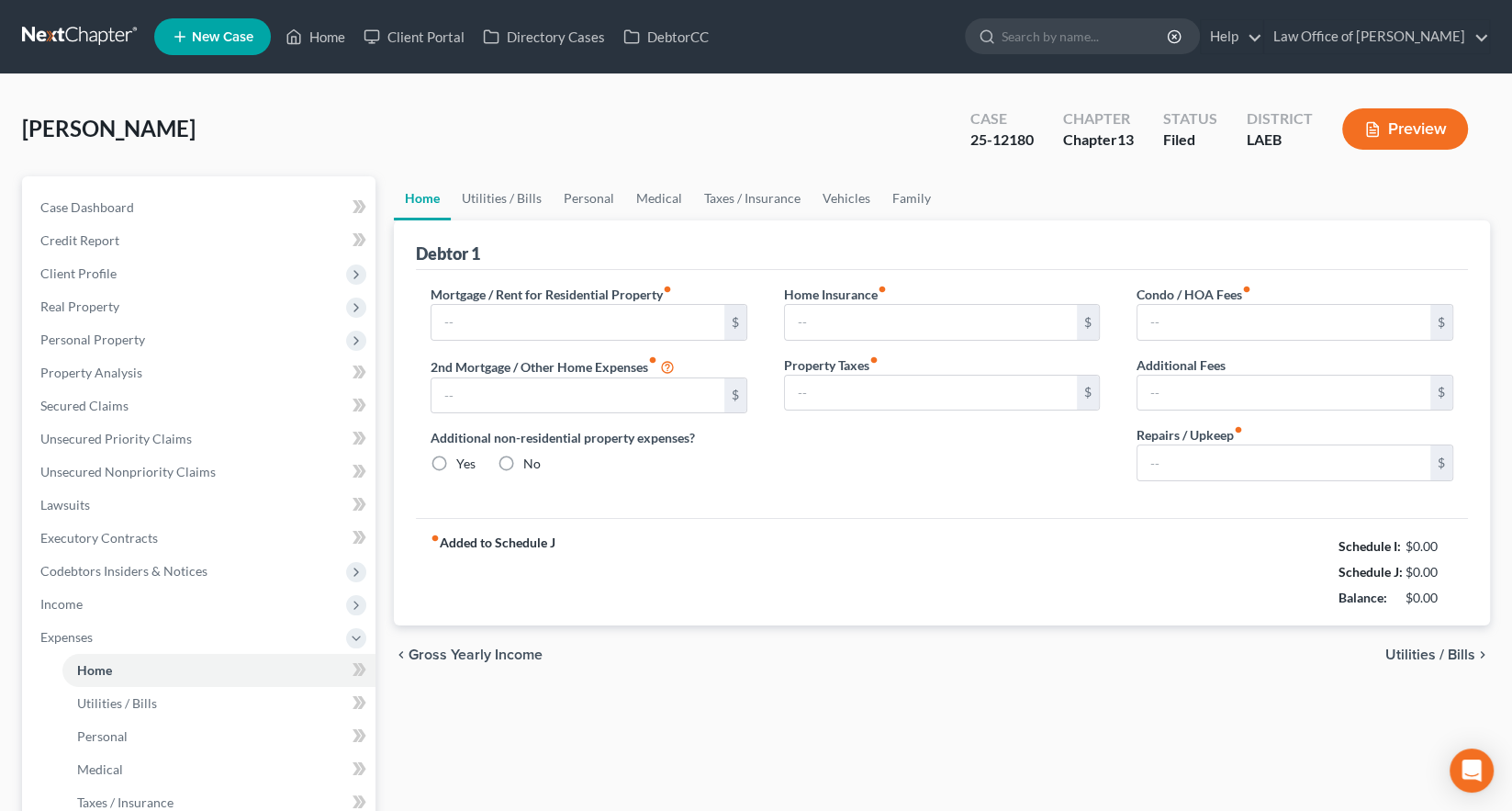
type input "0.00"
radio input "true"
type input "0.00"
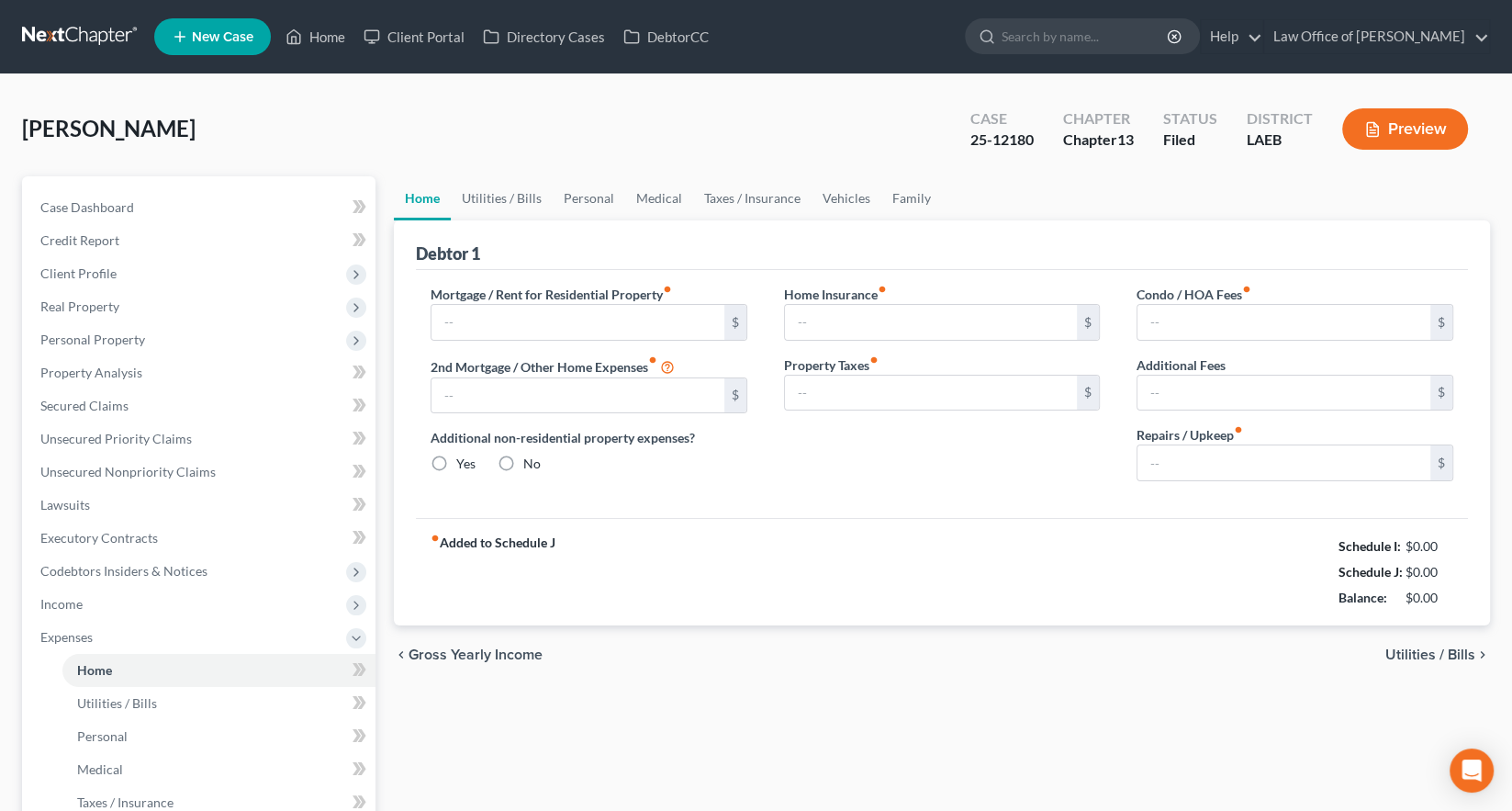
type input "0.00"
type input "150.00"
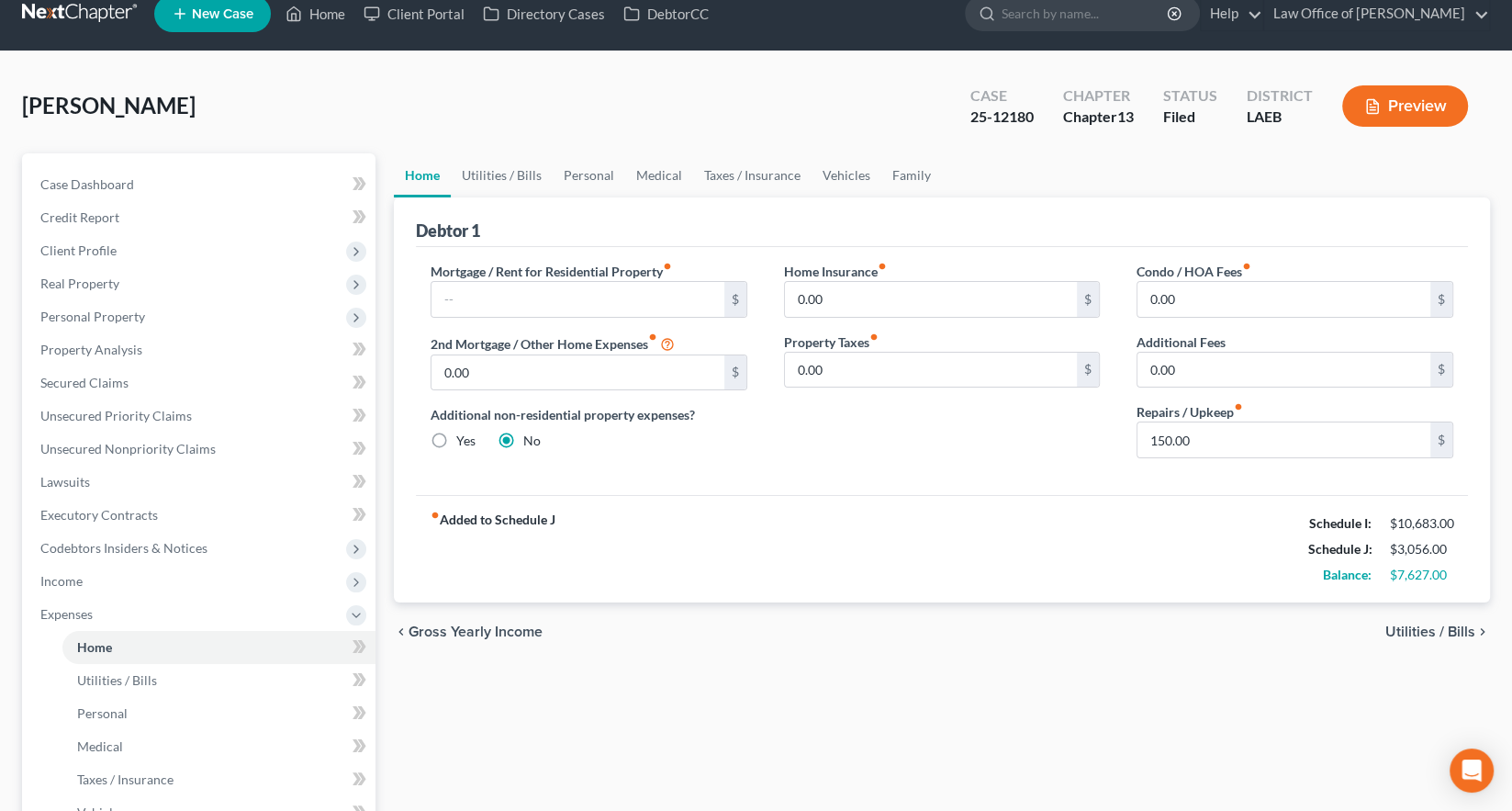
scroll to position [19, 0]
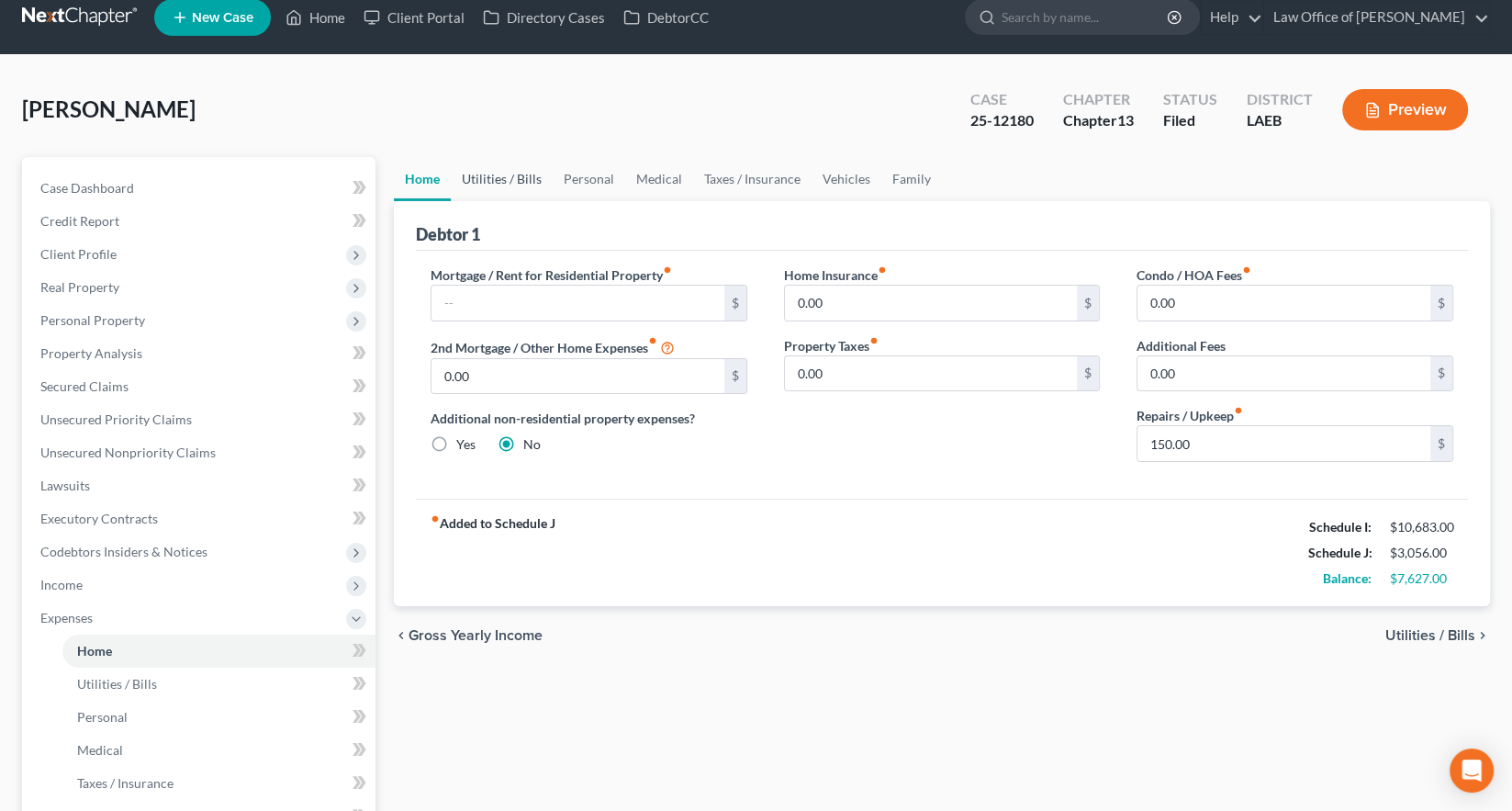
click at [455, 157] on link "Utilities / Bills" at bounding box center [501, 179] width 102 height 44
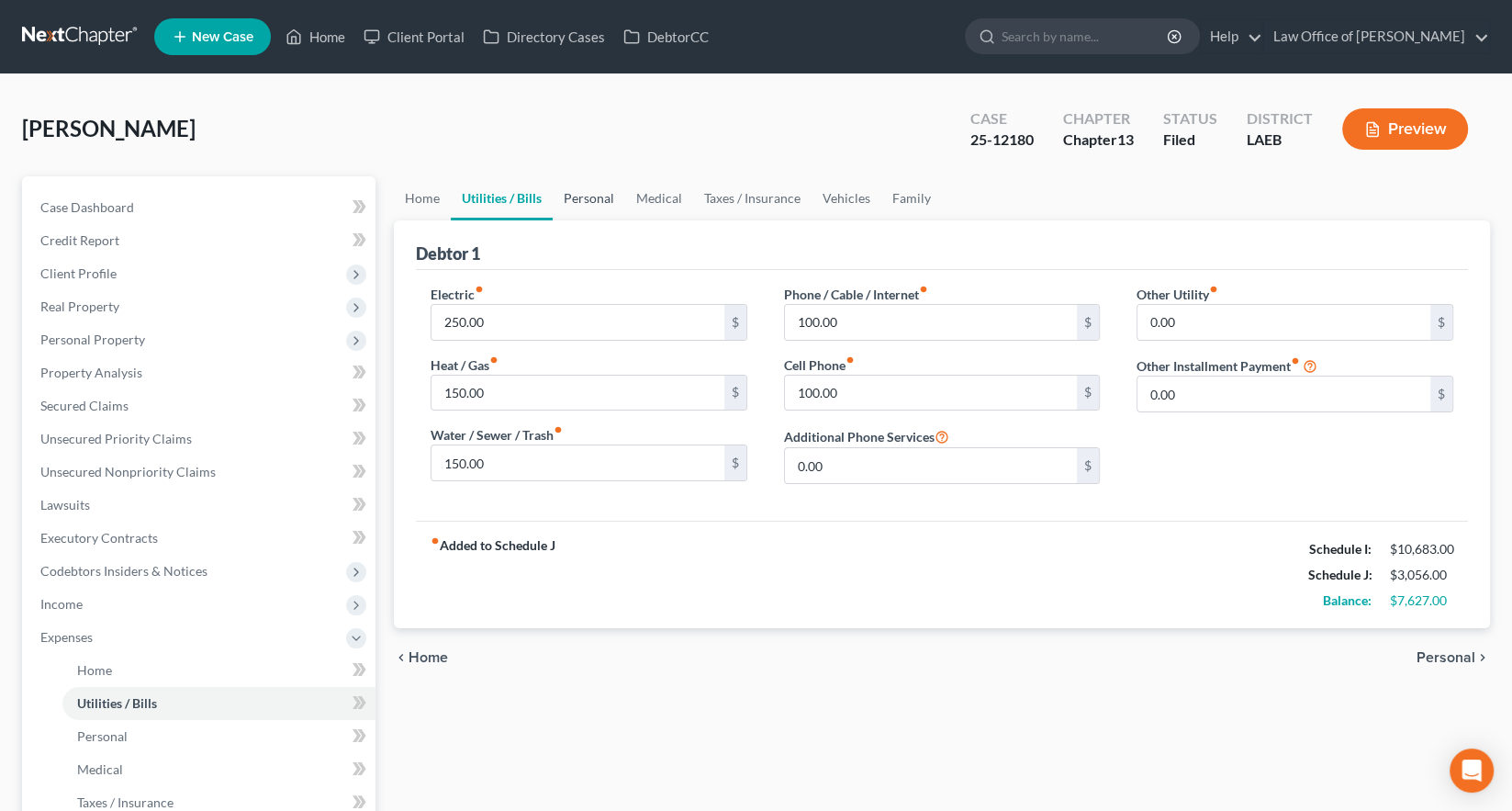
click at [553, 176] on link "Personal" at bounding box center [589, 198] width 73 height 44
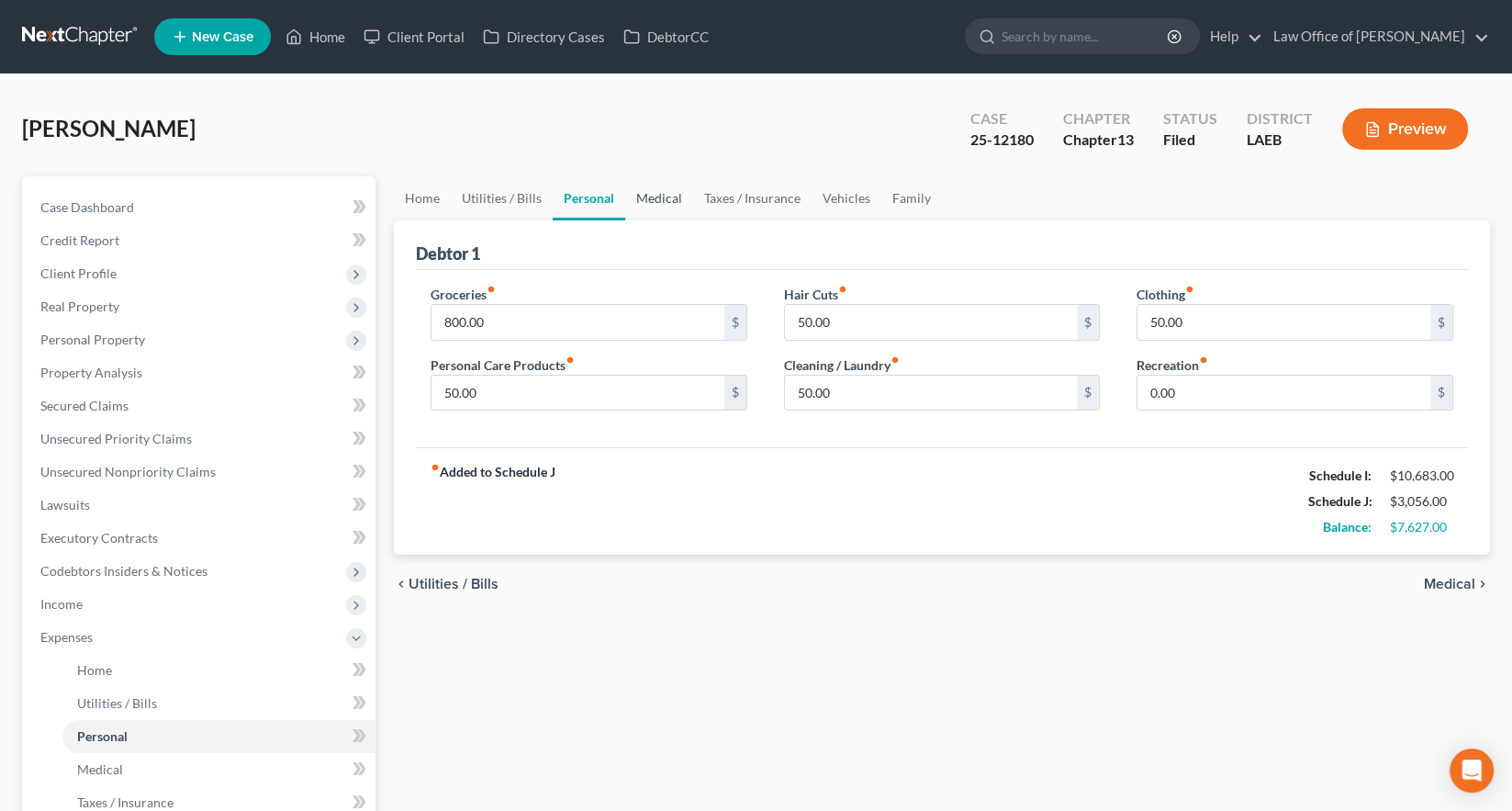
click at [625, 176] on link "Medical" at bounding box center [659, 198] width 68 height 44
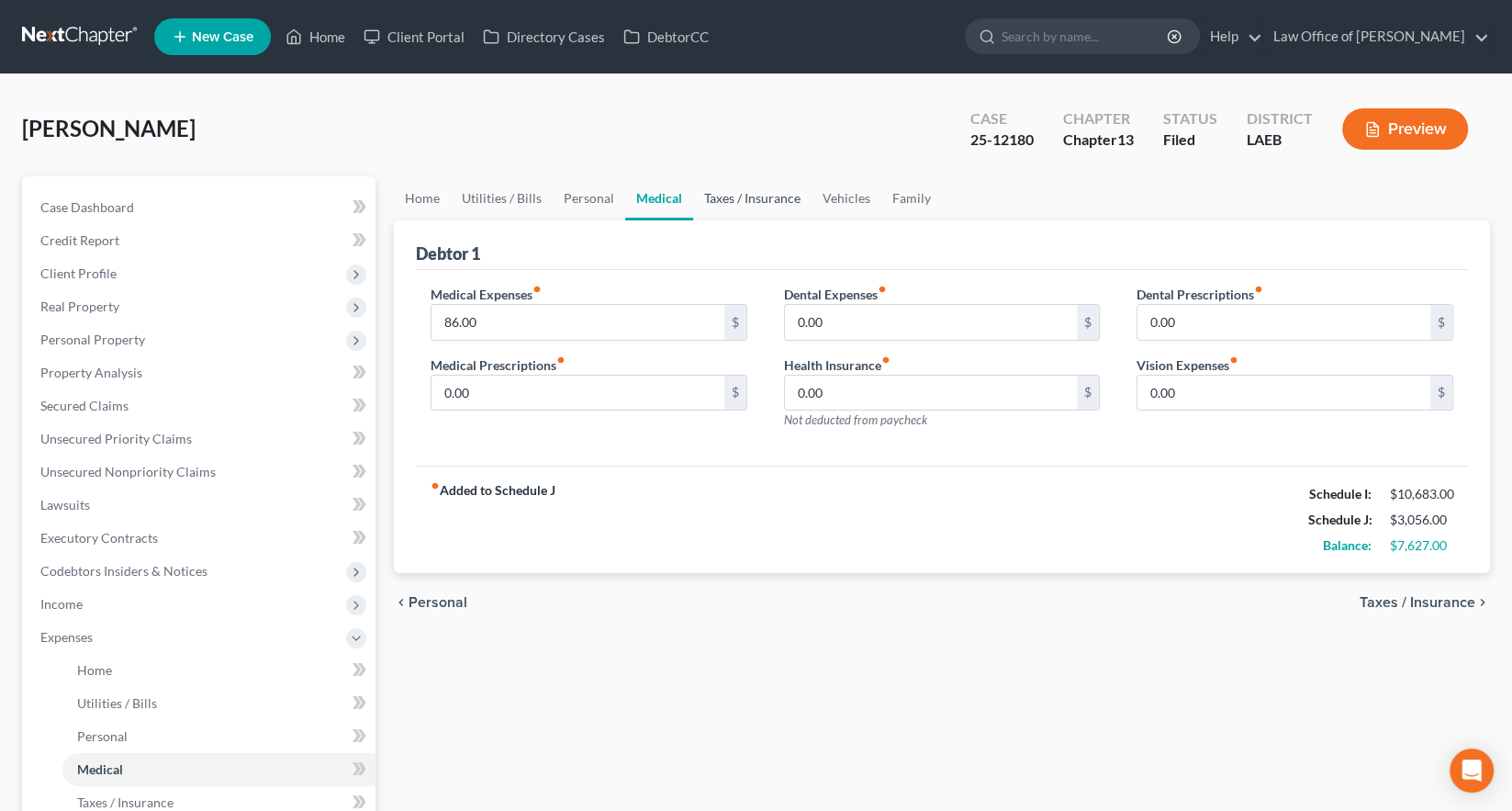
click at [693, 176] on link "Taxes / Insurance" at bounding box center [753, 198] width 119 height 44
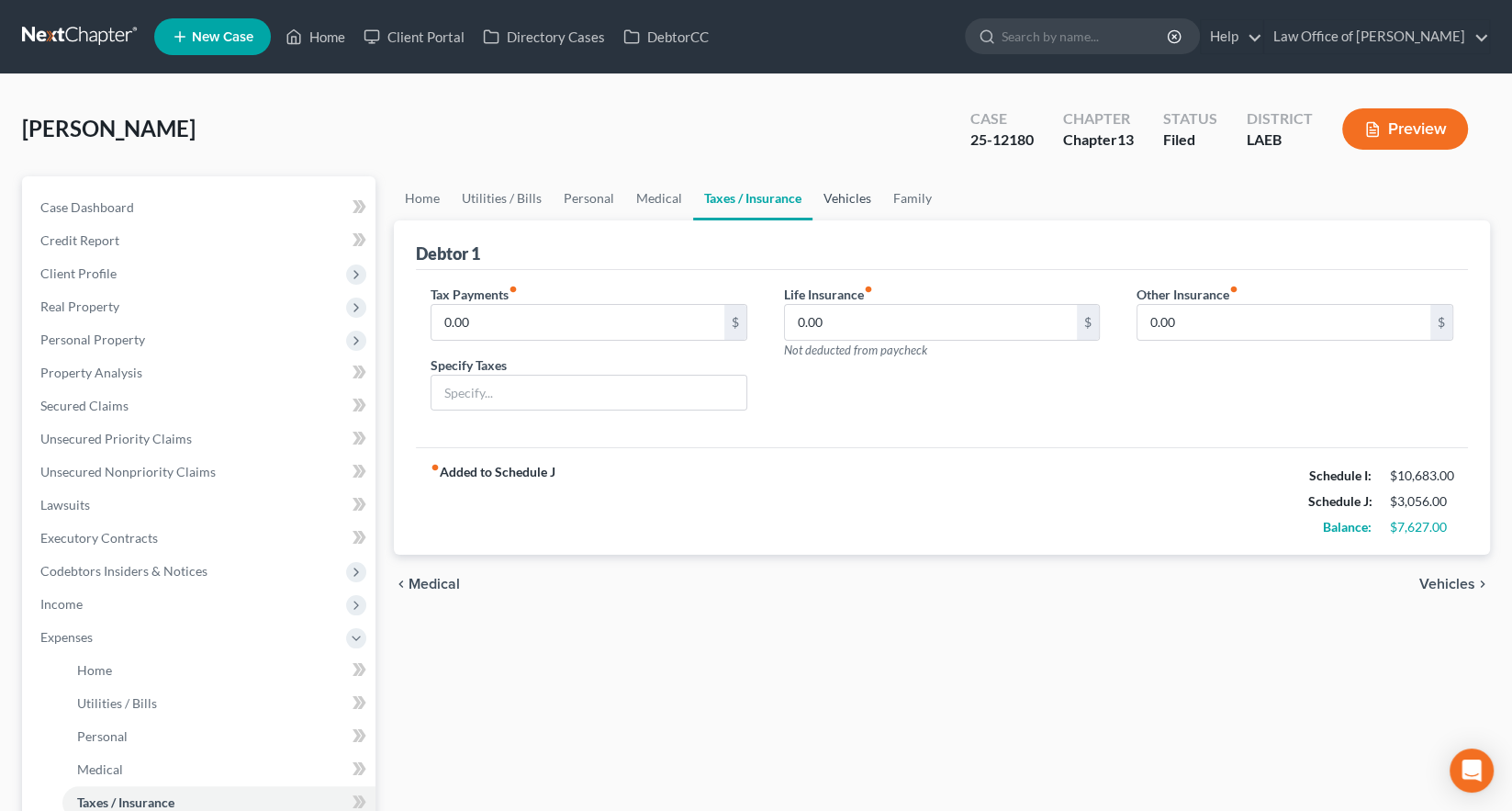
click at [813, 176] on link "Vehicles" at bounding box center [847, 198] width 70 height 44
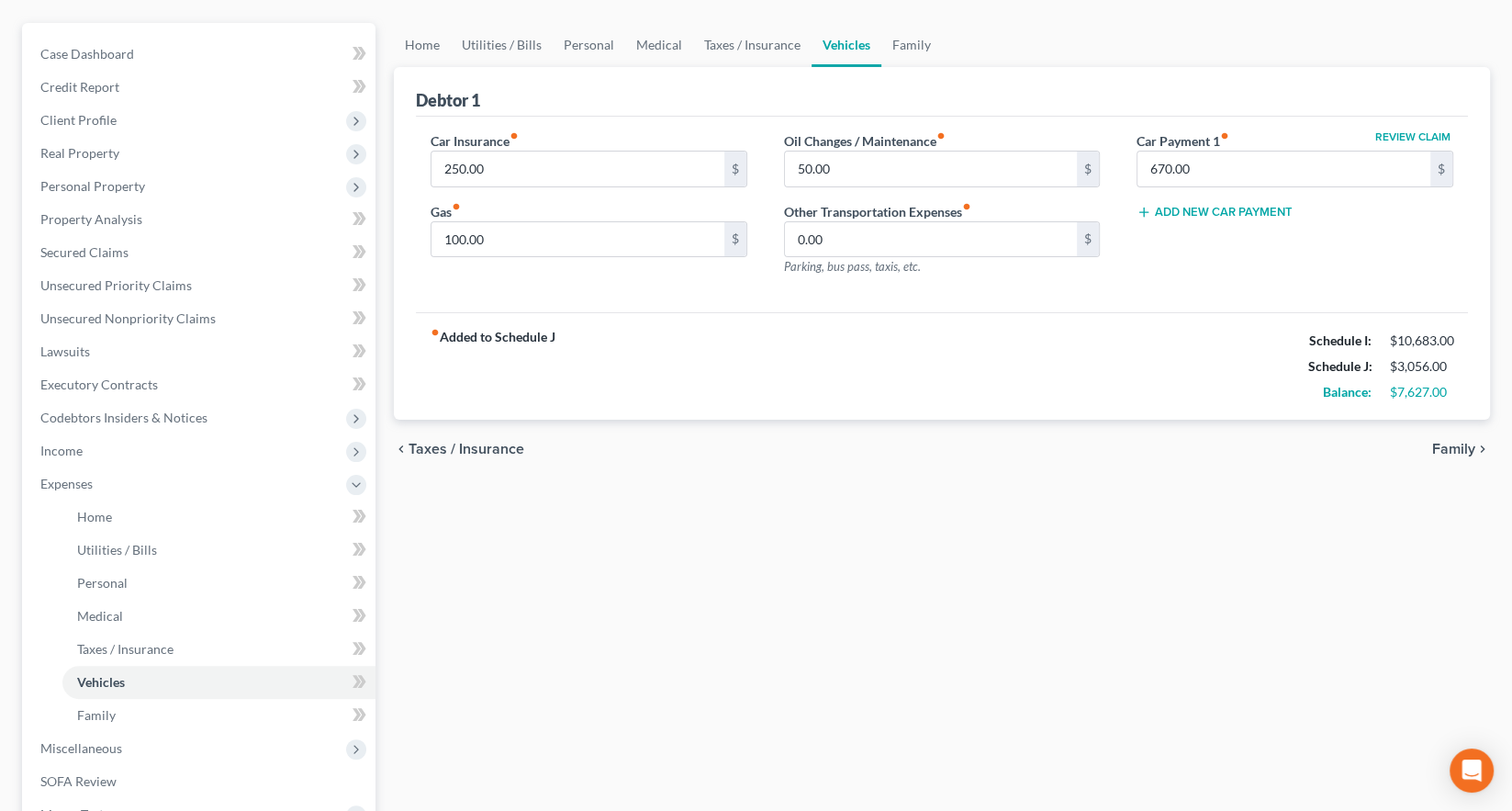
scroll to position [152, 0]
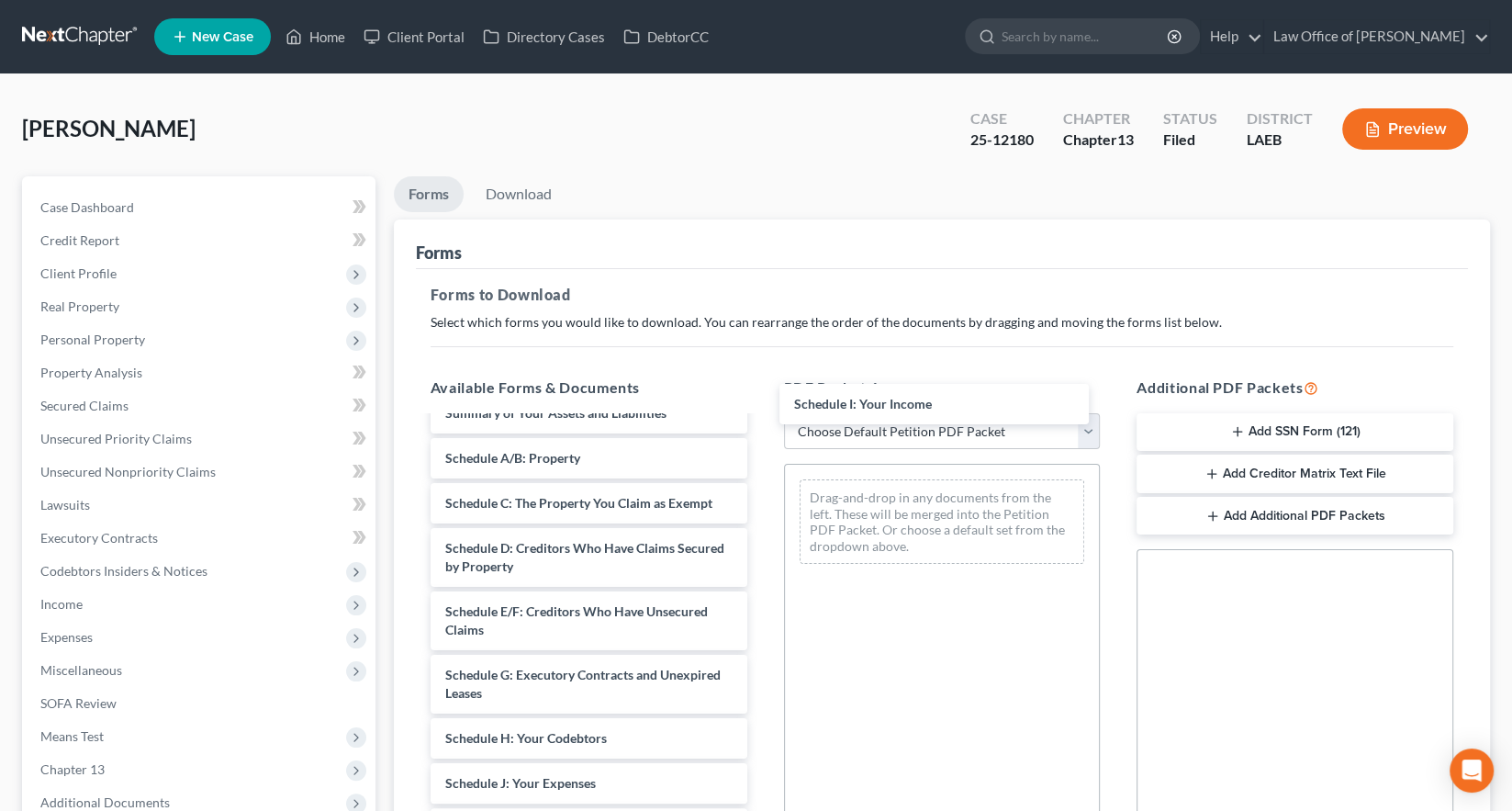
scroll to position [194, 0]
drag, startPoint x: 498, startPoint y: 494, endPoint x: 860, endPoint y: 375, distance: 381.1
click at [762, 375] on div "Schedule I: Your Income Bibbins 15725-LAE-CC-040139381-pdf Bibbins Plan w COS-p…" at bounding box center [589, 732] width 346 height 1016
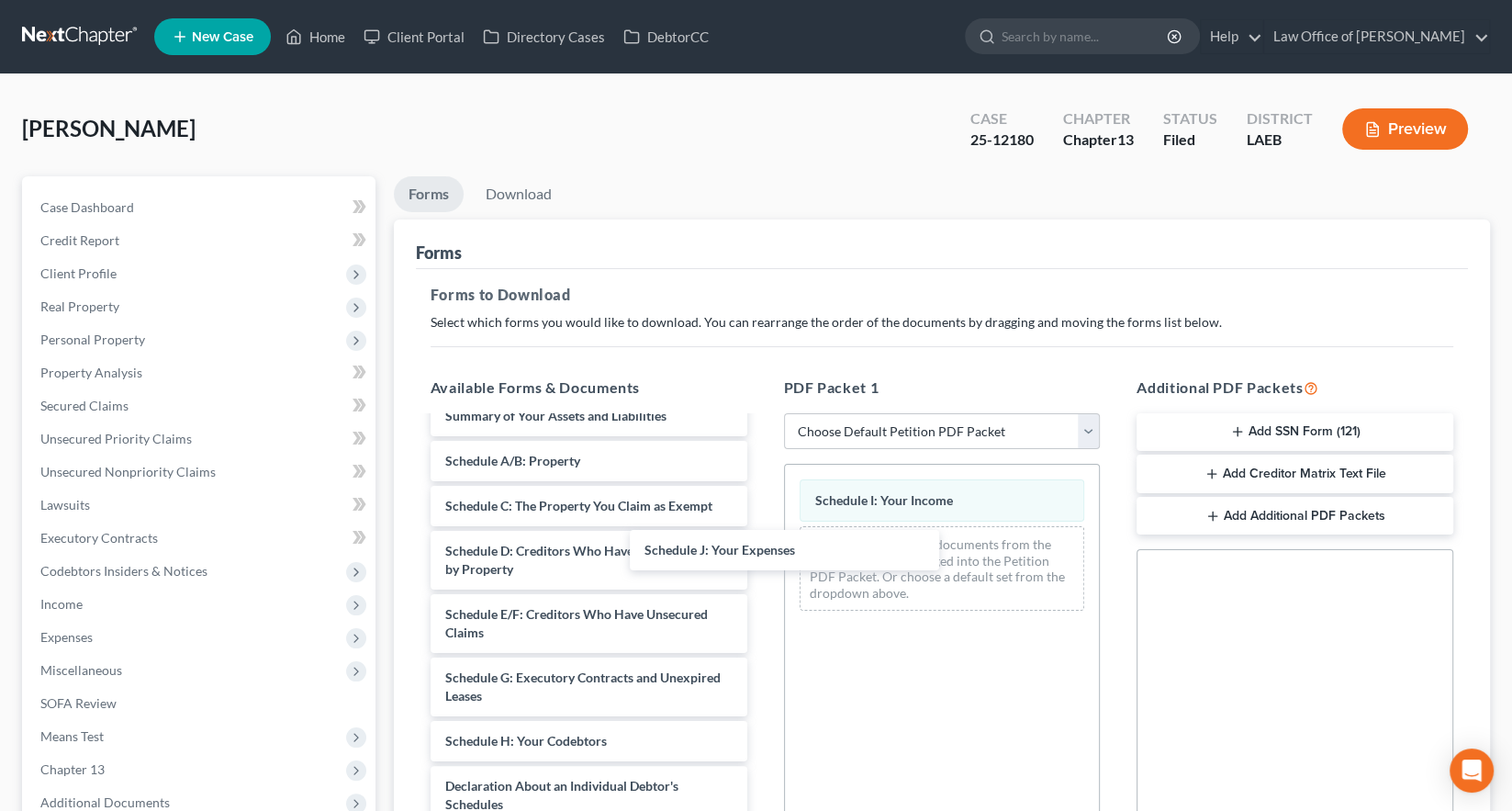
scroll to position [159, 0]
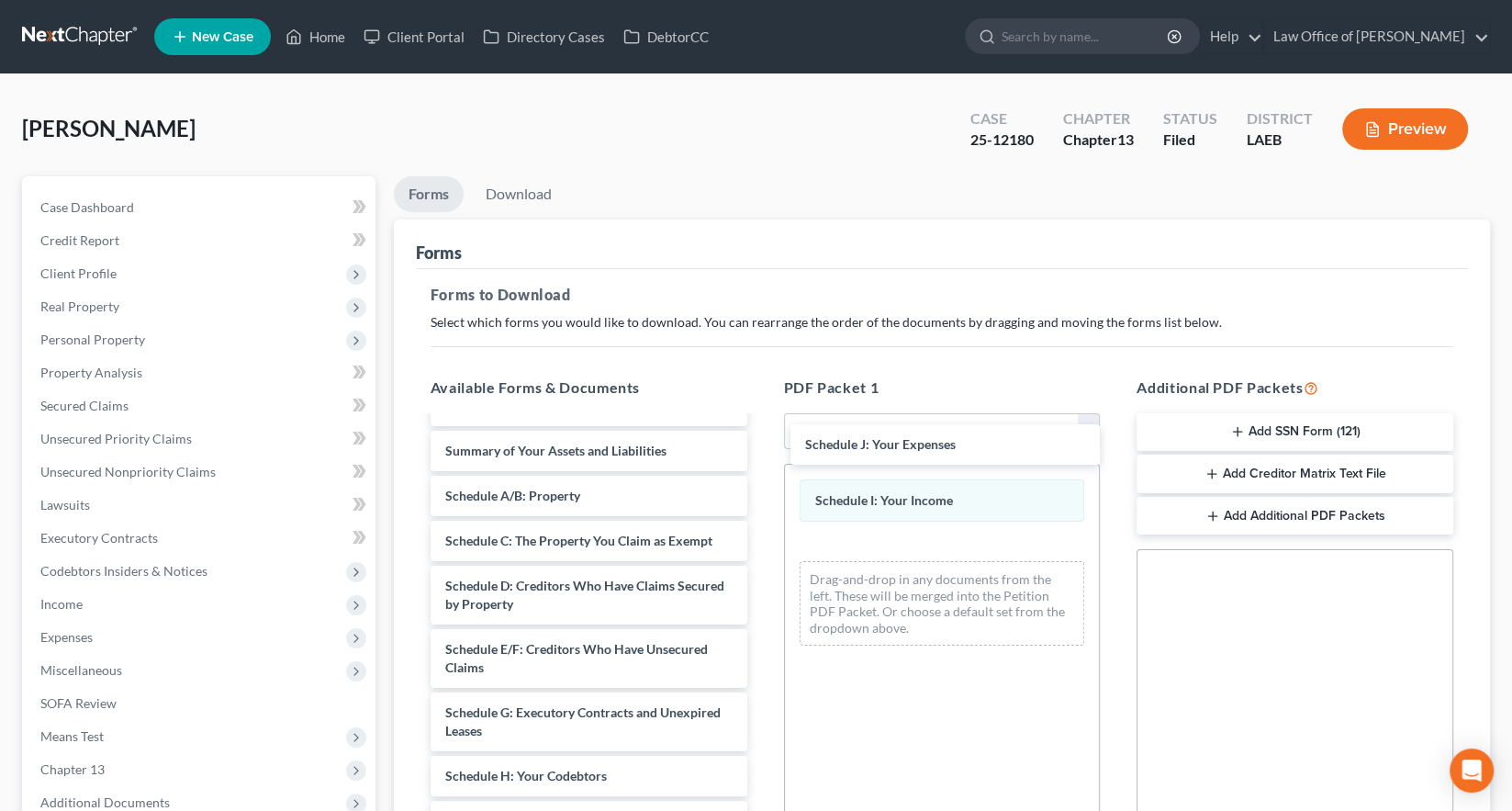
drag, startPoint x: 479, startPoint y: 503, endPoint x: 839, endPoint y: 440, distance: 365.5
click at [762, 440] on div "Schedule J: Your Expenses Bibbins 15725-LAE-CC-040139381-pdf Bibbins Plan w COS…" at bounding box center [589, 744] width 346 height 971
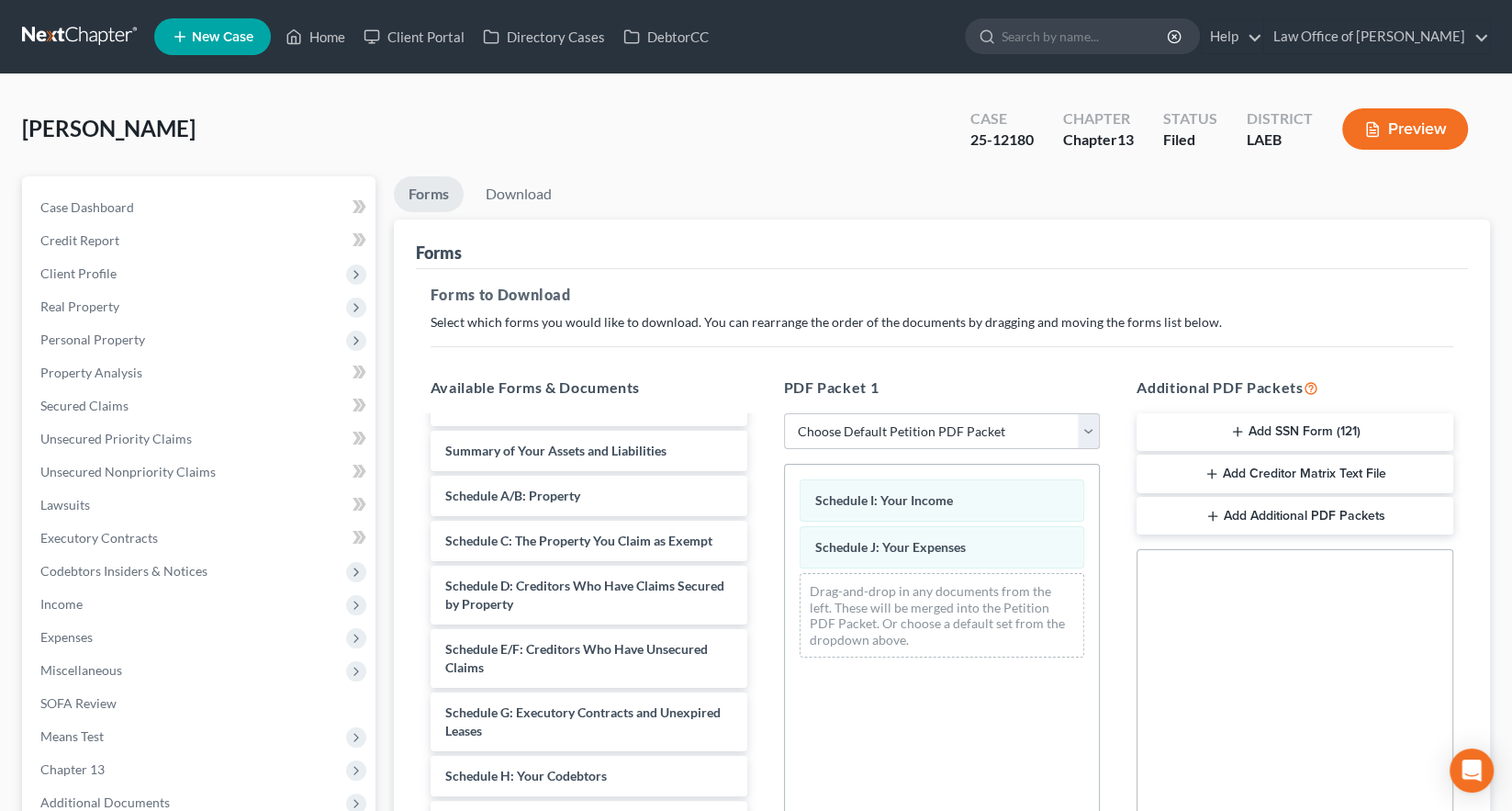
scroll to position [173, 0]
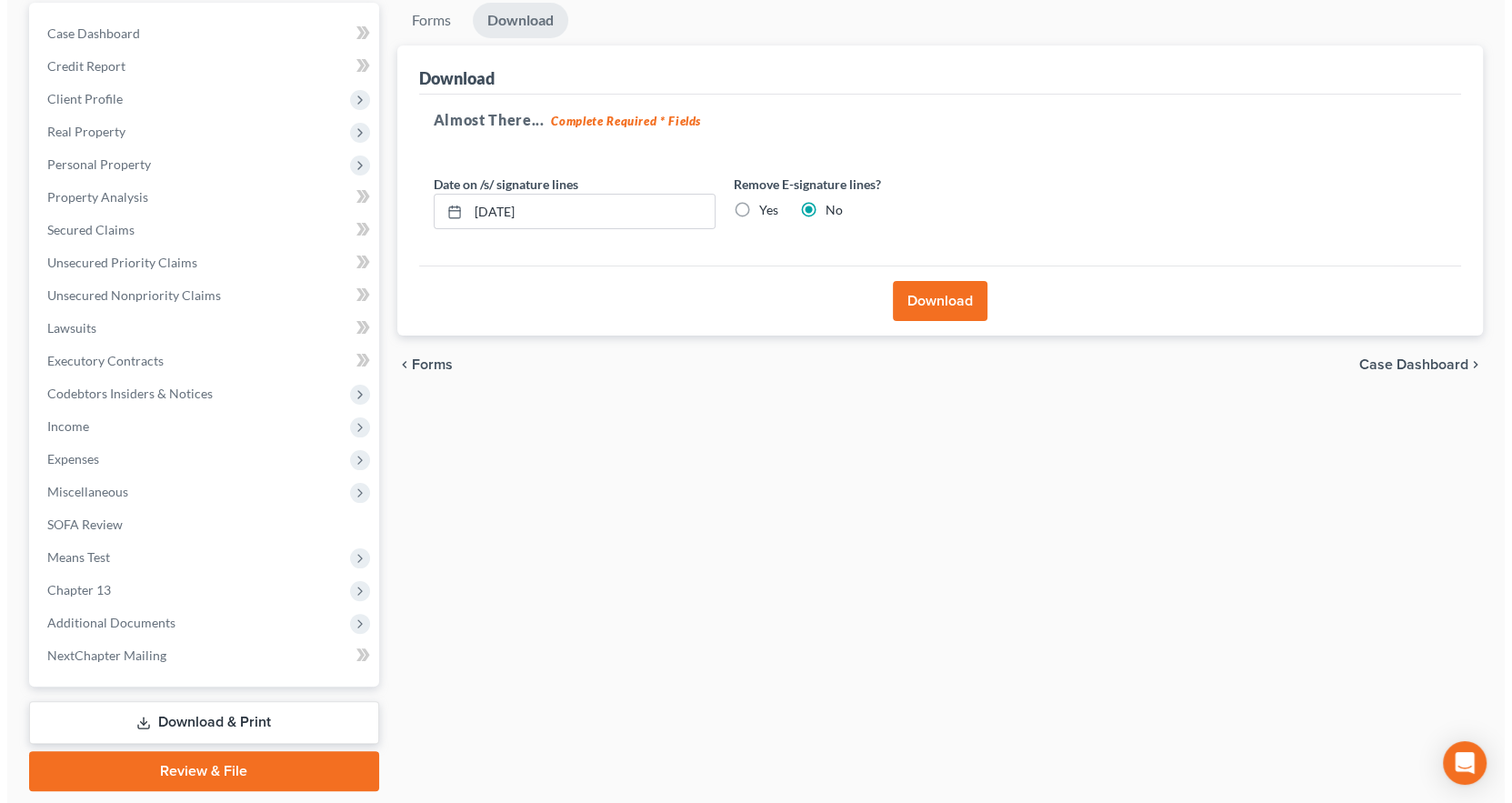
scroll to position [0, 0]
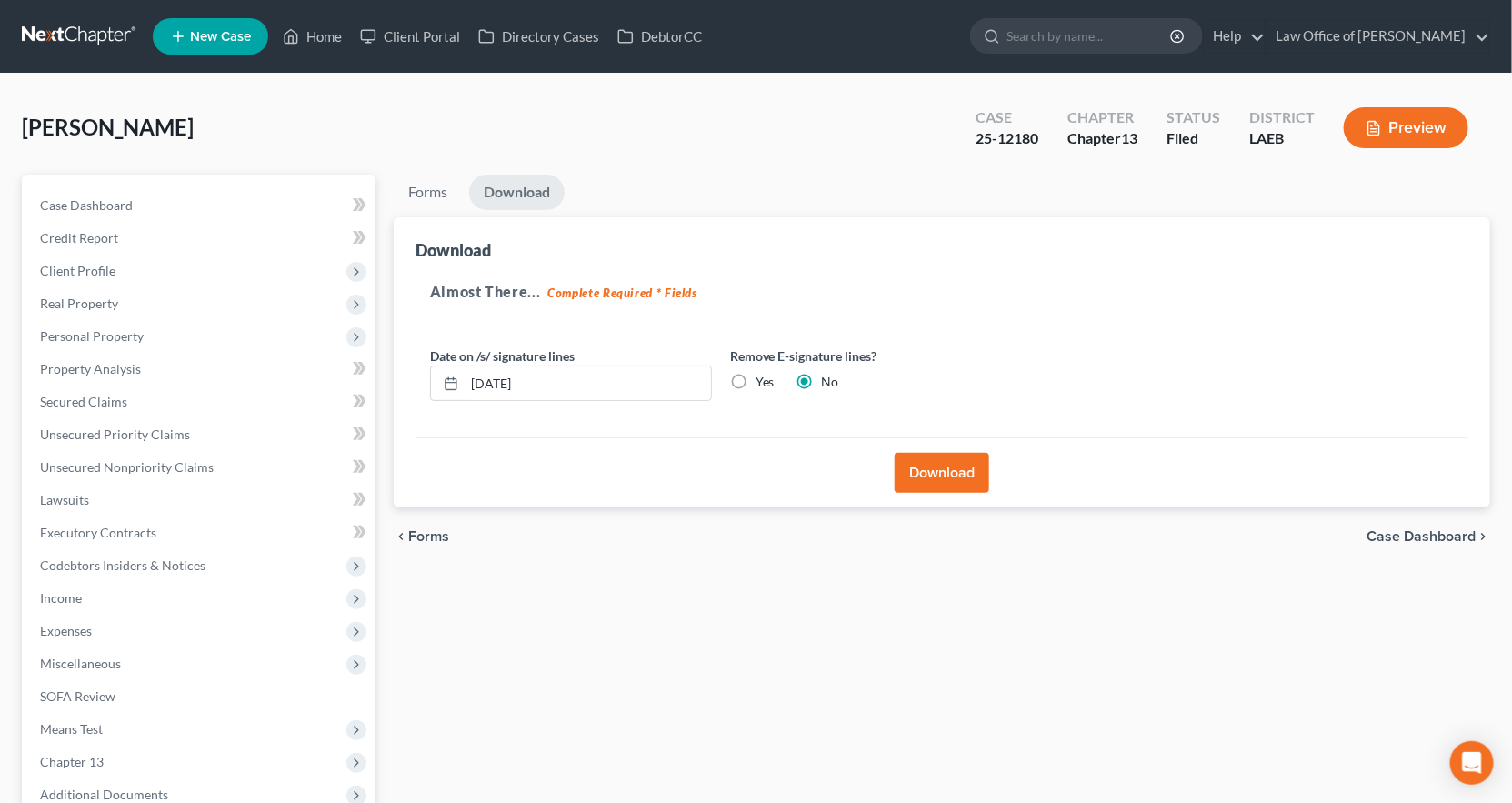
click at [950, 453] on button "Download" at bounding box center [943, 473] width 95 height 40
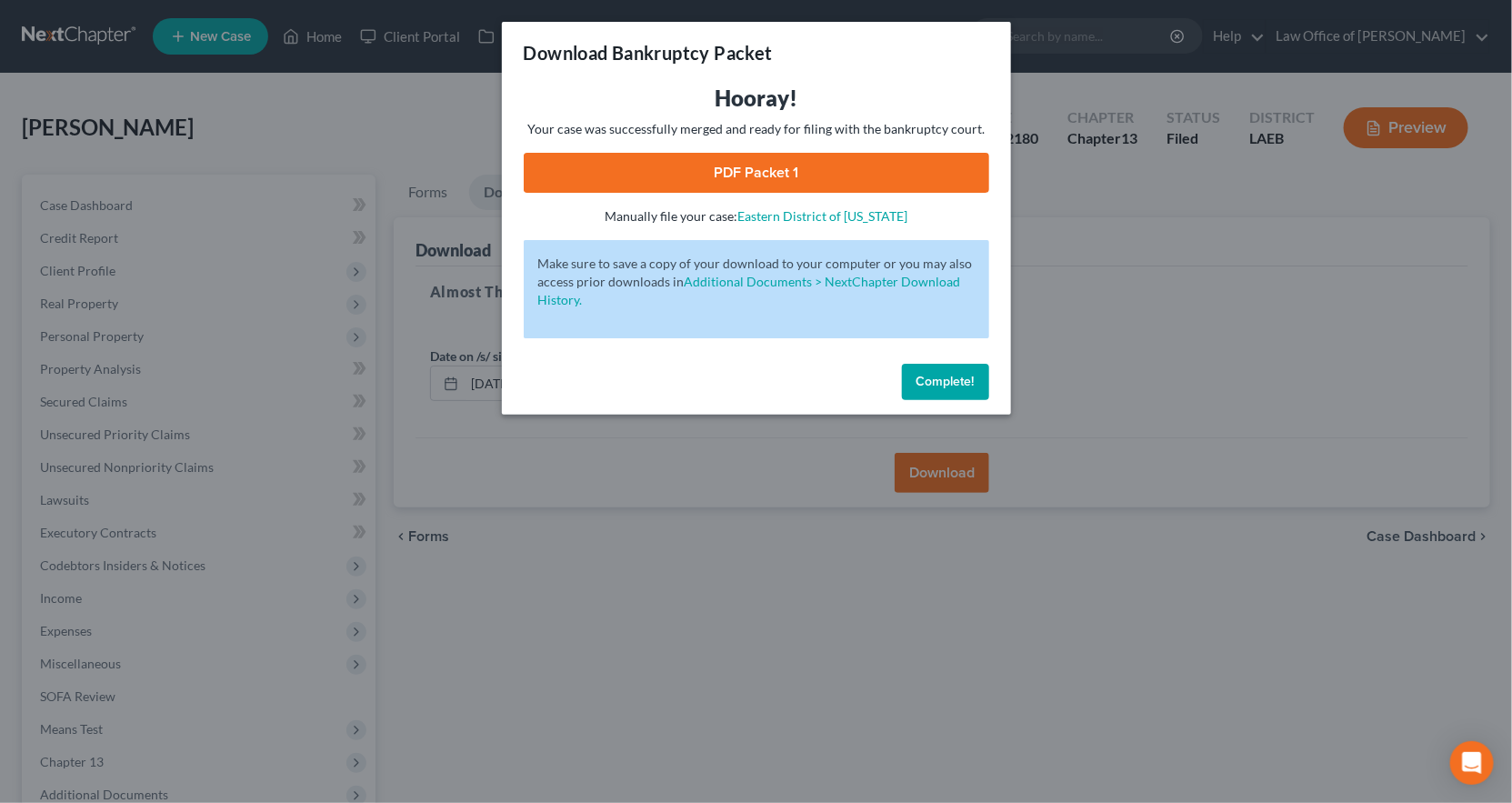
click at [794, 152] on link "PDF Packet 1" at bounding box center [757, 172] width 466 height 40
click at [902, 364] on button "Complete!" at bounding box center [945, 382] width 87 height 36
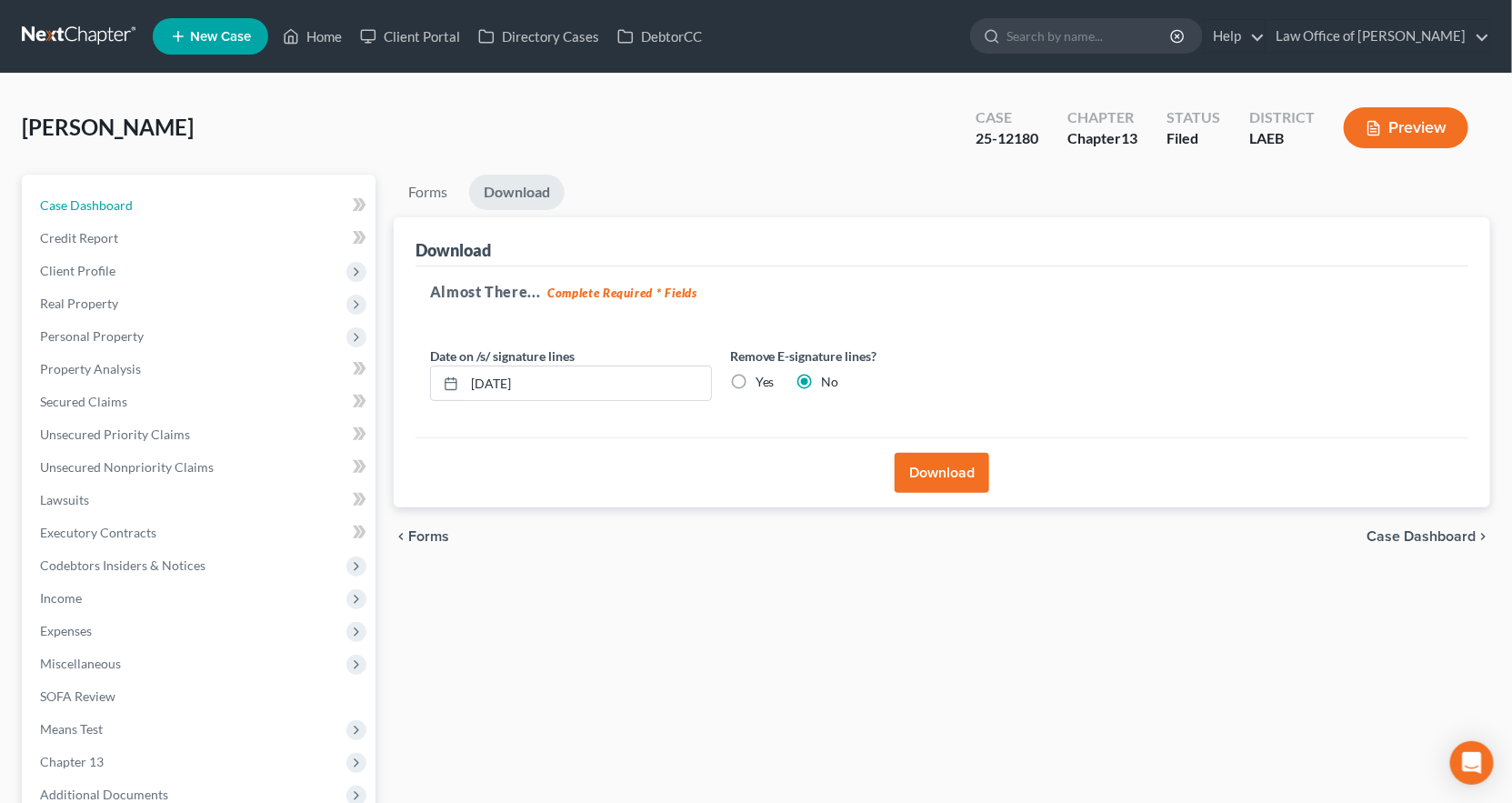
click at [52, 197] on span "Case Dashboard" at bounding box center [86, 205] width 93 height 15
